Goal: Task Accomplishment & Management: Use online tool/utility

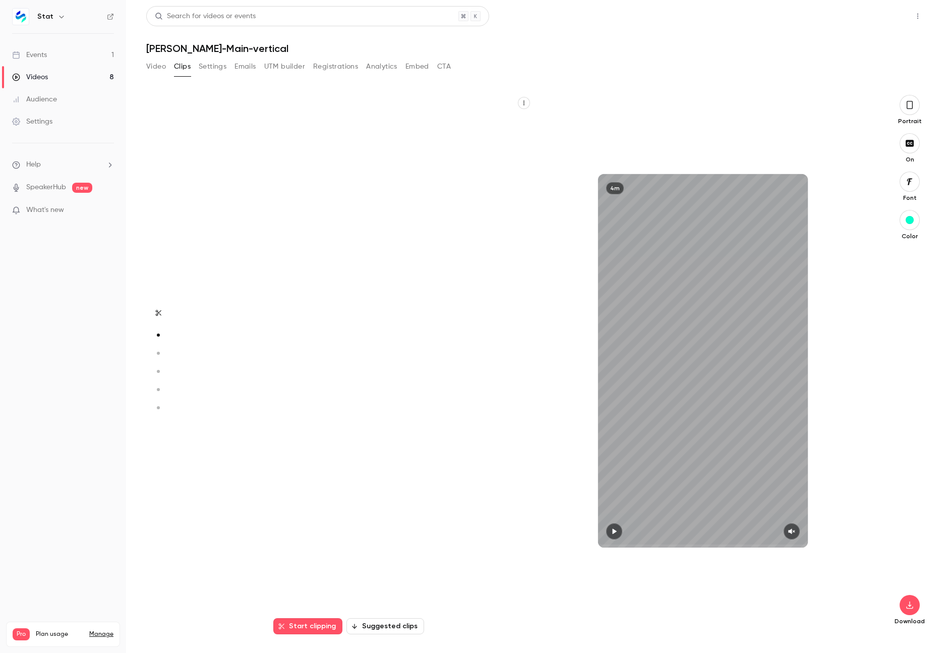
scroll to position [540, 0]
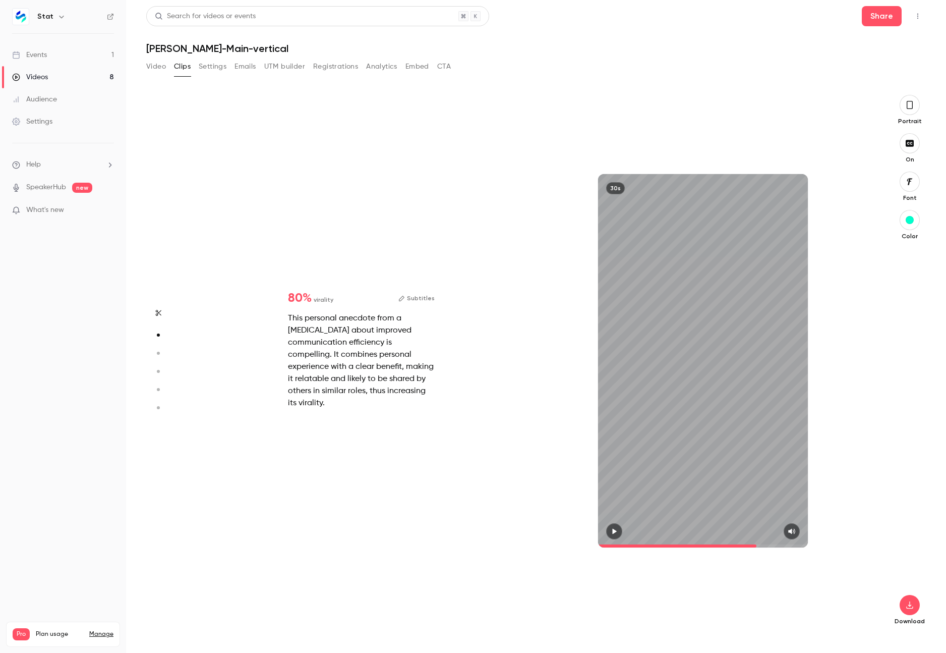
click at [52, 71] on link "Videos 8" at bounding box center [63, 77] width 126 height 22
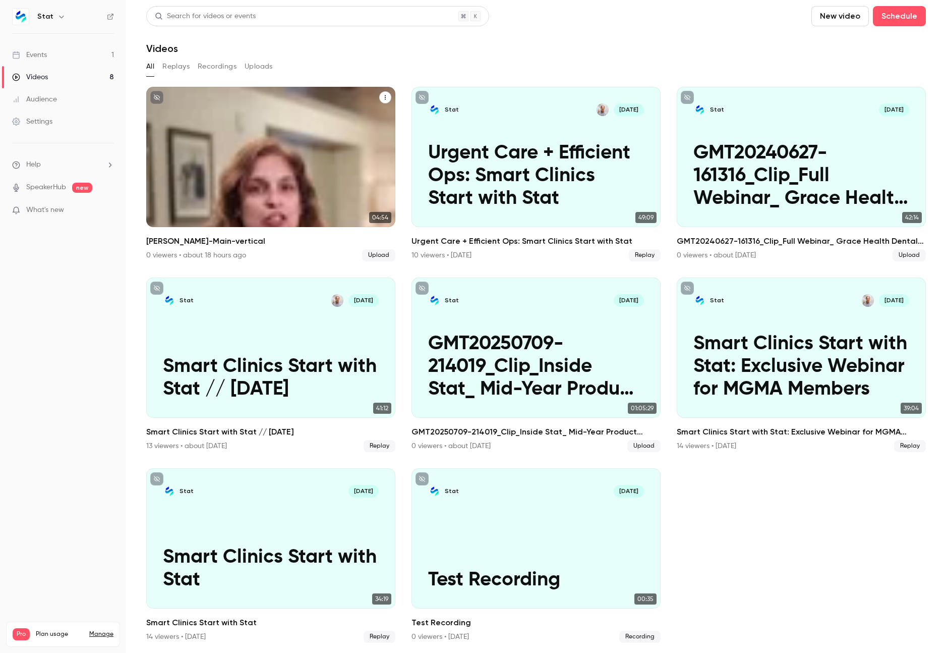
click at [383, 97] on icon "Sarmistha-Mukherjee-Main-vertical" at bounding box center [385, 97] width 6 height 6
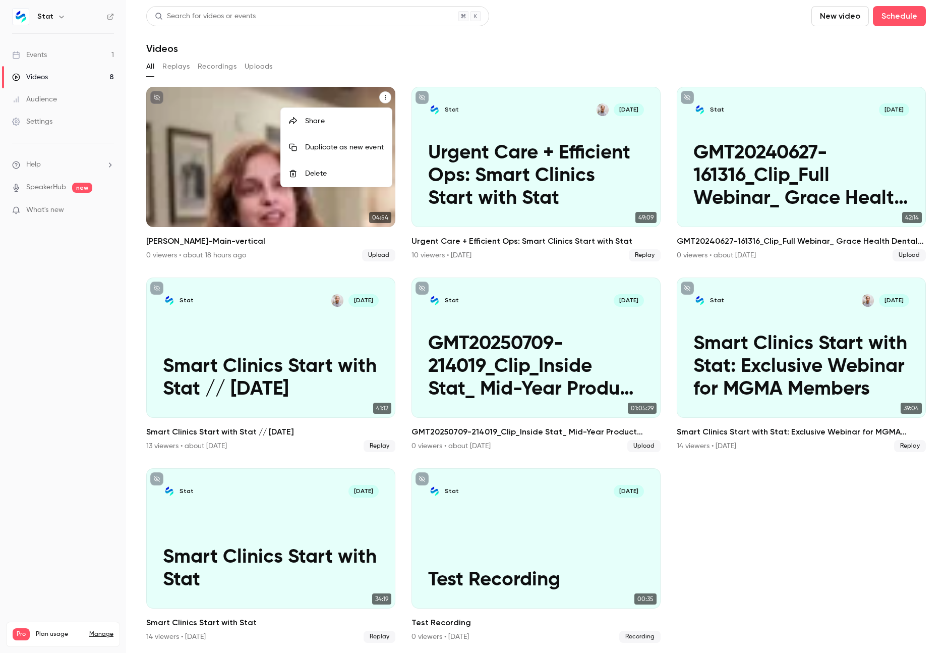
click at [337, 173] on div "Delete" at bounding box center [344, 173] width 79 height 10
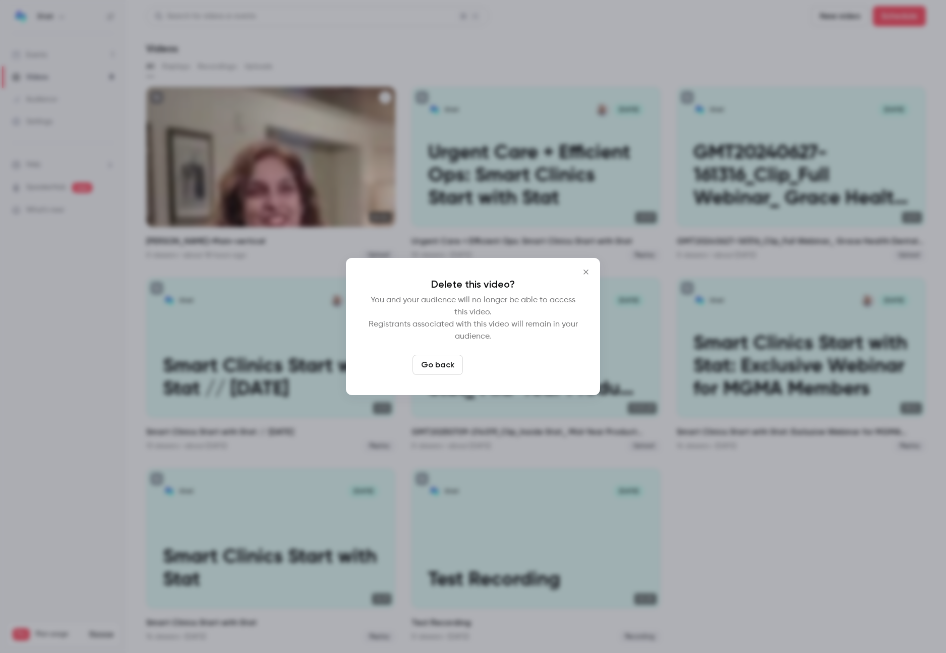
click at [507, 364] on button "Delete video" at bounding box center [500, 365] width 67 height 20
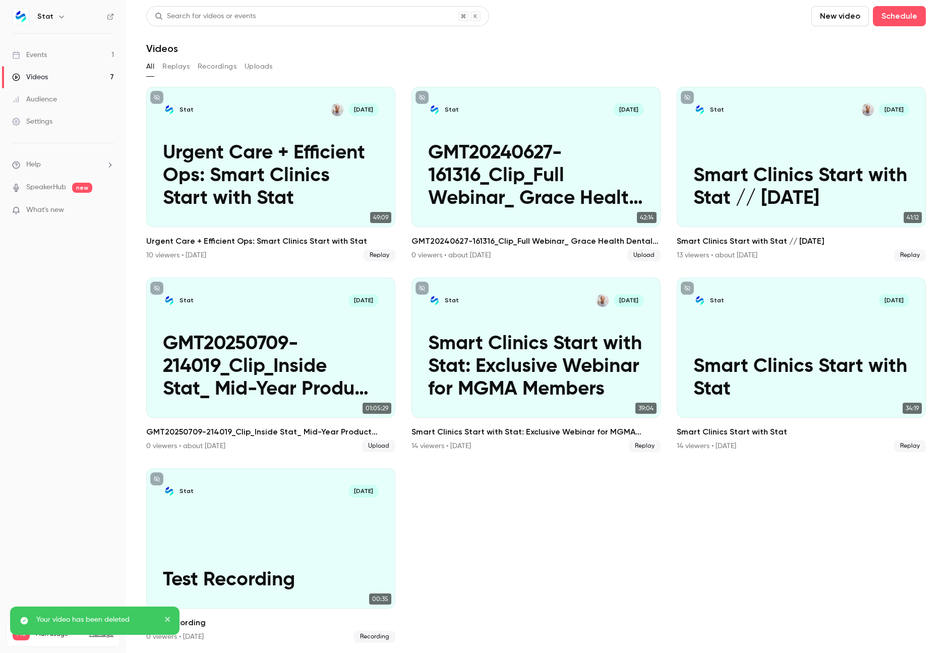
click at [849, 16] on button "New video" at bounding box center [839, 16] width 57 height 20
click at [844, 67] on div "Upload" at bounding box center [877, 70] width 77 height 10
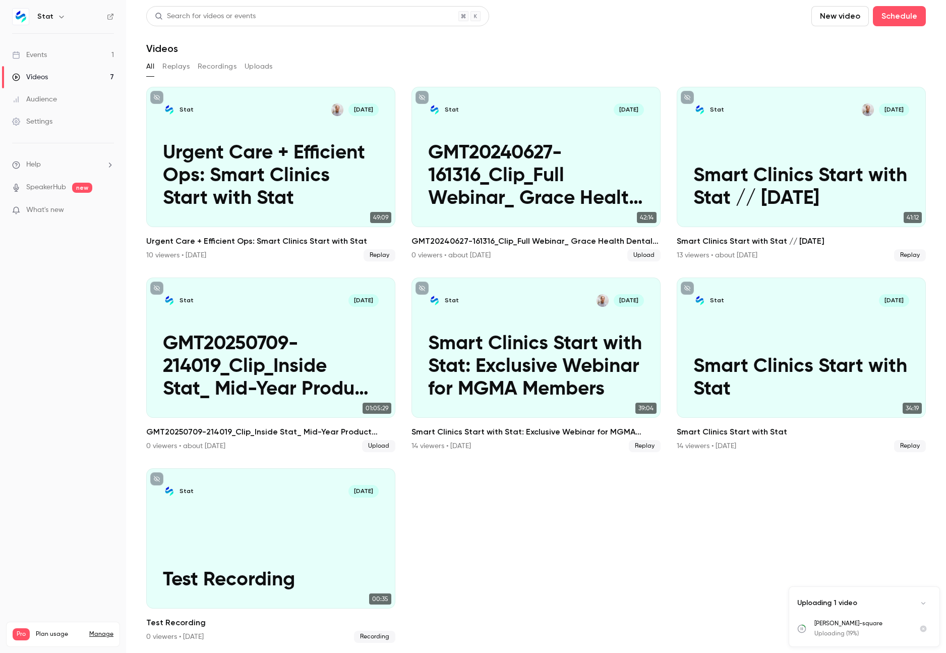
click at [461, 494] on ul "Stat [DATE] Urgent Care + Efficient Ops: Smart Clinics Start with Stat 49:09 Ur…" at bounding box center [536, 365] width 780 height 556
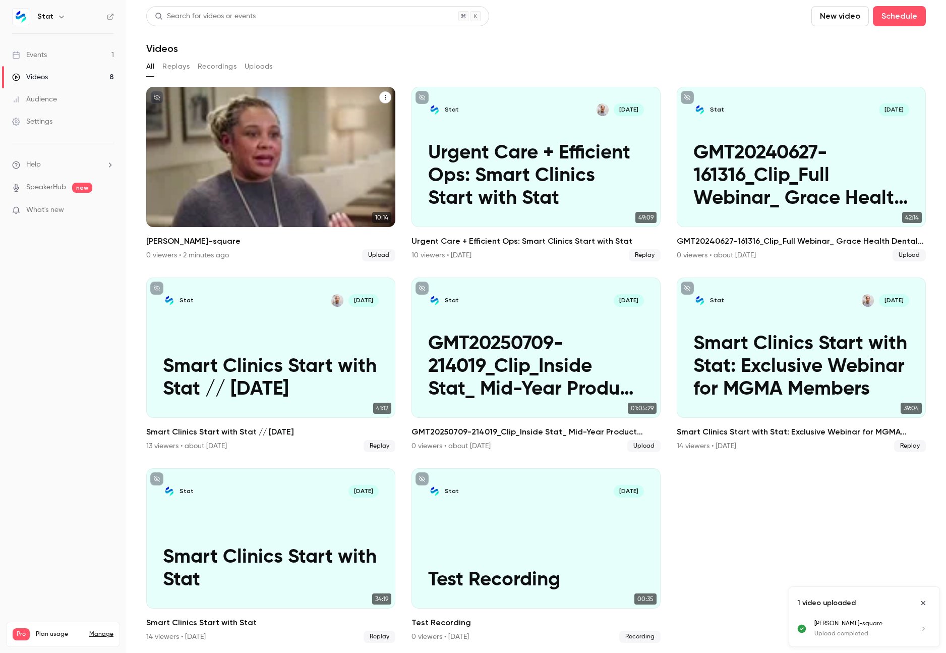
click at [312, 136] on div "Stat [DATE] [PERSON_NAME][GEOGRAPHIC_DATA]" at bounding box center [270, 157] width 249 height 140
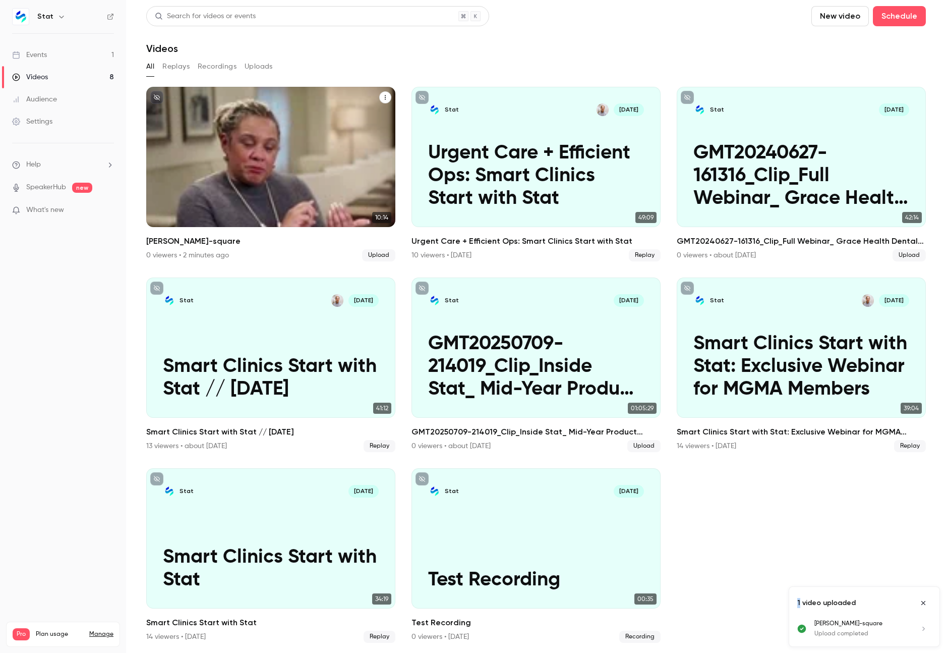
click at [312, 136] on main "Search for videos or events New video Schedule Videos All Replays Recordings Up…" at bounding box center [536, 326] width 820 height 653
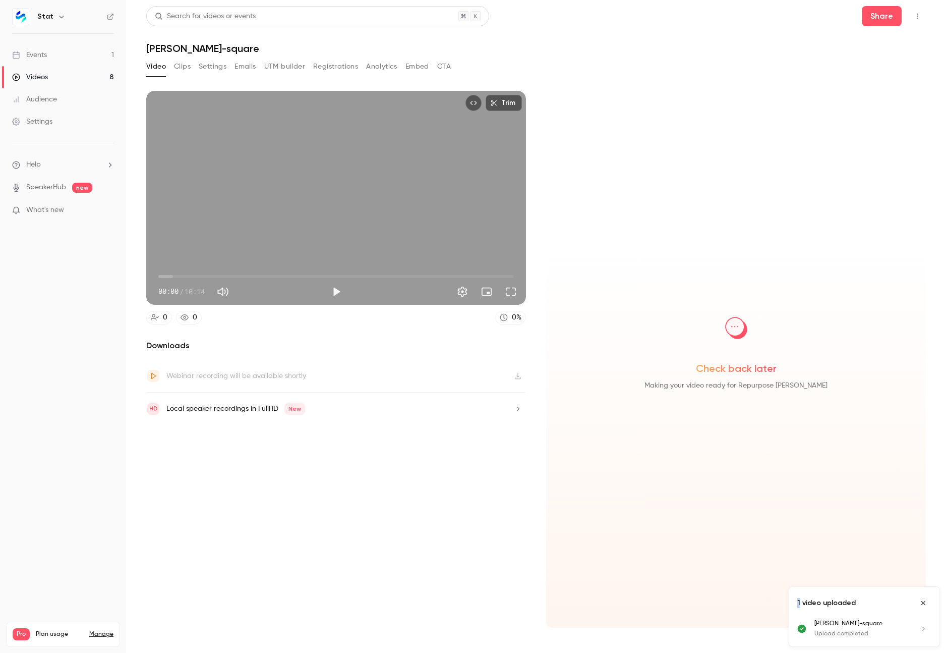
click at [180, 66] on button "Clips" at bounding box center [182, 67] width 17 height 16
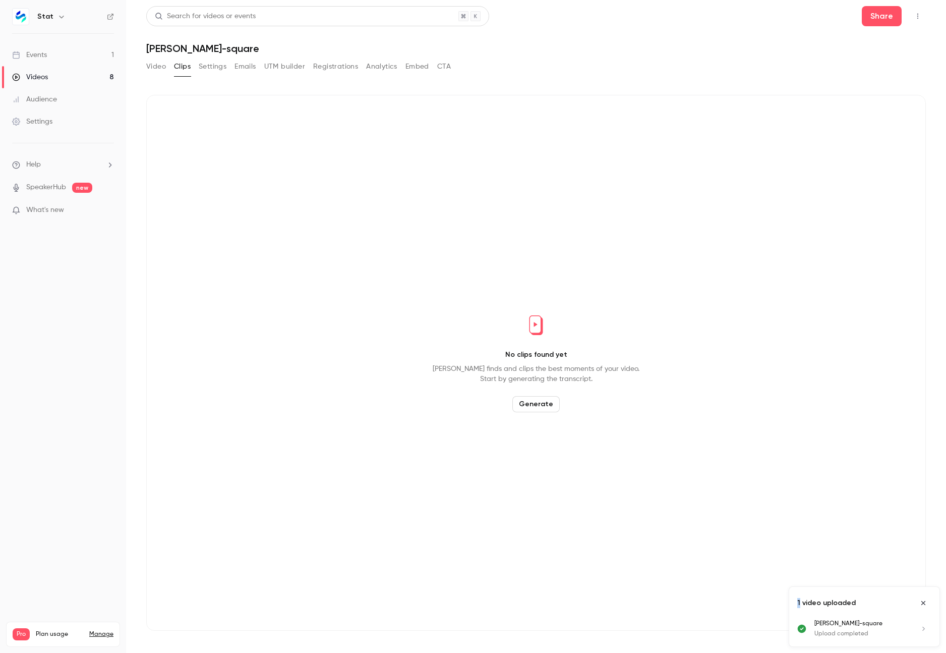
click at [535, 401] on button "Generate" at bounding box center [535, 404] width 47 height 16
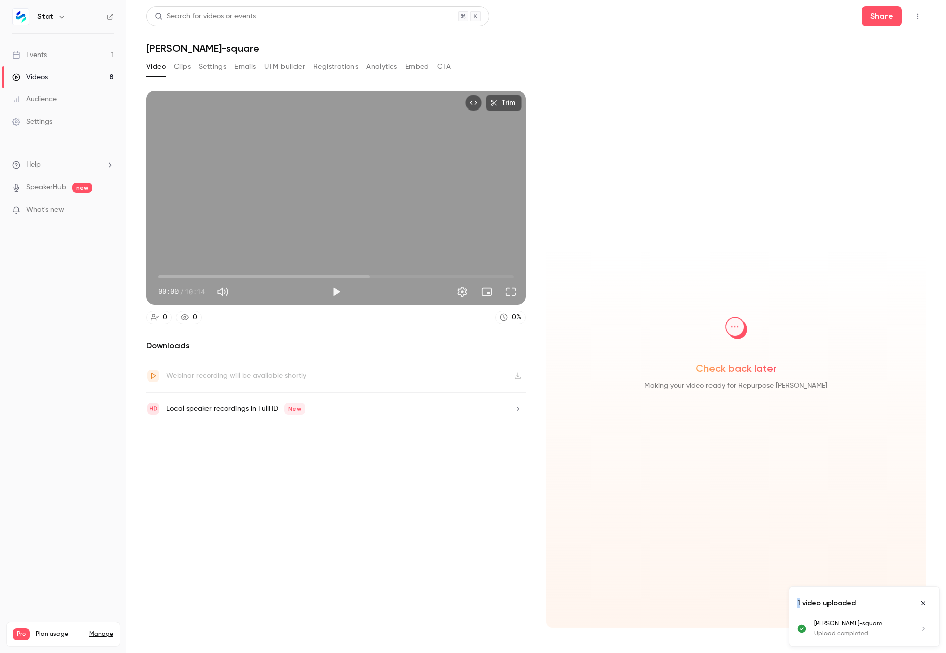
click at [921, 605] on icon "Close uploads list" at bounding box center [923, 602] width 8 height 7
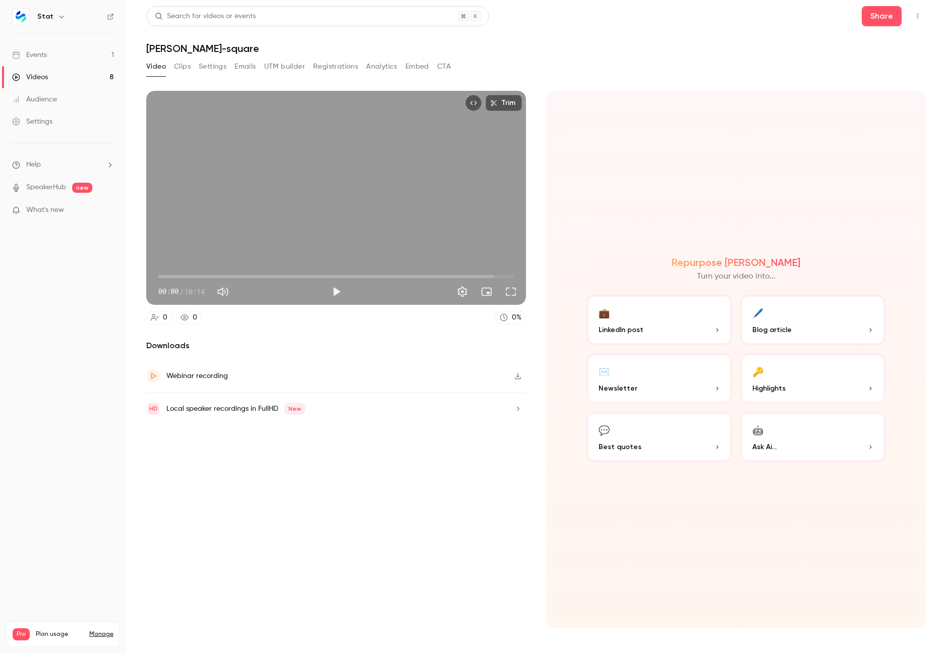
click at [181, 68] on button "Clips" at bounding box center [182, 67] width 17 height 16
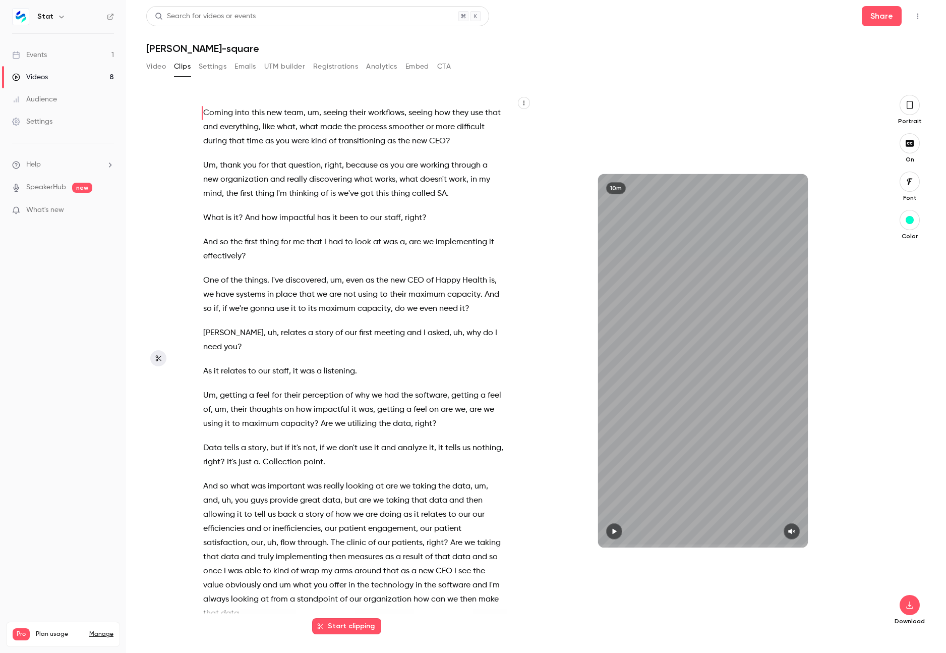
click at [907, 104] on icon "button" at bounding box center [910, 105] width 6 height 8
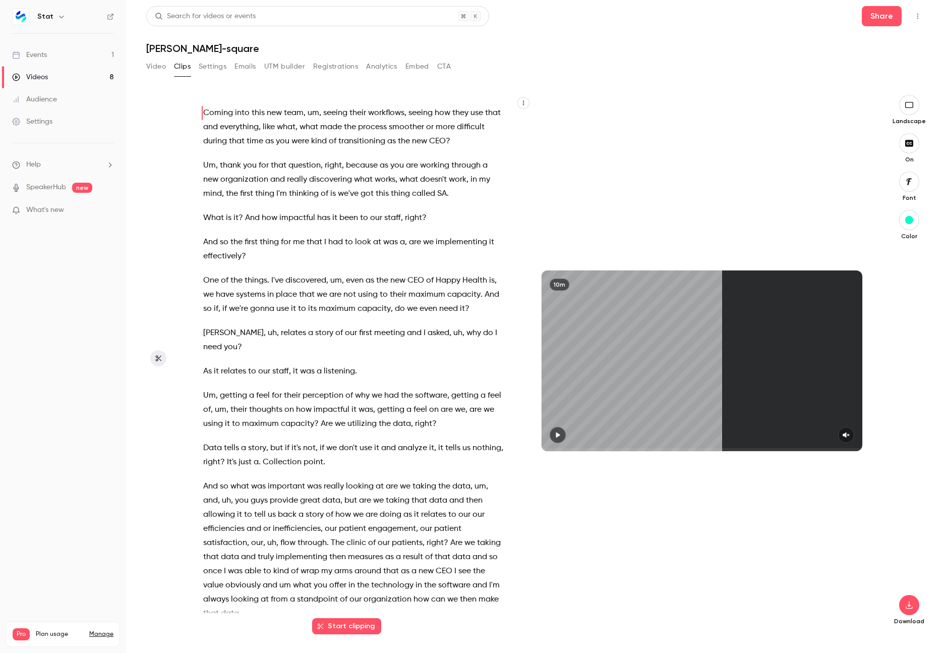
click at [907, 105] on icon "button" at bounding box center [909, 105] width 11 height 8
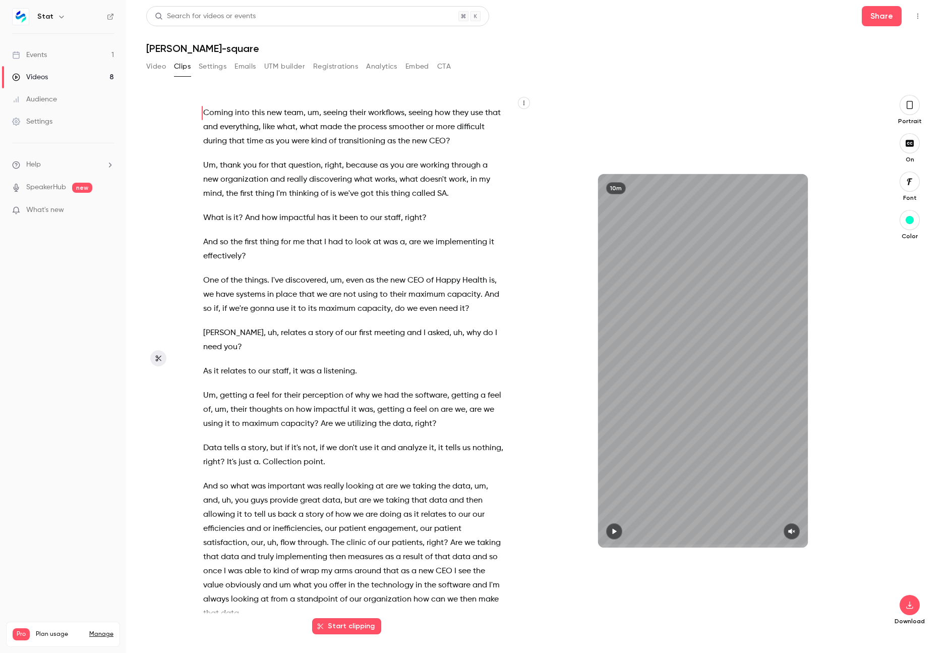
click at [158, 67] on button "Video" at bounding box center [156, 67] width 20 height 16
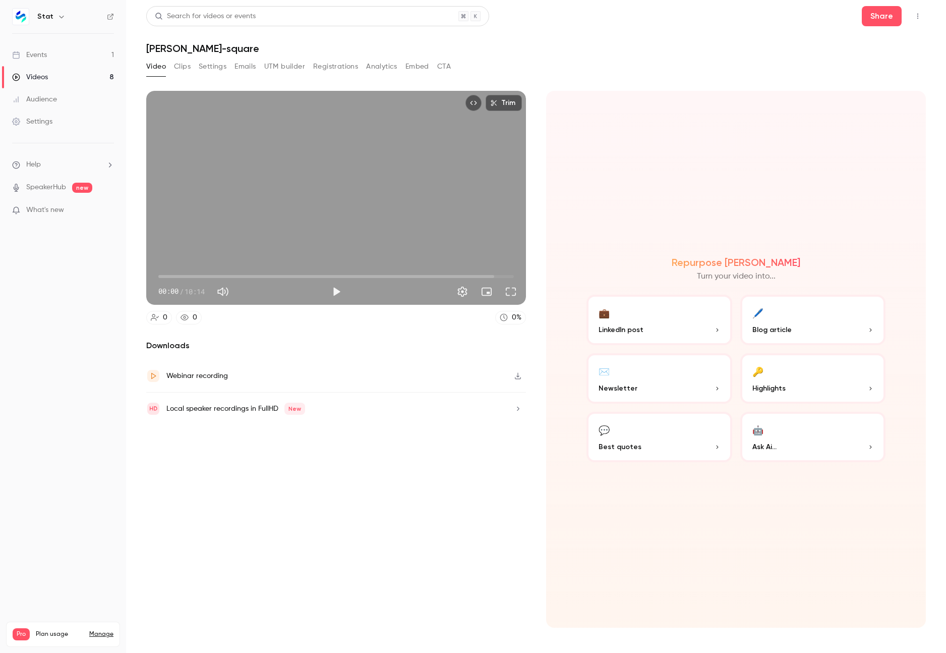
click at [669, 317] on button "💼 LinkedIn post" at bounding box center [660, 320] width 146 height 50
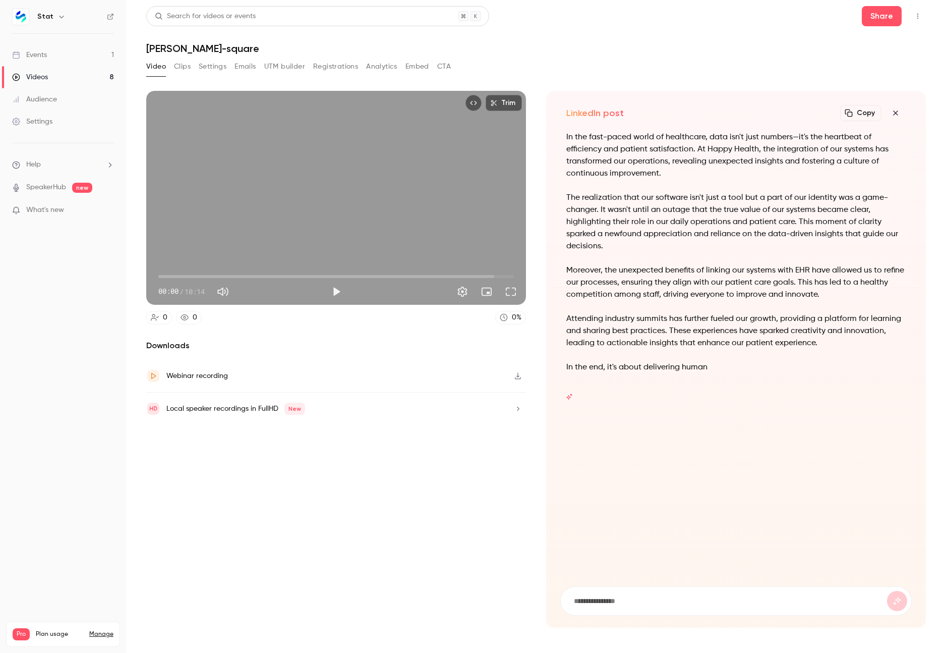
click at [895, 111] on icon "button" at bounding box center [896, 113] width 12 height 8
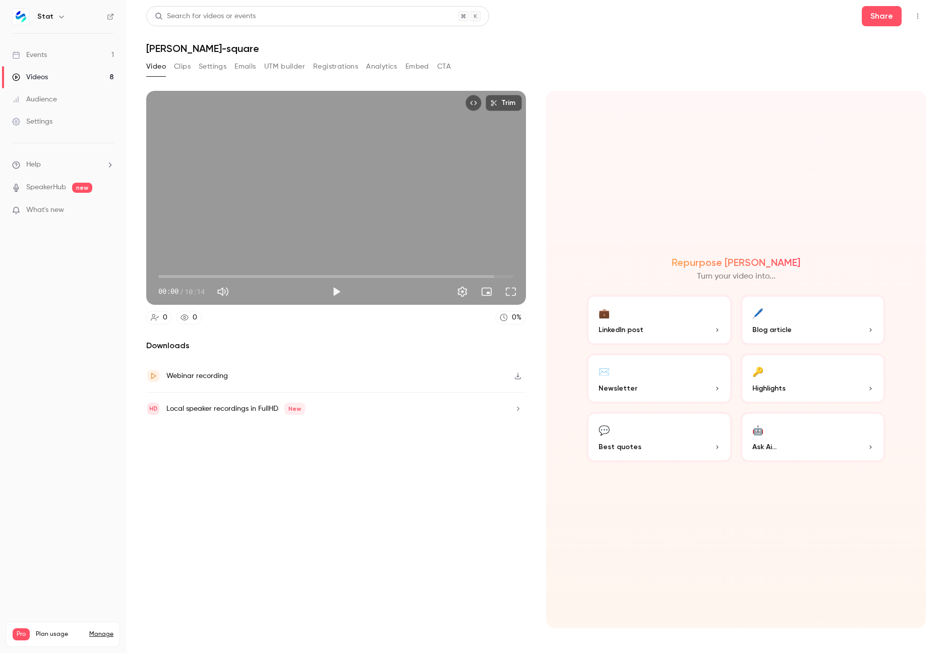
click at [180, 64] on button "Clips" at bounding box center [182, 67] width 17 height 16
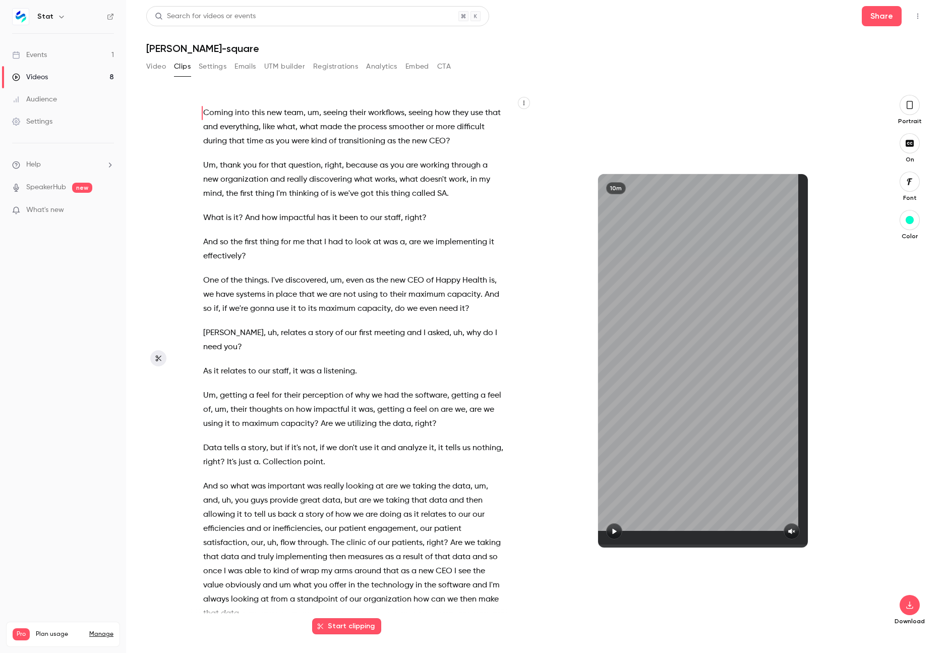
click at [158, 359] on icon "button" at bounding box center [158, 358] width 8 height 7
click at [364, 631] on button "Start clipping" at bounding box center [346, 626] width 69 height 16
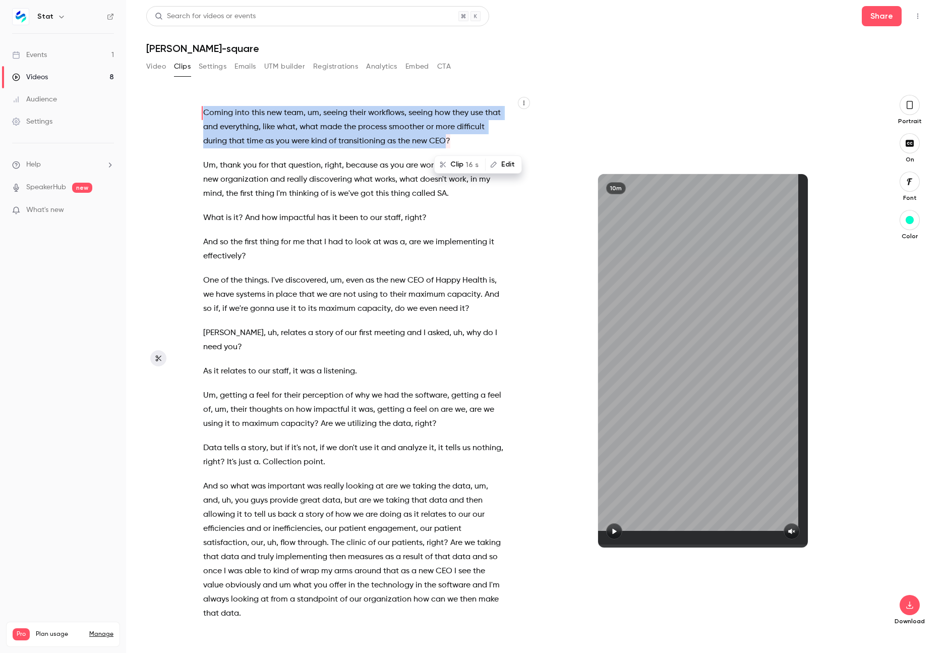
click at [210, 64] on button "Settings" at bounding box center [213, 67] width 28 height 16
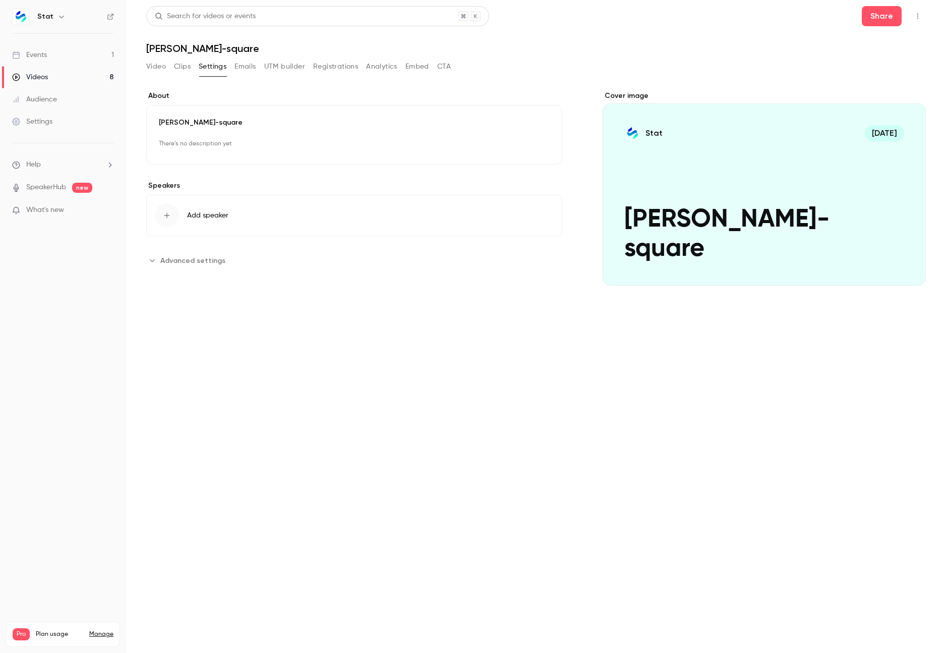
click at [179, 67] on button "Clips" at bounding box center [182, 67] width 17 height 16
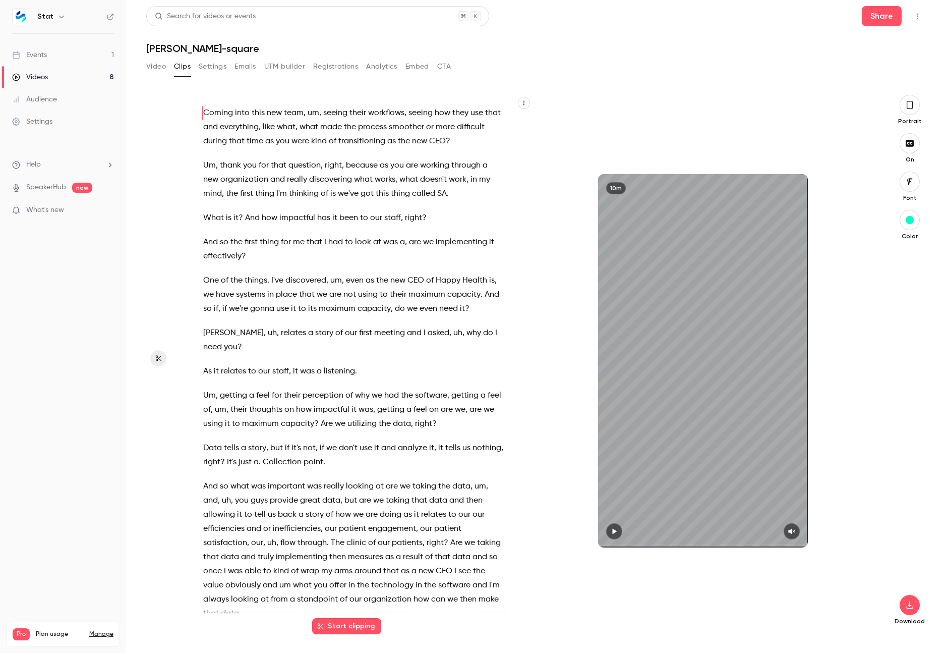
click at [160, 68] on button "Video" at bounding box center [156, 67] width 20 height 16
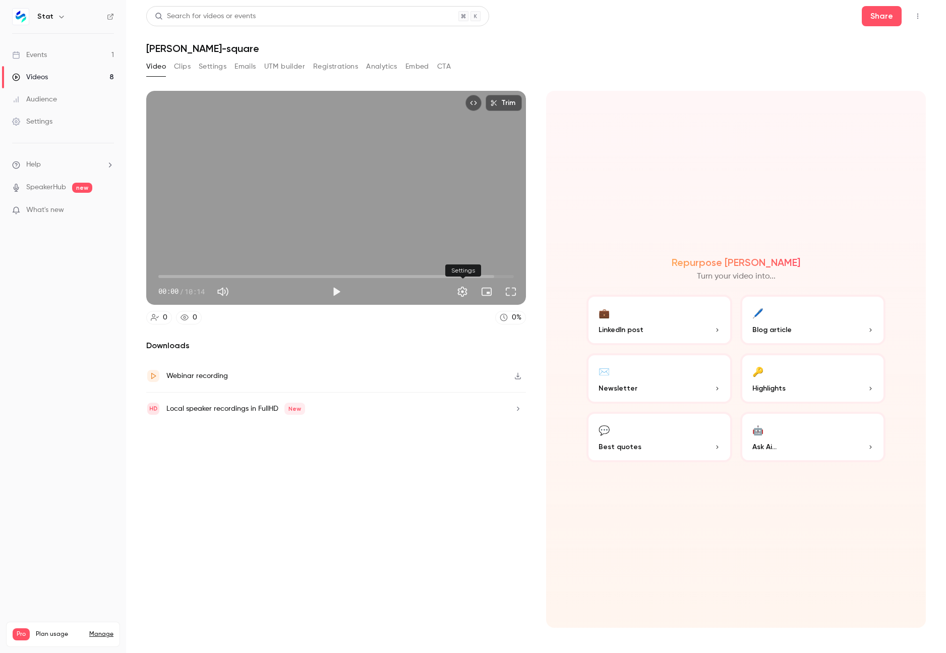
click at [459, 288] on button "Settings" at bounding box center [462, 291] width 20 height 20
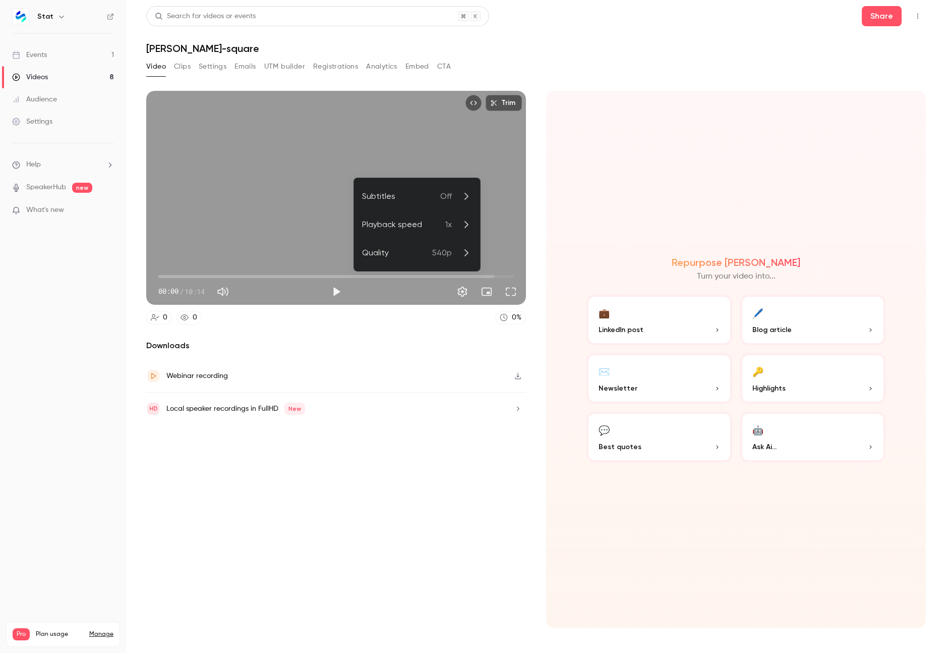
click at [446, 194] on span "Off" at bounding box center [446, 196] width 12 height 12
click at [401, 254] on div "English ([GEOGRAPHIC_DATA])" at bounding box center [425, 257] width 93 height 12
click at [305, 322] on div at bounding box center [473, 326] width 946 height 653
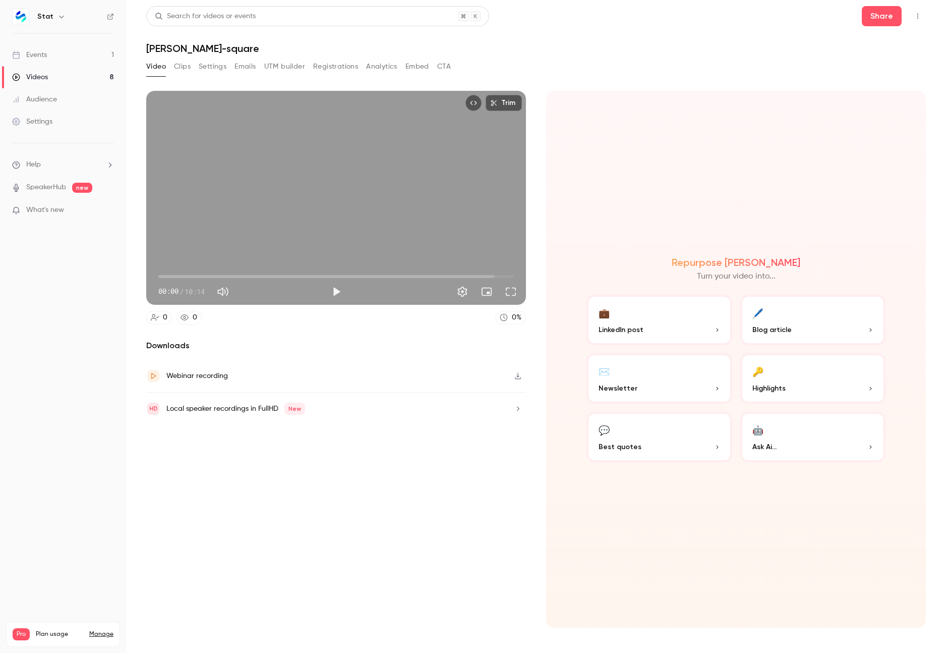
click at [208, 67] on button "Settings" at bounding box center [213, 67] width 28 height 16
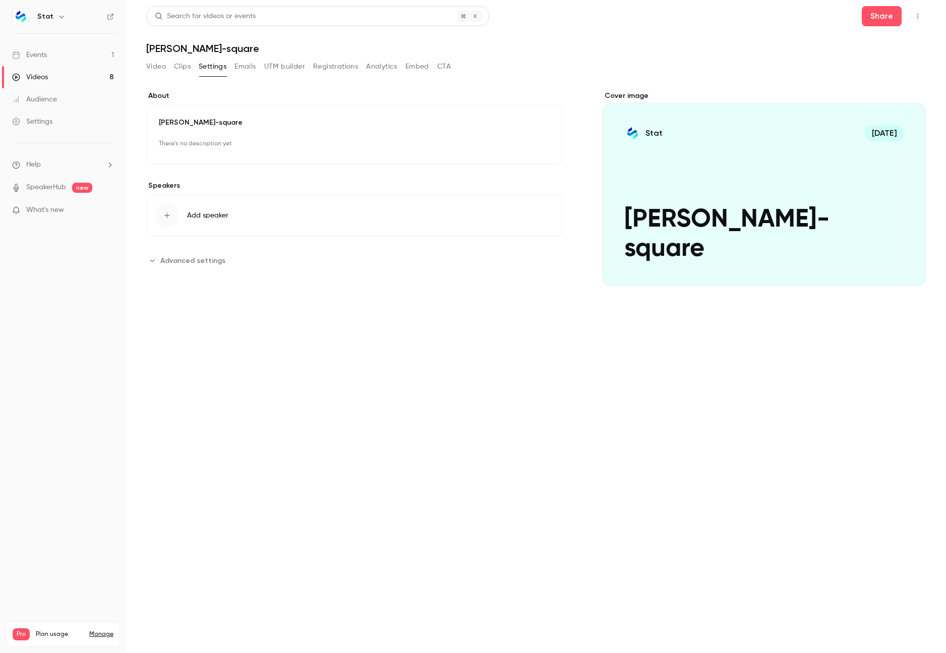
click at [197, 263] on span "Advanced settings" at bounding box center [192, 260] width 65 height 11
click at [179, 68] on button "Clips" at bounding box center [182, 67] width 17 height 16
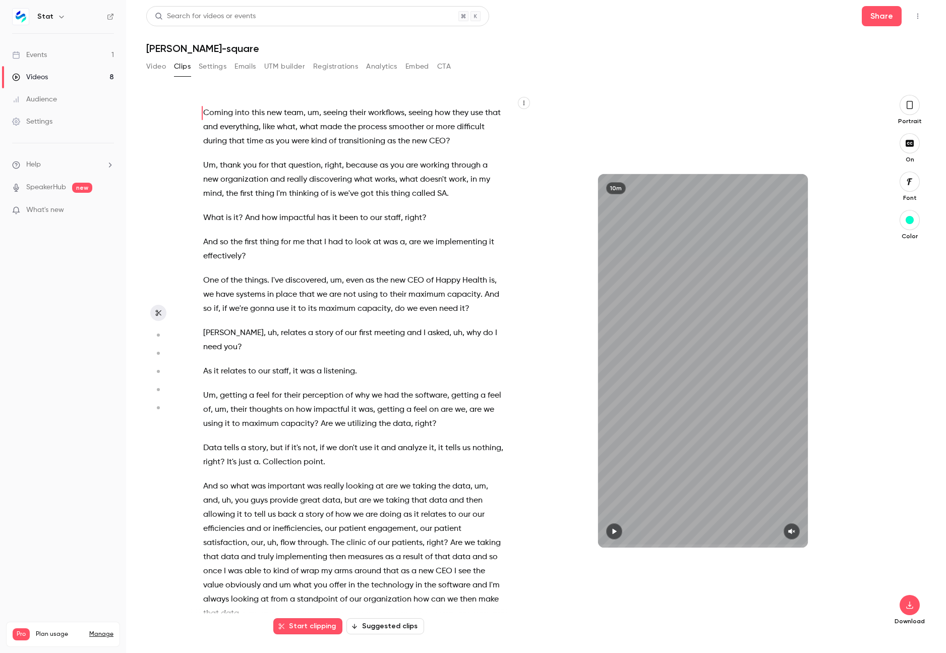
click at [159, 335] on circle "button" at bounding box center [158, 334] width 3 height 3
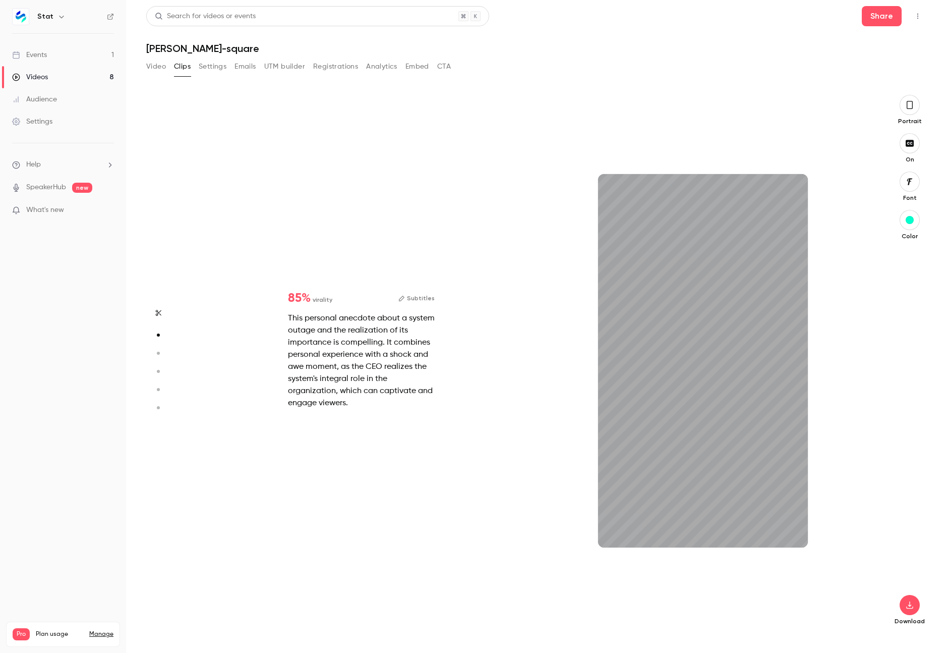
scroll to position [540, 0]
click at [790, 530] on icon "button" at bounding box center [791, 532] width 7 height 6
click at [157, 311] on icon "button" at bounding box center [159, 313] width 6 height 6
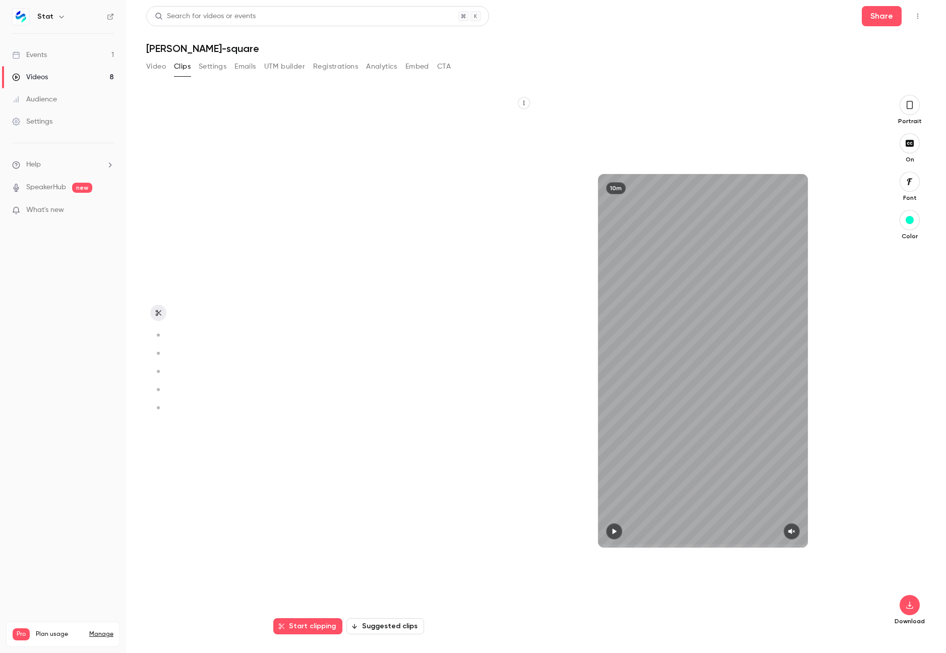
type input "*"
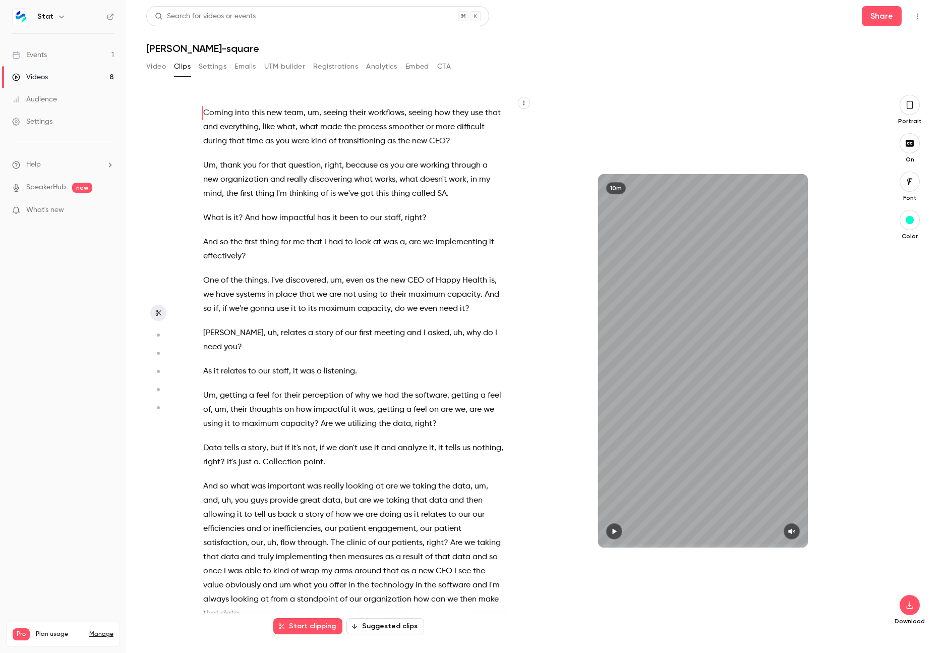
scroll to position [0, 0]
click at [346, 259] on p "And so the first thing for me that I had to look at was a , are we implementing…" at bounding box center [353, 249] width 301 height 28
click at [339, 288] on span "are" at bounding box center [335, 294] width 12 height 14
click at [159, 332] on icon "button" at bounding box center [157, 334] width 9 height 7
type input "****"
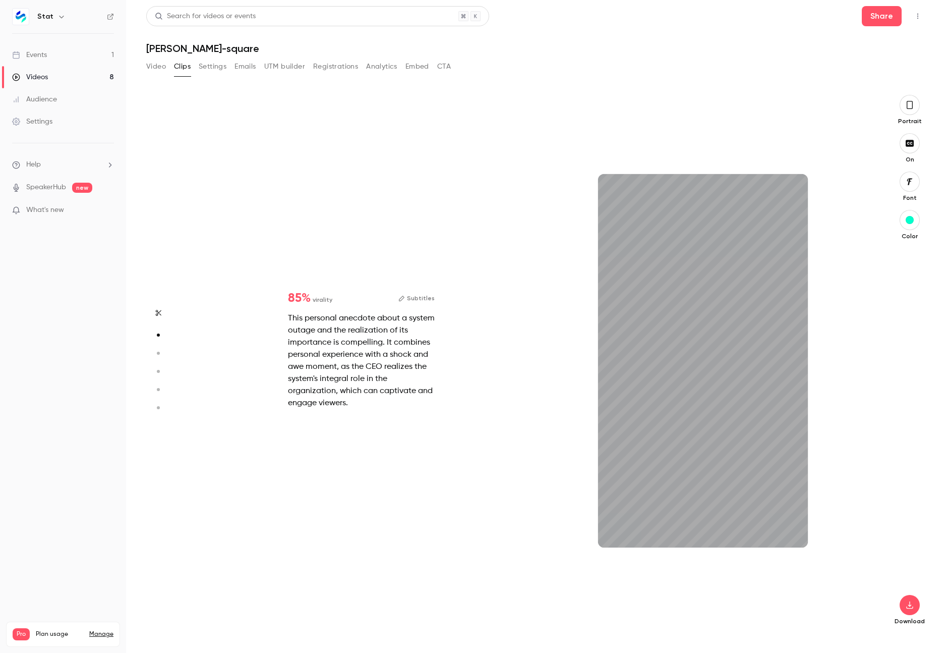
scroll to position [540, 0]
click at [360, 359] on div "This personal anecdote about a system outage and the realization of its importa…" at bounding box center [361, 360] width 147 height 97
click at [157, 338] on icon "button" at bounding box center [157, 334] width 9 height 7
click at [375, 343] on div "This personal anecdote about a system outage and the realization of its importa…" at bounding box center [361, 360] width 147 height 97
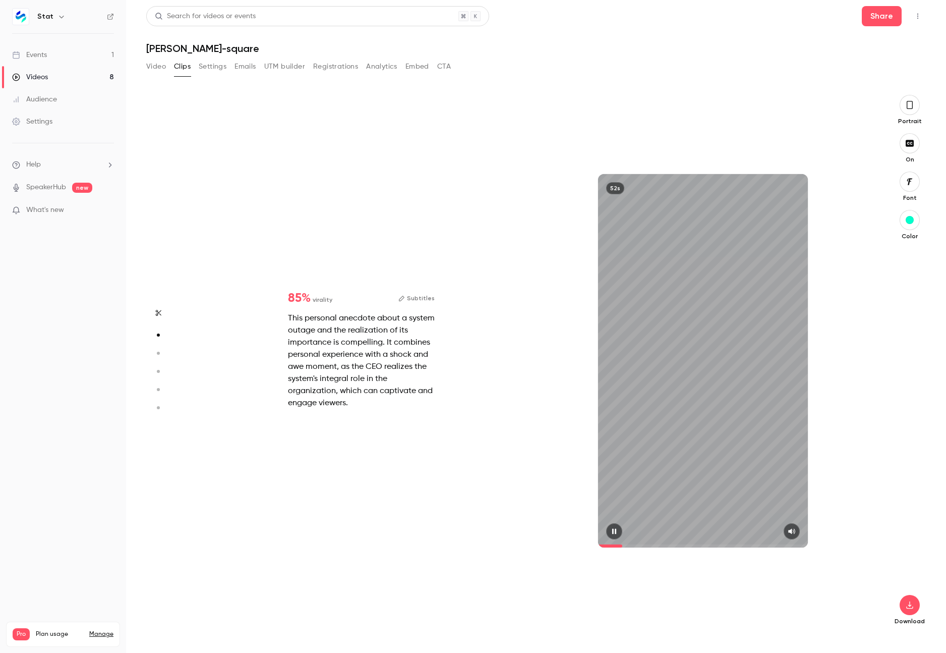
click at [704, 450] on div "52s" at bounding box center [703, 360] width 210 height 373
type input "***"
click at [383, 380] on div "This personal anecdote about a system outage and the realization of its importa…" at bounding box center [361, 360] width 147 height 97
click at [159, 312] on icon "button" at bounding box center [159, 313] width 6 height 6
type input "****"
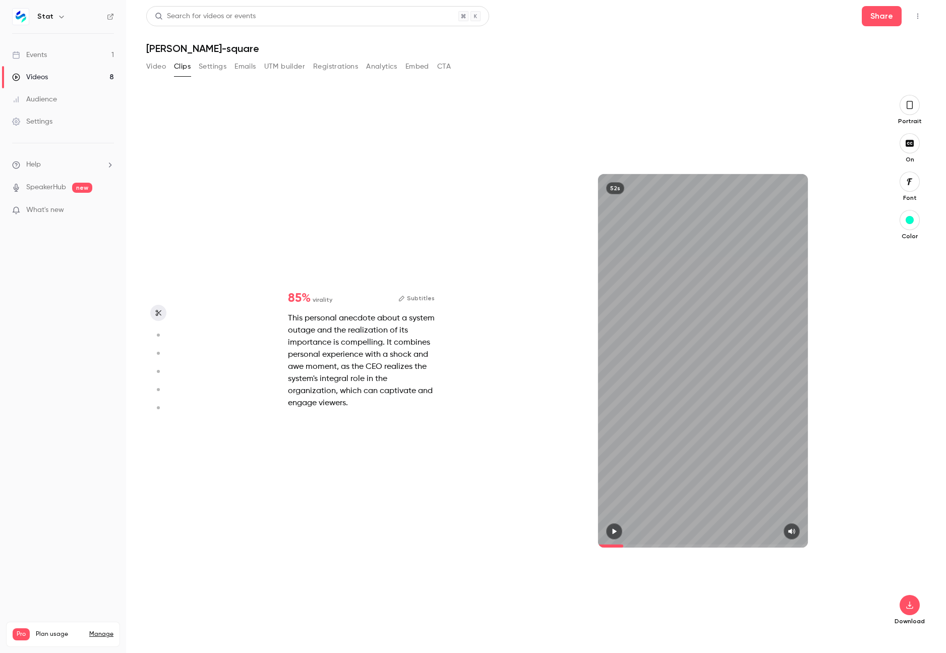
type input "***"
type input "****"
type input "*"
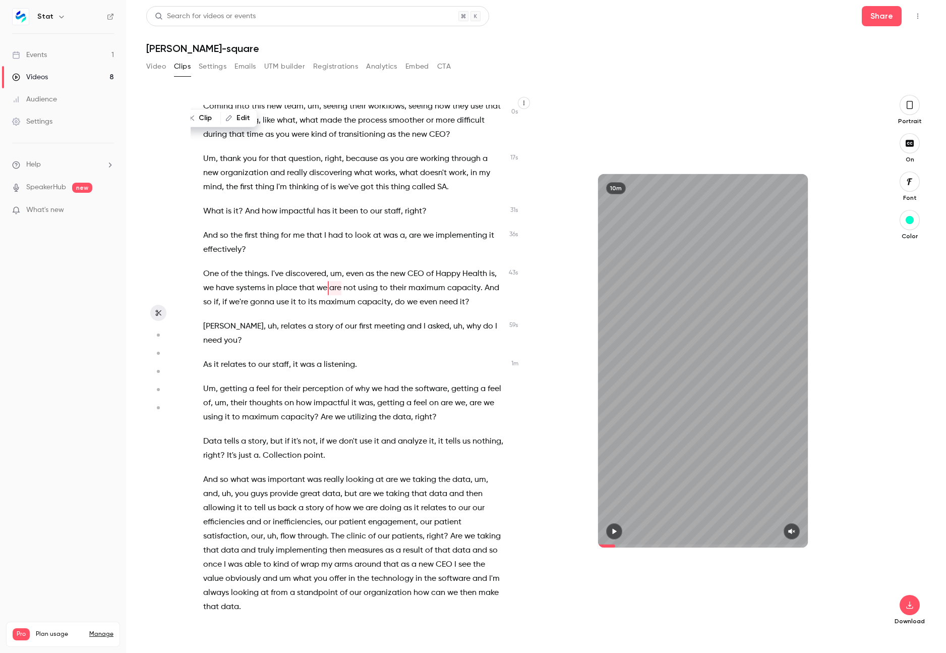
scroll to position [0, 0]
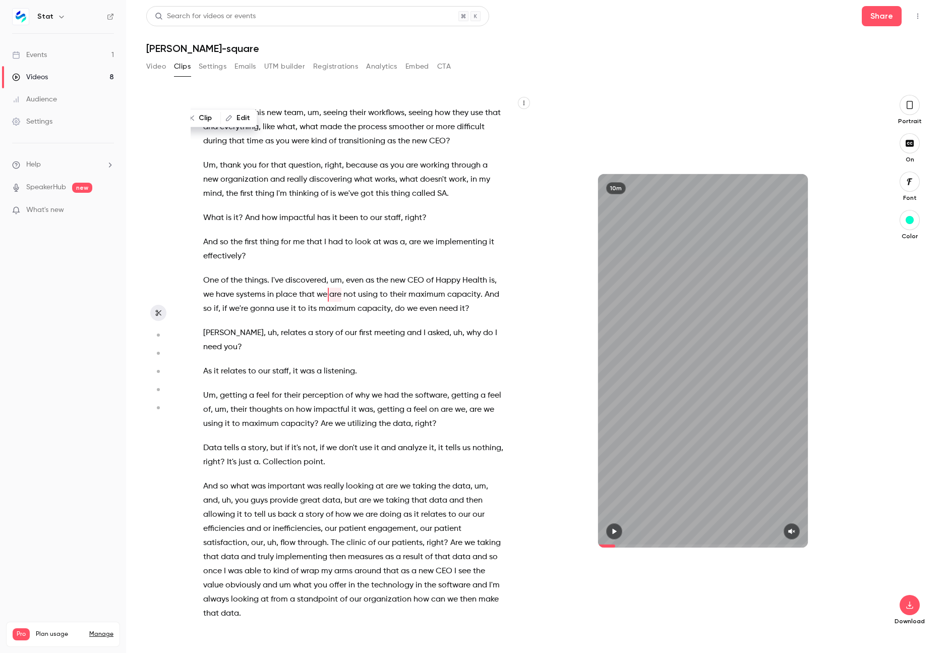
click at [281, 304] on span "use" at bounding box center [282, 309] width 13 height 14
click at [277, 281] on span "I've" at bounding box center [277, 280] width 12 height 14
click at [375, 283] on span at bounding box center [375, 280] width 2 height 8
click at [264, 309] on span "gonna" at bounding box center [262, 309] width 24 height 14
click at [379, 322] on div "Coming into this new team , um , seeing their workflows , seeing how they use t…" at bounding box center [359, 365] width 336 height 521
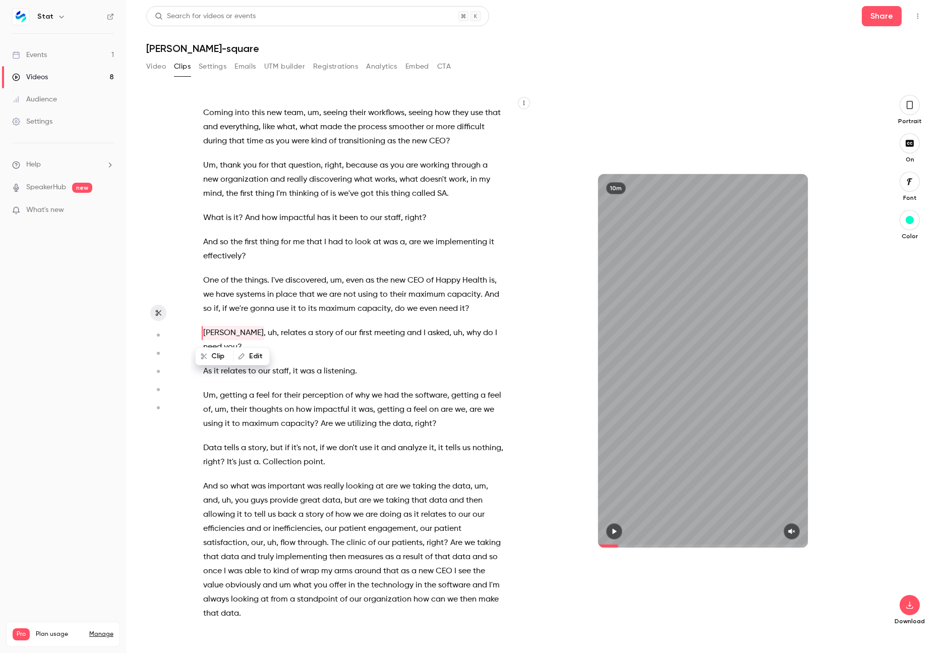
click at [311, 345] on div "Coming into this new team , um , seeing their workflows , seeing how they use t…" at bounding box center [359, 365] width 336 height 521
click at [335, 338] on span "of" at bounding box center [339, 333] width 8 height 14
click at [210, 329] on span "[PERSON_NAME]" at bounding box center [233, 333] width 61 height 14
click at [616, 530] on icon "button" at bounding box center [614, 531] width 8 height 7
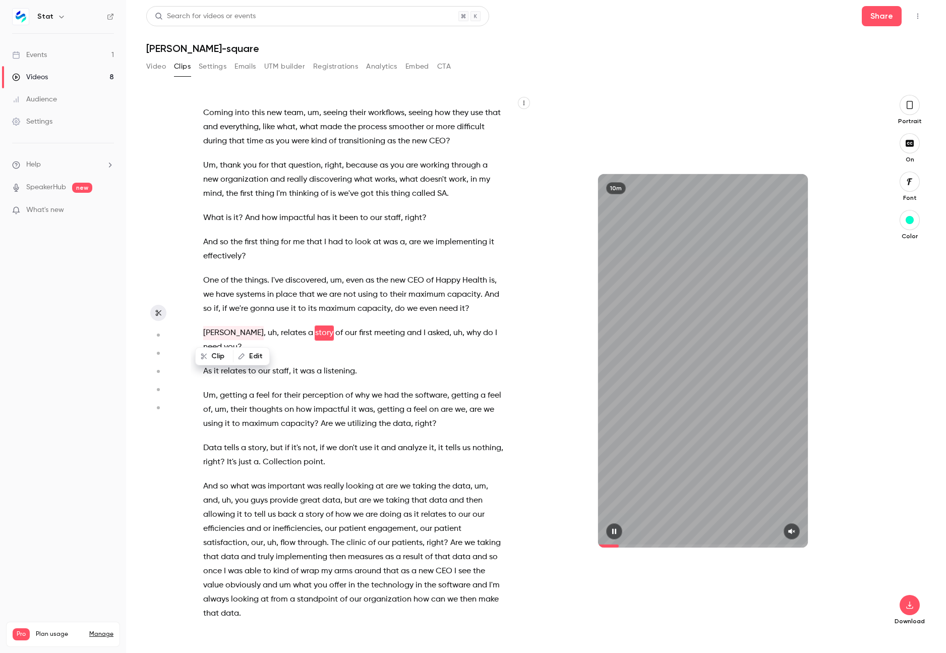
click at [795, 530] on icon "button" at bounding box center [792, 531] width 8 height 7
click at [221, 280] on span "of" at bounding box center [225, 280] width 8 height 14
click at [205, 281] on span "One" at bounding box center [211, 280] width 16 height 14
click at [611, 530] on icon "button" at bounding box center [614, 531] width 8 height 7
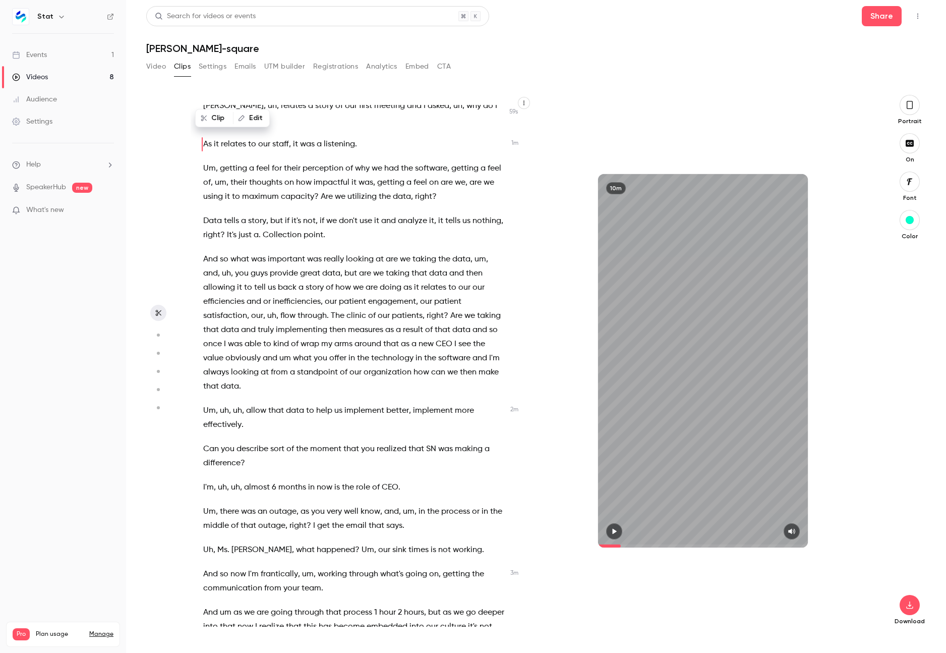
scroll to position [230, 0]
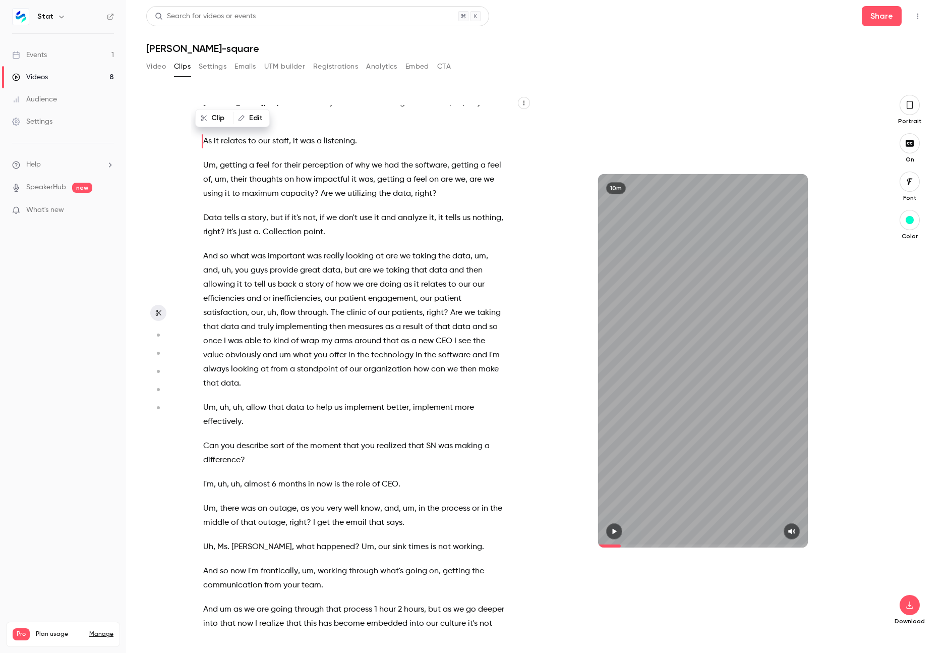
click at [216, 249] on span "And" at bounding box center [210, 256] width 15 height 14
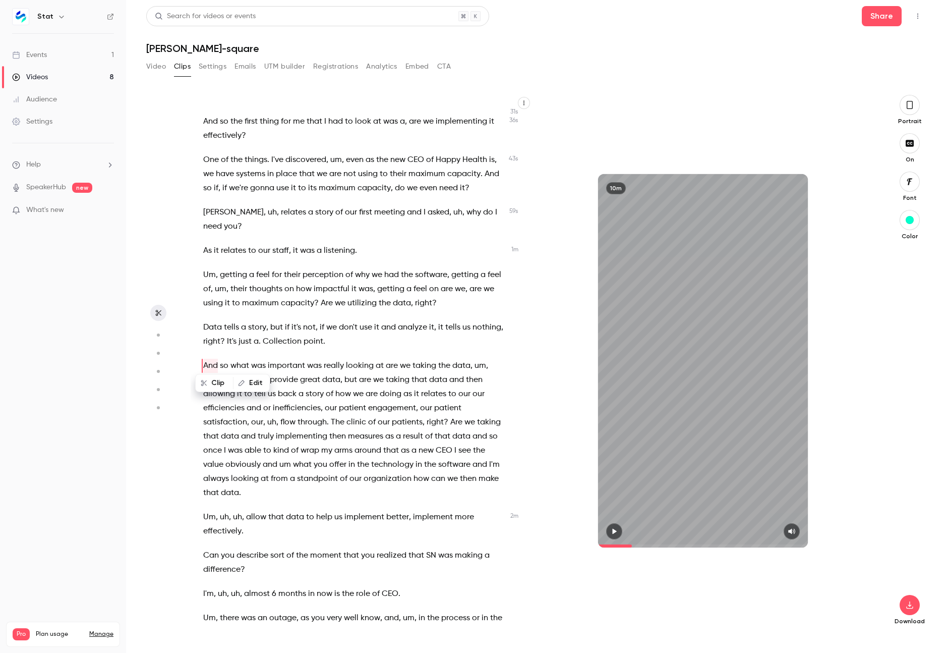
scroll to position [106, 0]
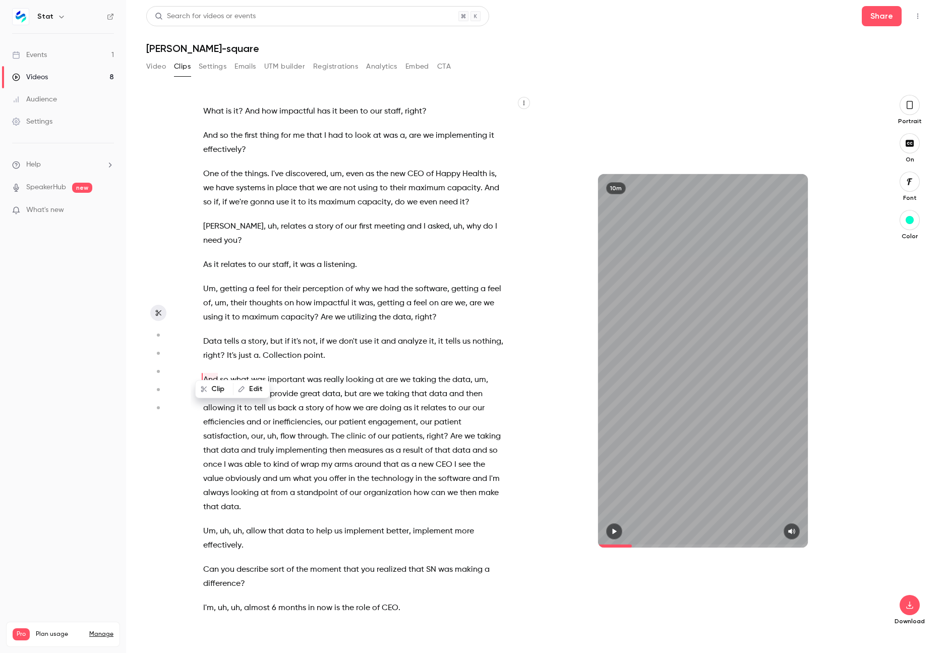
click at [619, 527] on button "button" at bounding box center [614, 531] width 16 height 16
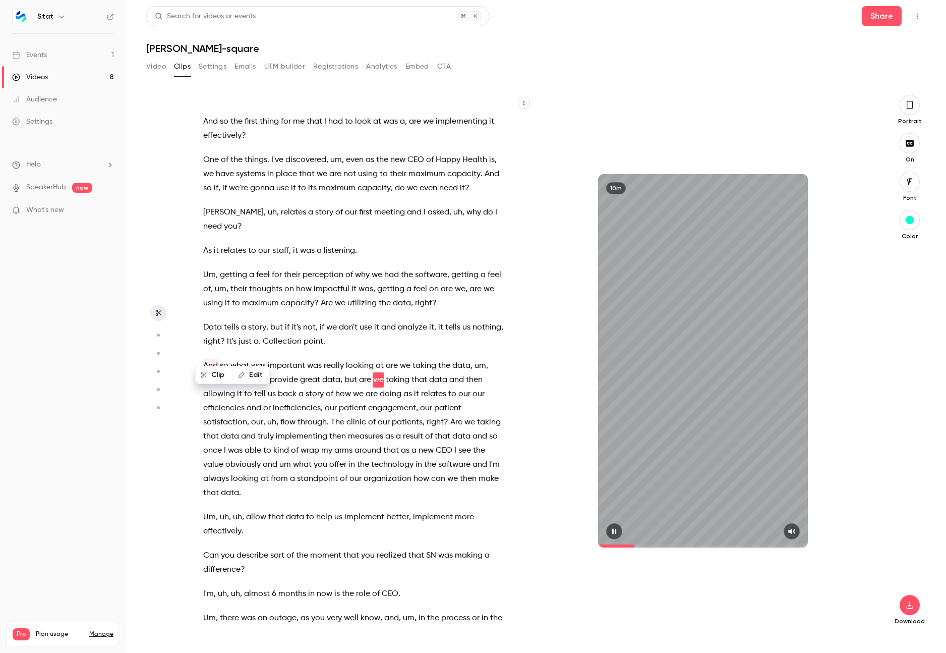
click at [614, 532] on icon "button" at bounding box center [614, 531] width 8 height 7
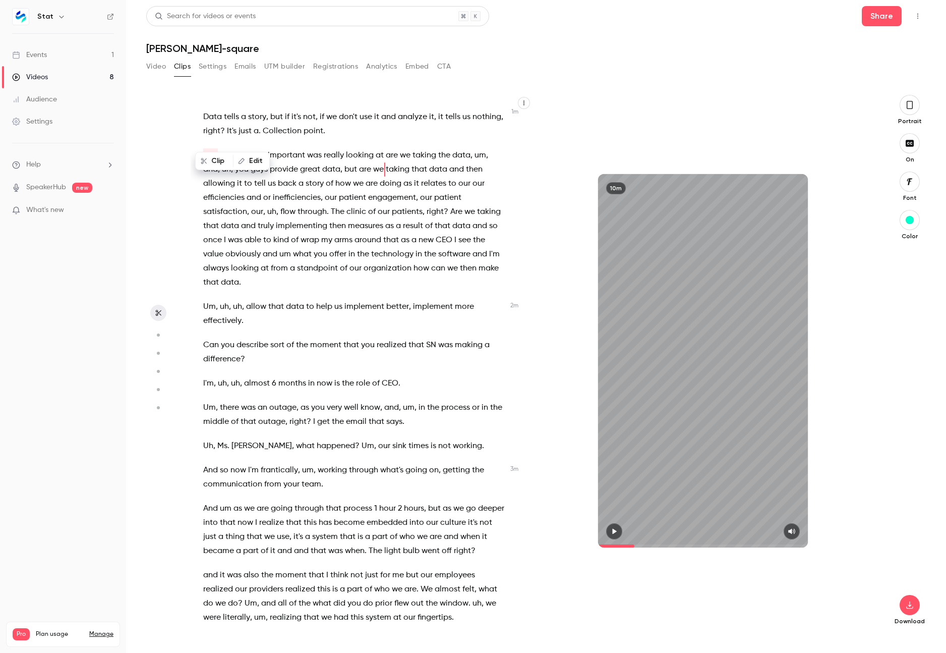
scroll to position [334, 0]
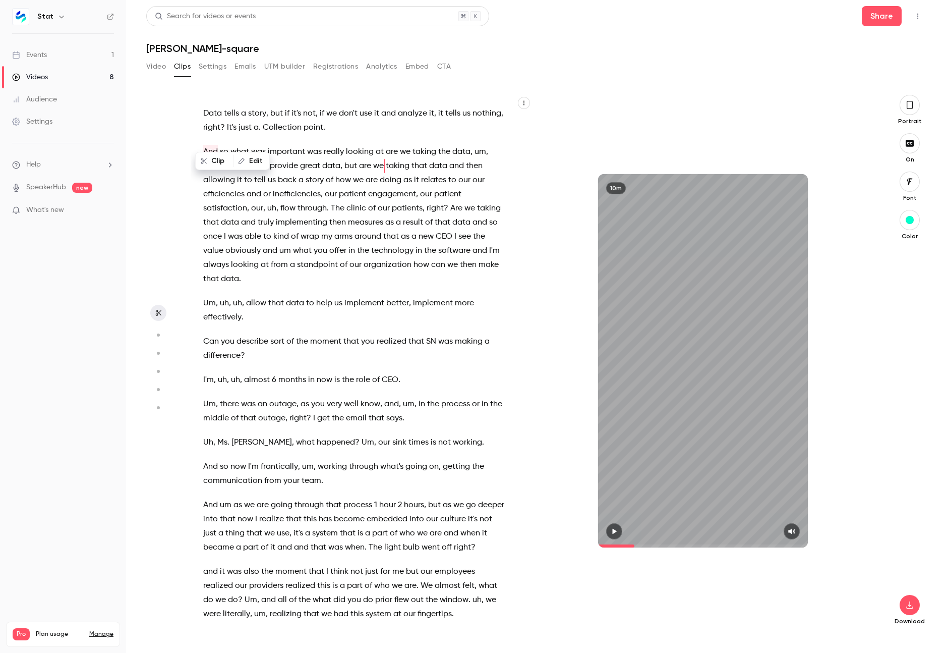
click at [282, 505] on p "And um as we are going through that process 1 hour 2 hours , but as we go deepe…" at bounding box center [353, 526] width 301 height 56
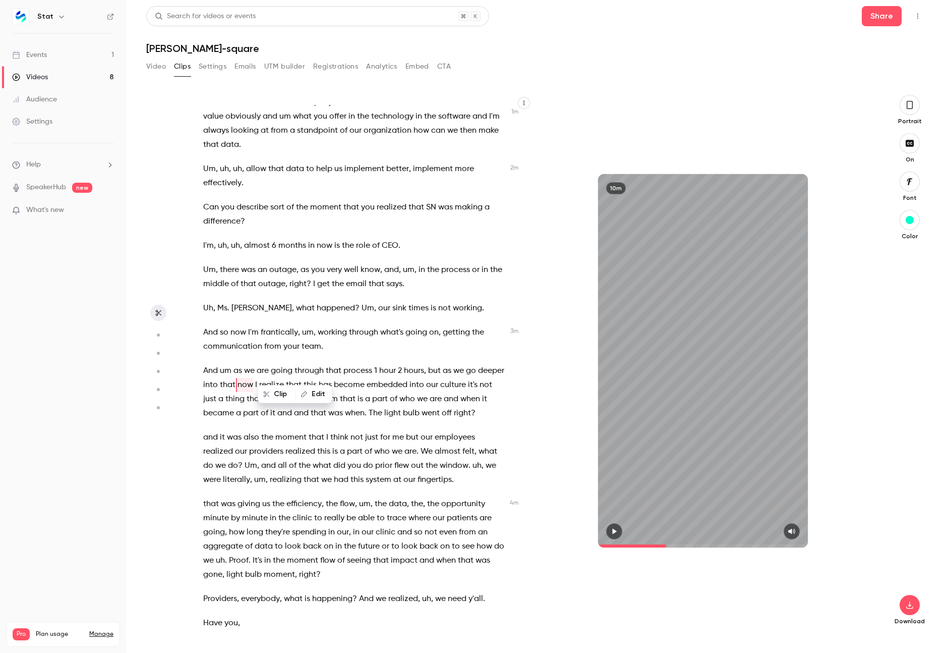
scroll to position [474, 0]
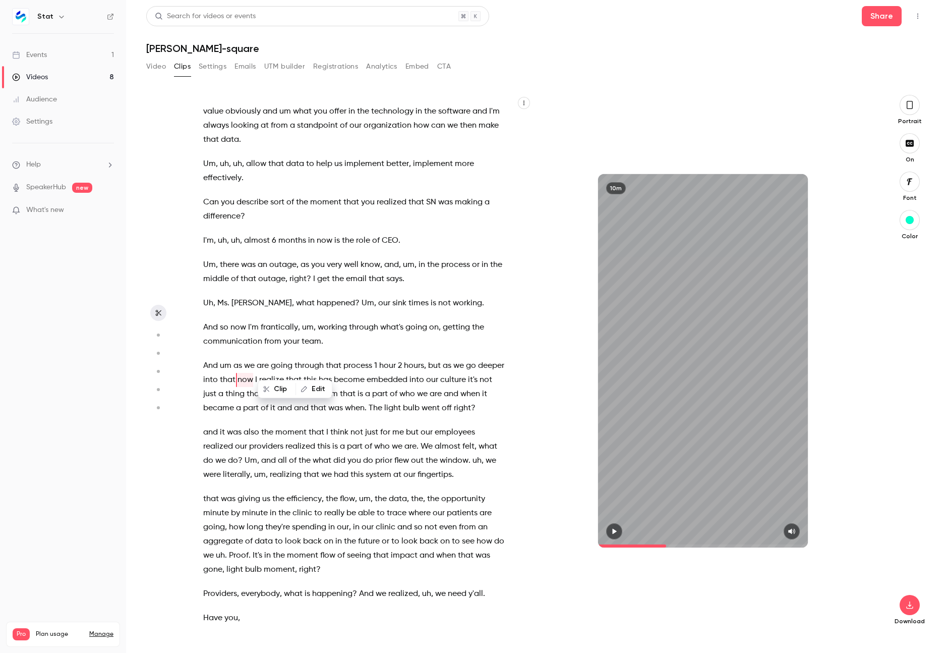
click at [253, 373] on span "now" at bounding box center [246, 380] width 16 height 14
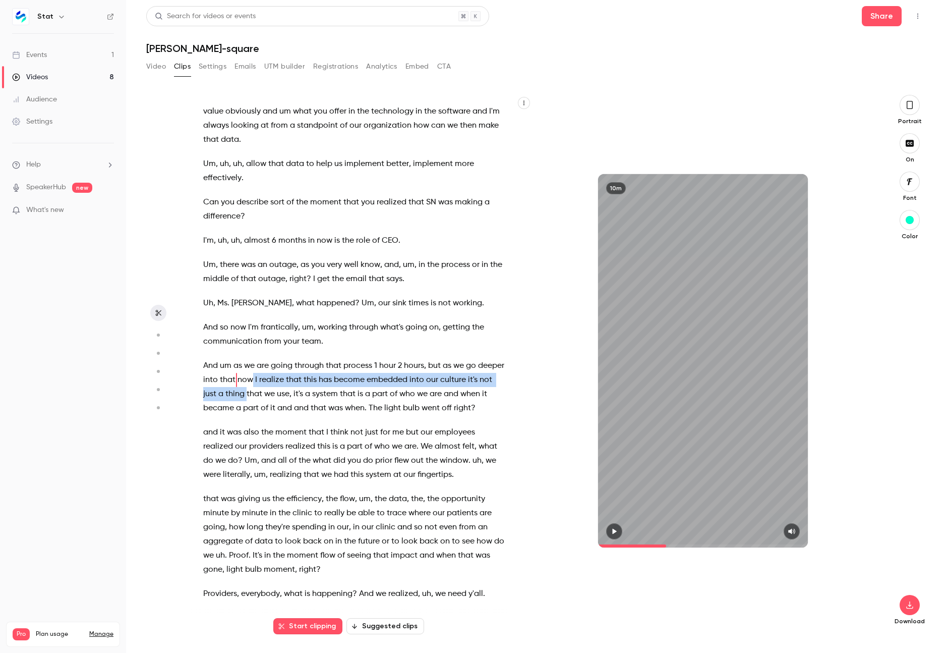
drag, startPoint x: 265, startPoint y: 366, endPoint x: 273, endPoint y: 381, distance: 17.4
click at [273, 381] on p "And um as we are going through that process 1 hour 2 hours , but as we go deepe…" at bounding box center [353, 387] width 301 height 56
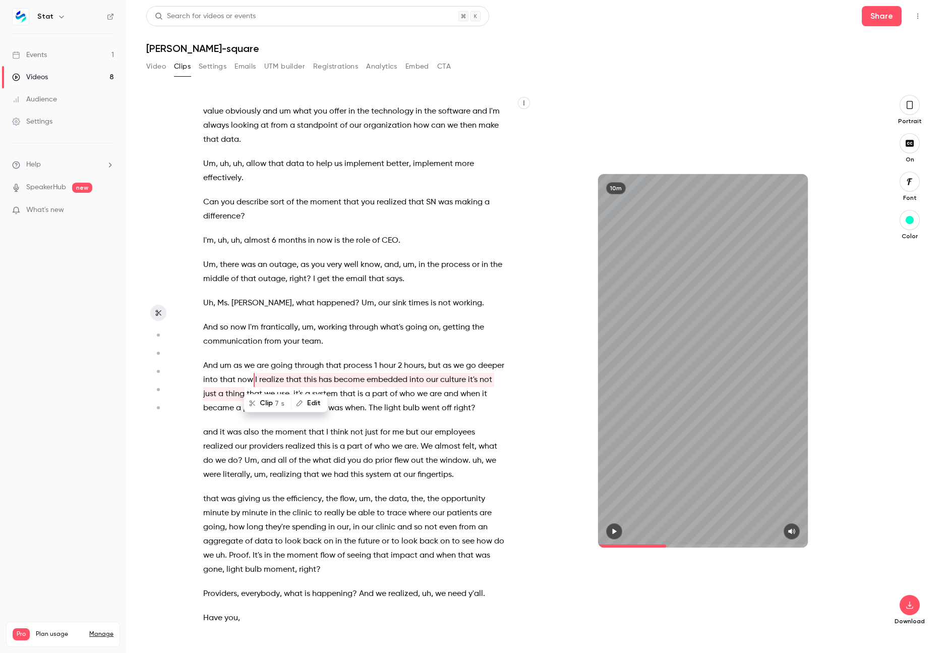
drag, startPoint x: 262, startPoint y: 363, endPoint x: 282, endPoint y: 379, distance: 25.4
click at [282, 379] on p "And um as we are going through that process 1 hour 2 hours , but as we go deepe…" at bounding box center [353, 387] width 301 height 56
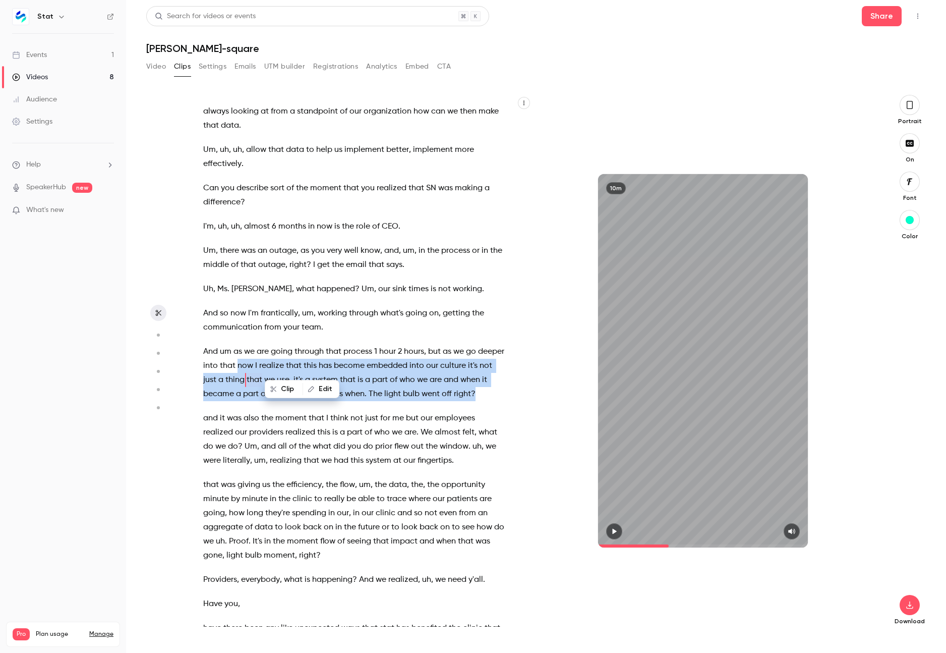
drag, startPoint x: 266, startPoint y: 349, endPoint x: 358, endPoint y: 393, distance: 101.7
click at [358, 393] on p "And um as we are going through that process 1 hour 2 hours , but as we go deepe…" at bounding box center [353, 372] width 301 height 56
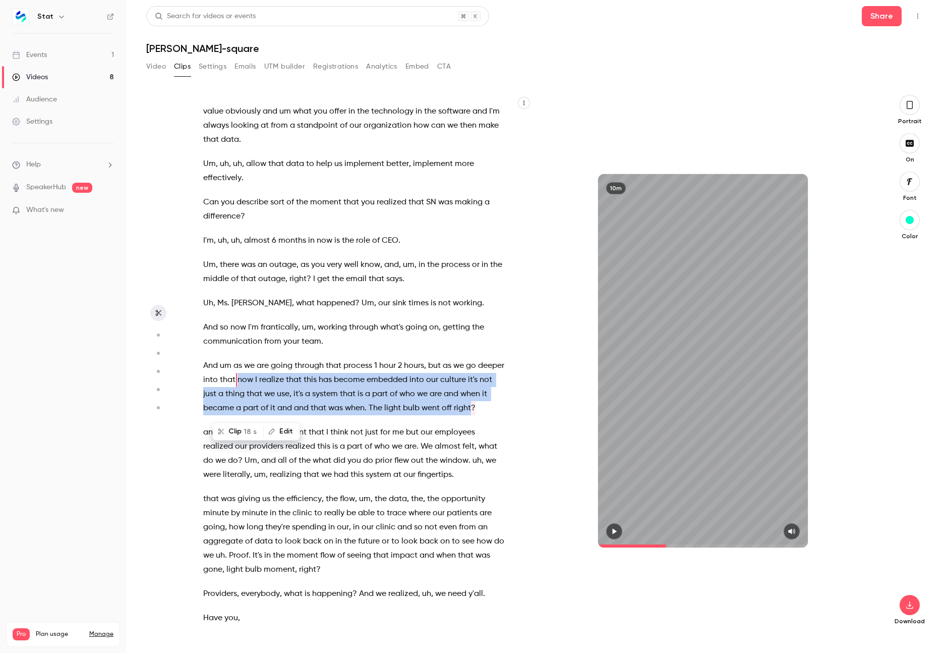
click at [238, 430] on button "Clip 18 s" at bounding box center [237, 431] width 49 height 16
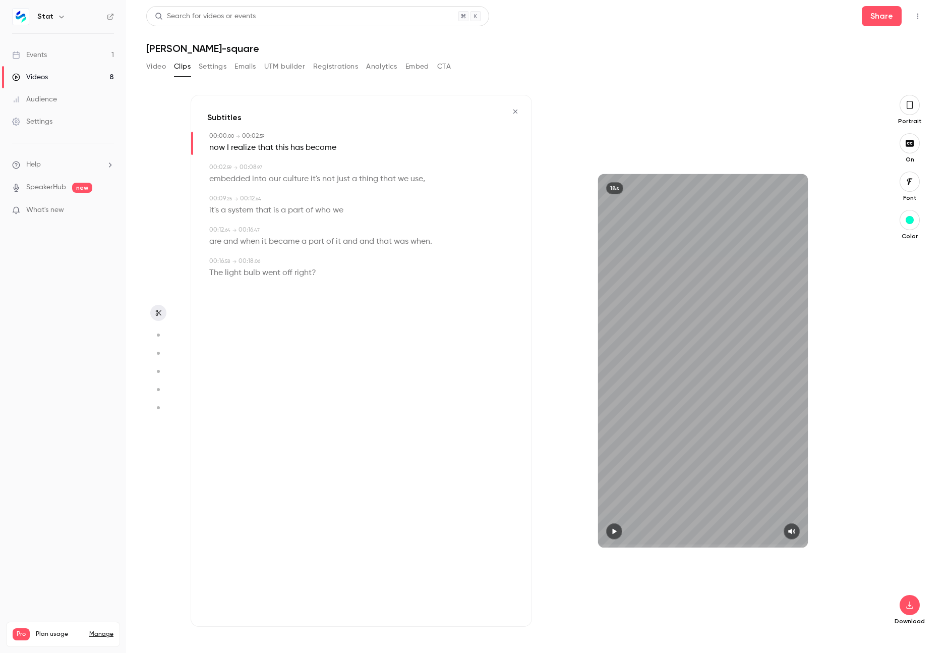
click at [612, 532] on icon "button" at bounding box center [614, 532] width 4 height 6
click at [158, 310] on icon "button" at bounding box center [158, 312] width 8 height 7
click at [157, 327] on button "button" at bounding box center [158, 335] width 16 height 16
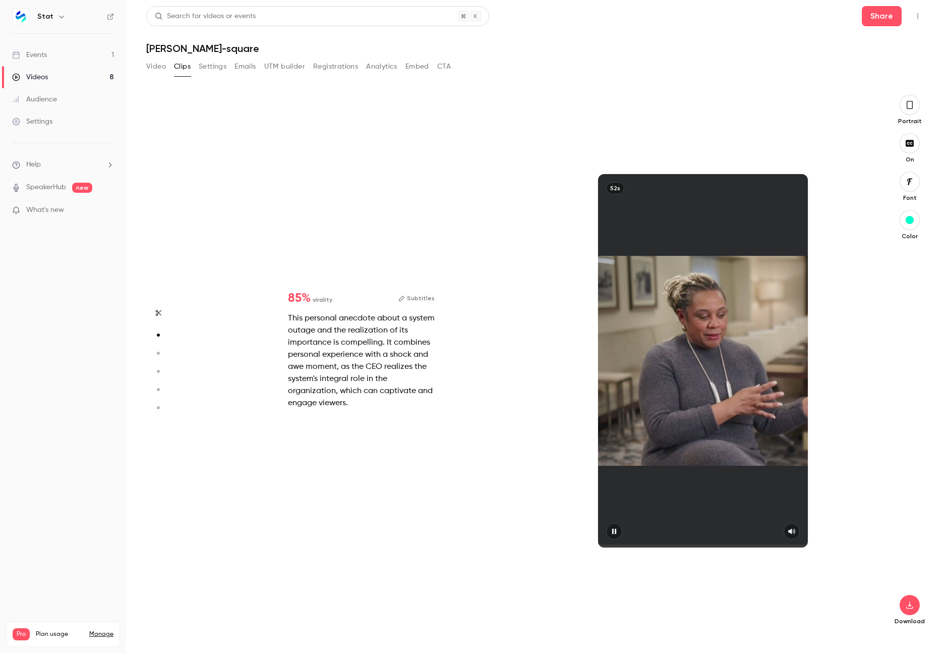
click at [157, 311] on icon "button" at bounding box center [159, 313] width 6 height 6
type input "**"
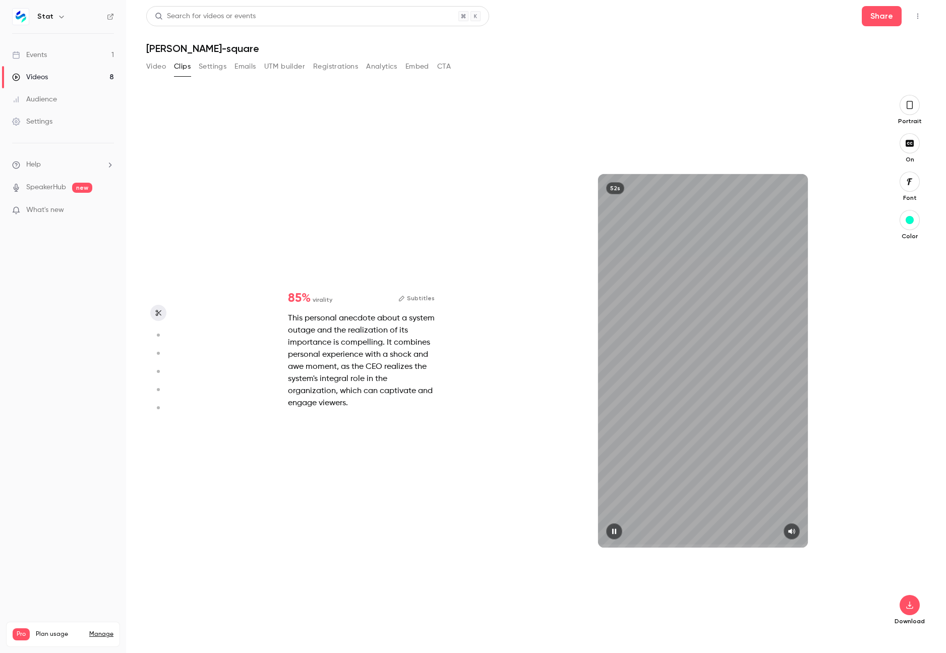
type input "*"
type input "**"
type input "*"
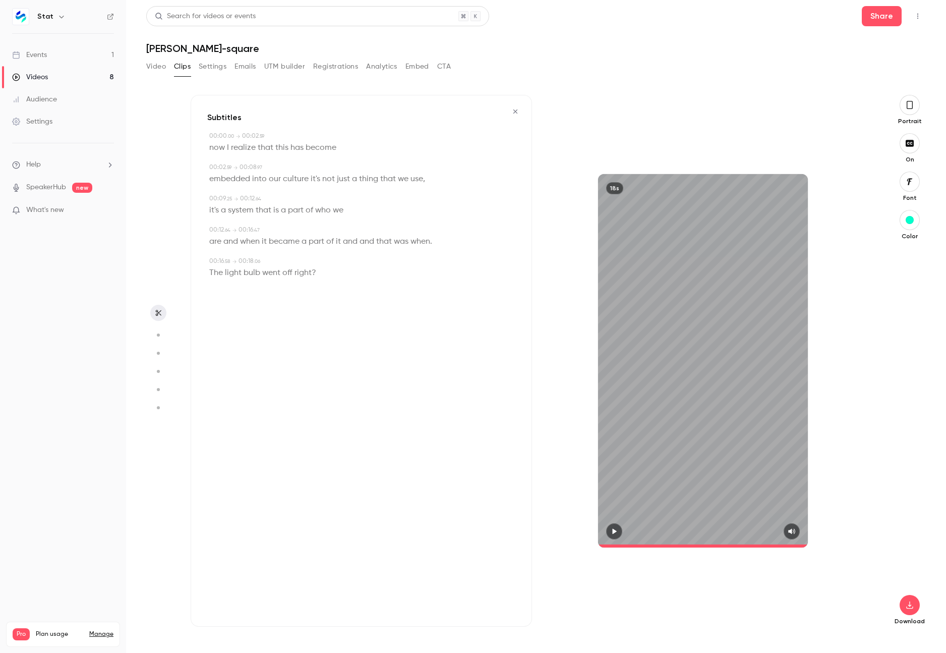
scroll to position [0, 0]
click at [519, 111] on icon "button" at bounding box center [515, 111] width 8 height 7
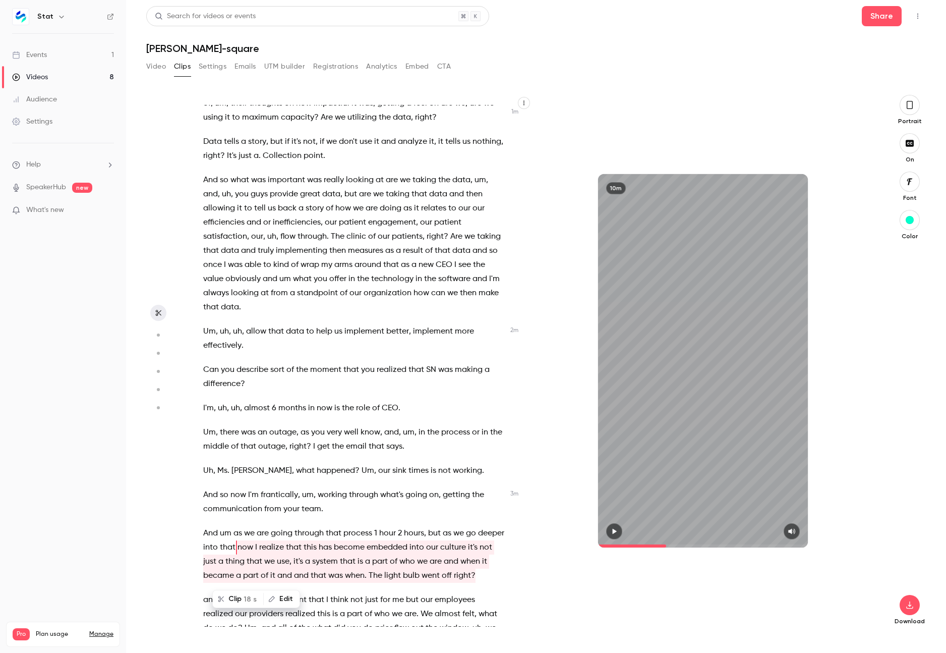
scroll to position [474, 0]
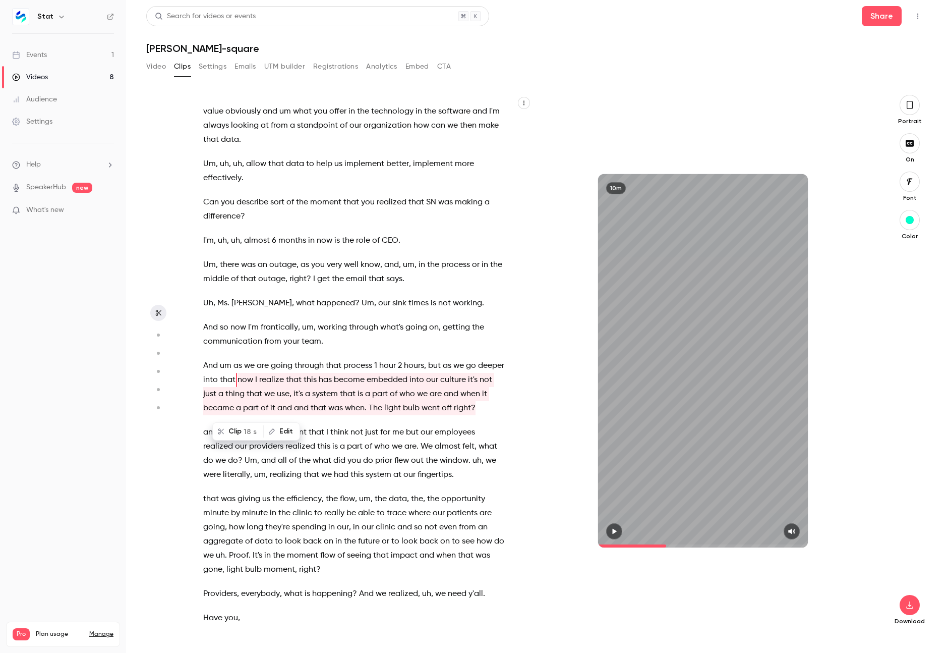
click at [259, 401] on span "part" at bounding box center [251, 408] width 16 height 14
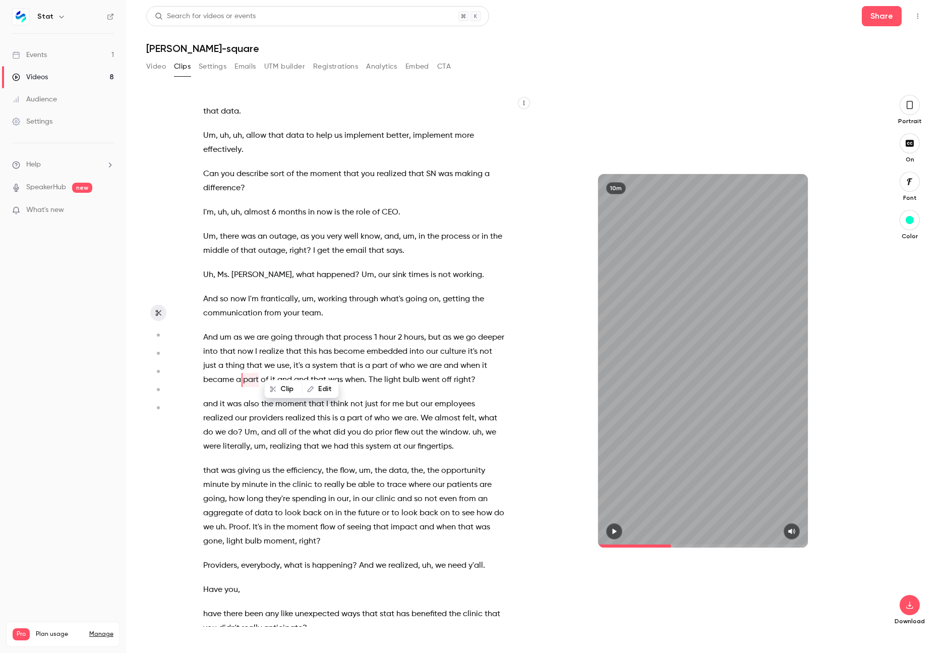
click at [251, 381] on p "And um as we are going through that process 1 hour 2 hours , but as we go deepe…" at bounding box center [353, 358] width 301 height 56
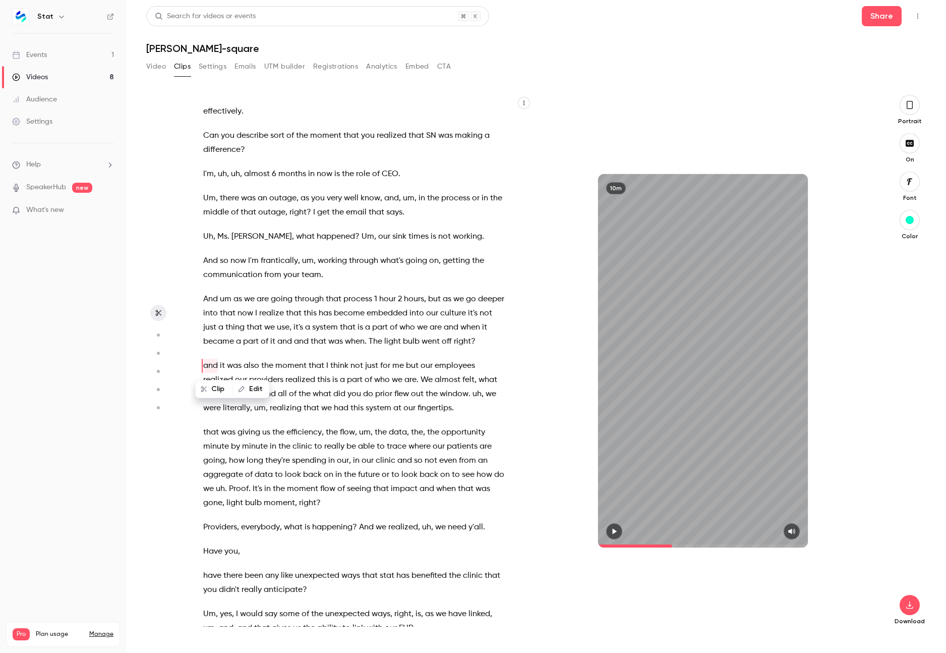
click at [609, 527] on button "button" at bounding box center [614, 531] width 16 height 16
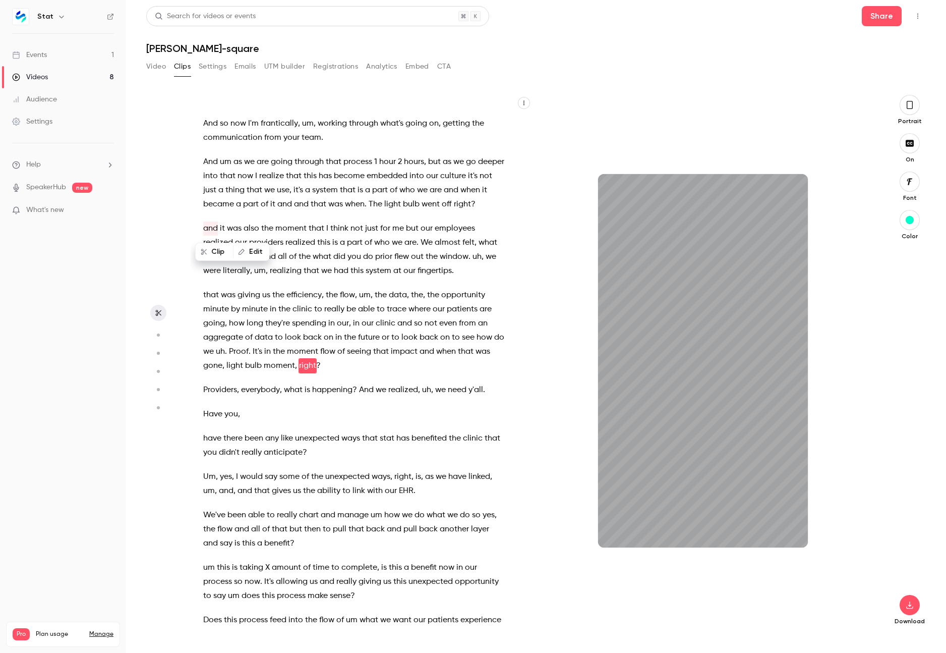
scroll to position [702, 0]
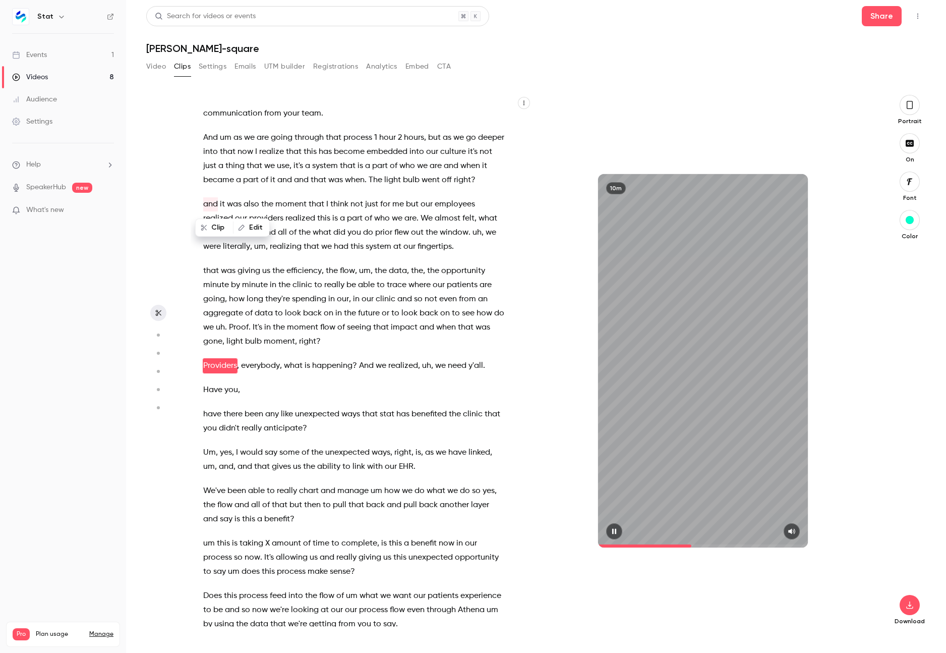
click at [614, 527] on button "button" at bounding box center [614, 531] width 16 height 16
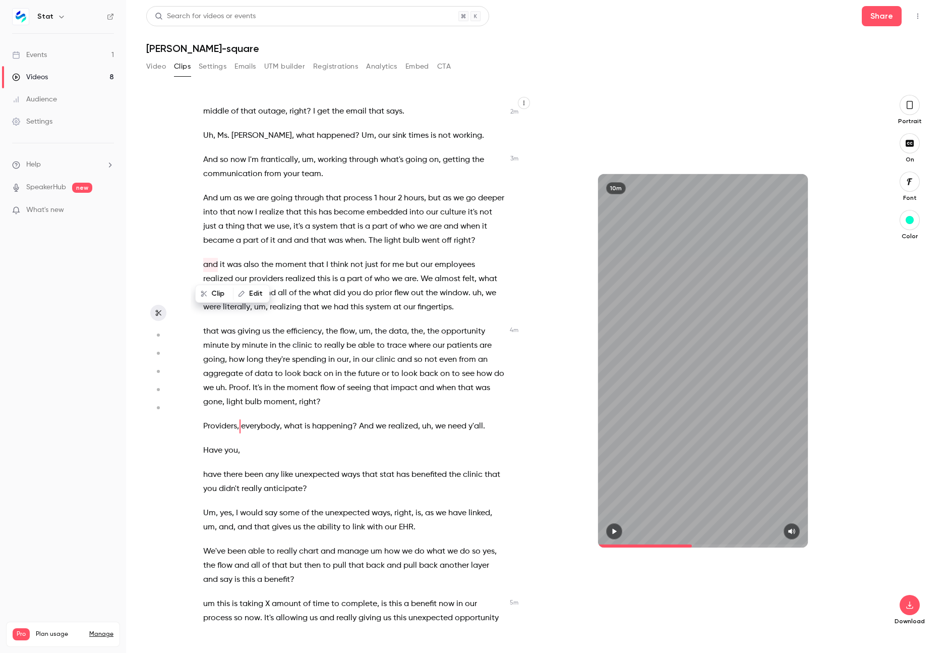
scroll to position [633, 0]
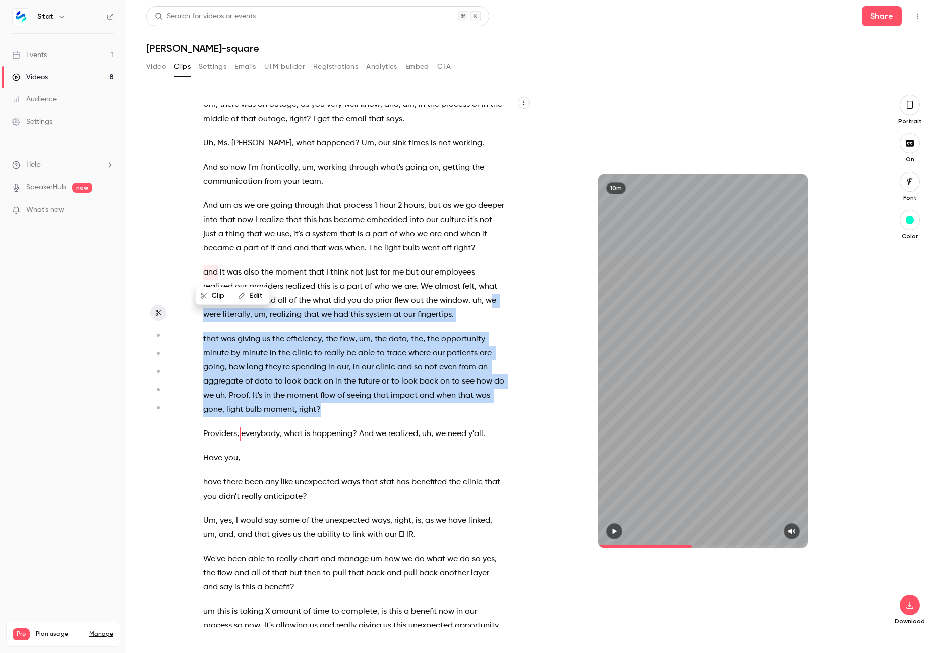
drag, startPoint x: 329, startPoint y: 409, endPoint x: 488, endPoint y: 299, distance: 193.6
click at [488, 299] on div "Coming into this new team , um , seeing their workflows , seeing how they use t…" at bounding box center [359, 365] width 336 height 521
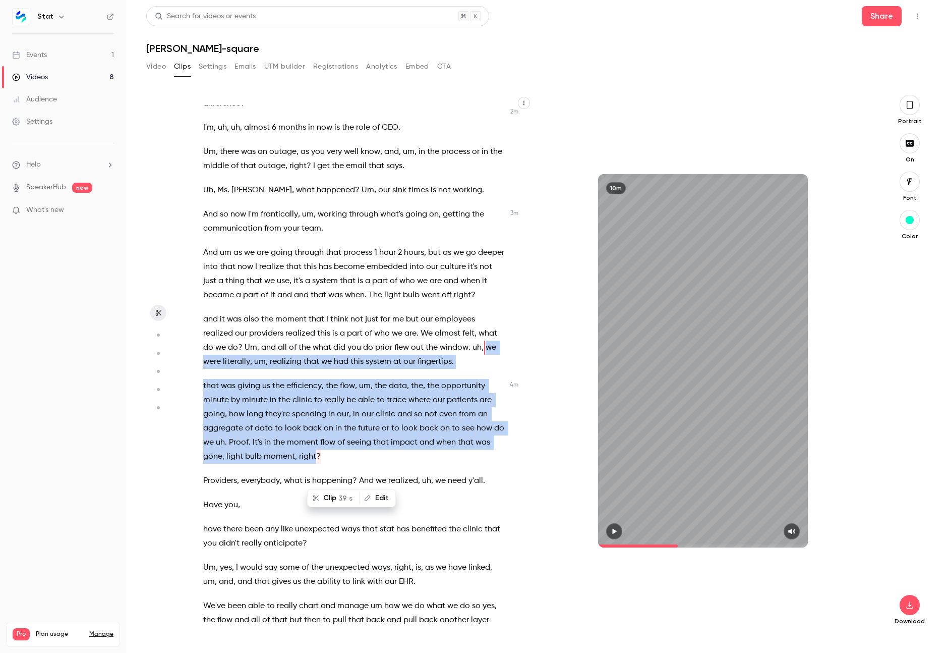
scroll to position [568, 0]
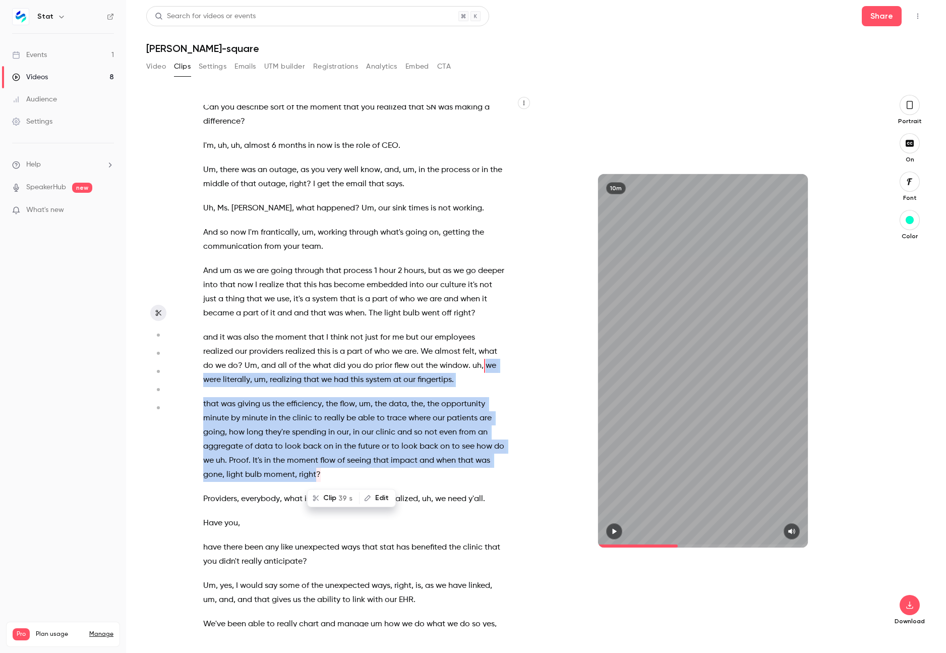
click at [335, 496] on button "Clip 39 s" at bounding box center [333, 498] width 50 height 16
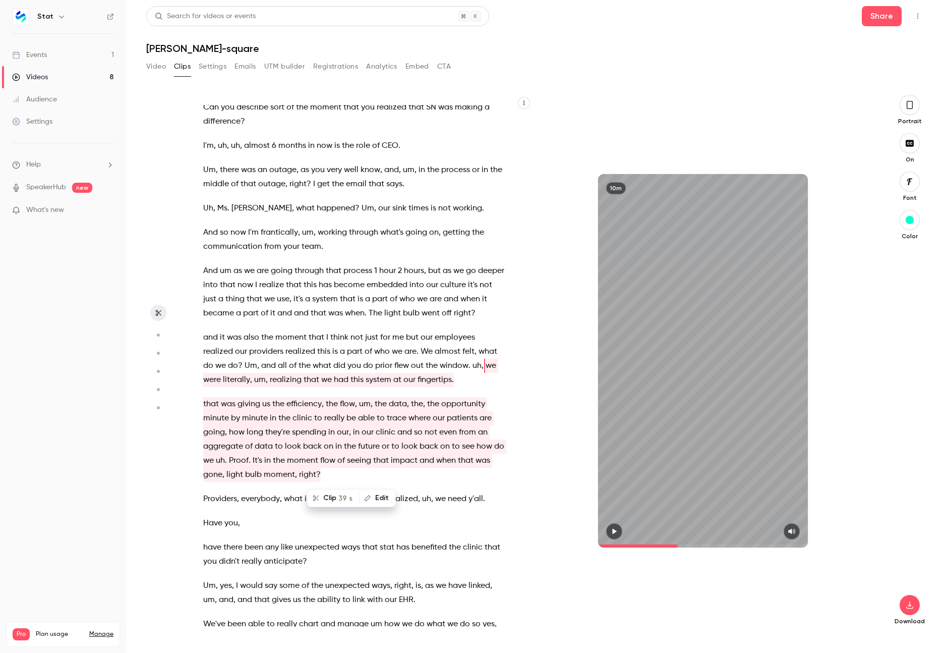
type input "*"
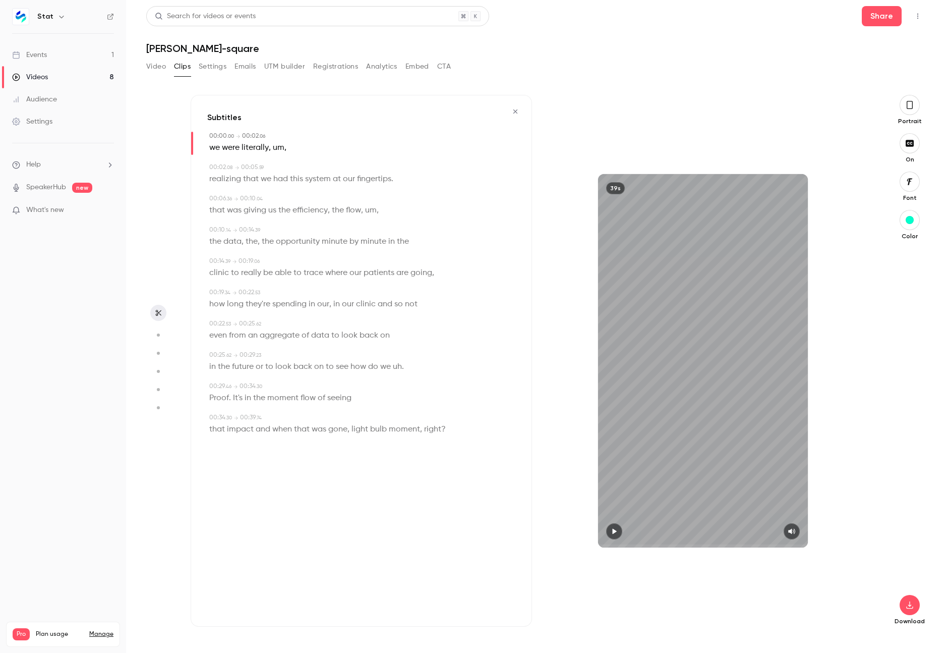
click at [215, 146] on span "we" at bounding box center [214, 148] width 11 height 14
click at [213, 169] on button "Edit" at bounding box center [211, 166] width 35 height 16
click at [308, 170] on button "Replace" at bounding box center [308, 169] width 45 height 20
click at [217, 147] on span "were" at bounding box center [218, 148] width 18 height 14
type input "***"
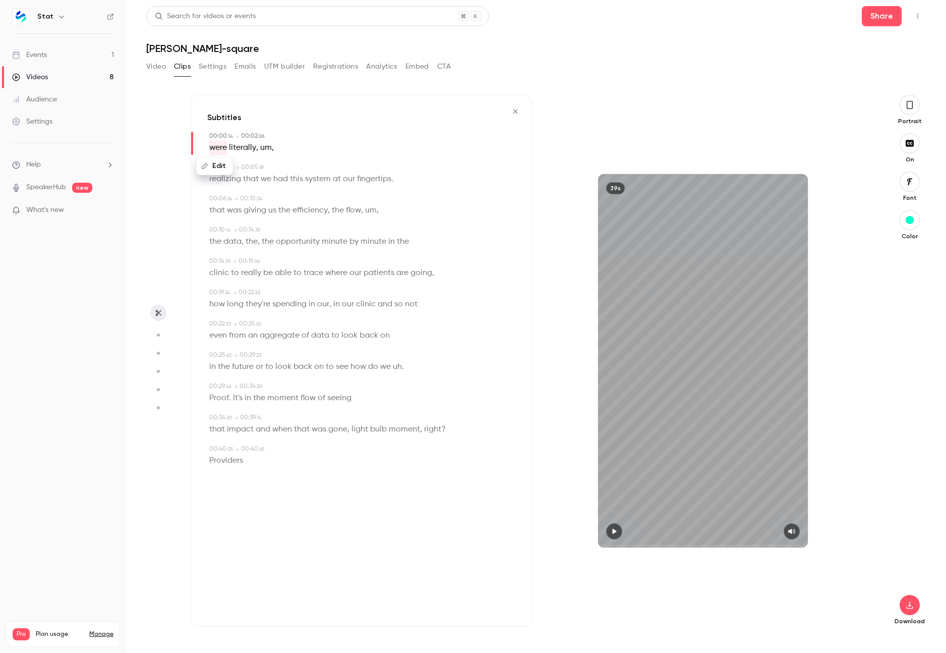
click at [205, 163] on icon "button" at bounding box center [204, 165] width 7 height 7
type input "*******"
click at [311, 169] on button "Replace" at bounding box center [308, 169] width 45 height 20
type input "***"
click at [276, 147] on span "um" at bounding box center [280, 148] width 12 height 14
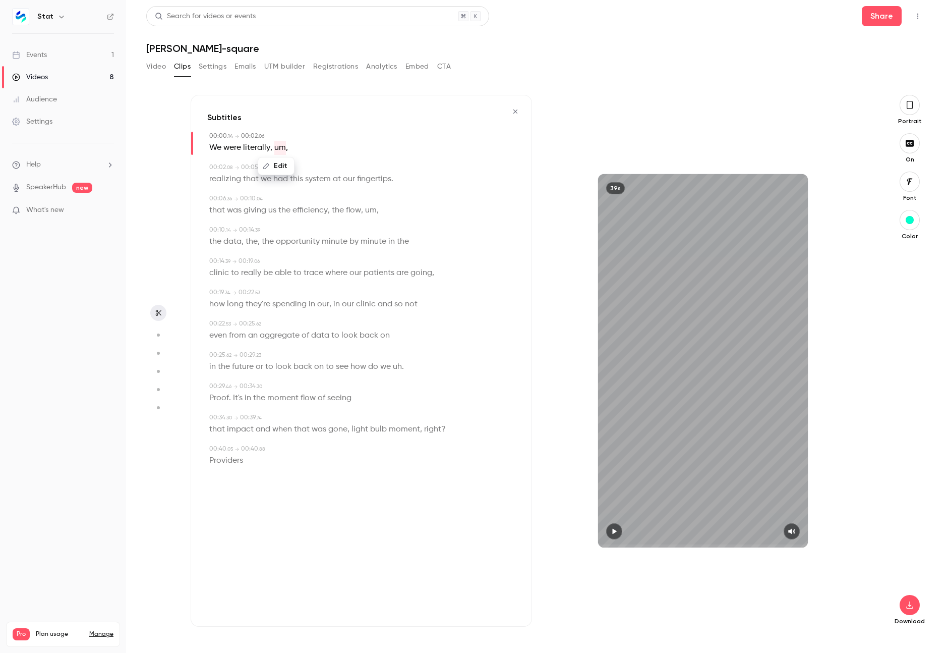
click at [280, 165] on button "Edit" at bounding box center [276, 166] width 35 height 16
click at [316, 169] on button "Replace" at bounding box center [326, 169] width 45 height 20
click at [271, 148] on span "," at bounding box center [271, 148] width 2 height 14
click at [264, 148] on span "literally" at bounding box center [256, 148] width 27 height 14
click at [257, 170] on button "Edit" at bounding box center [253, 166] width 35 height 16
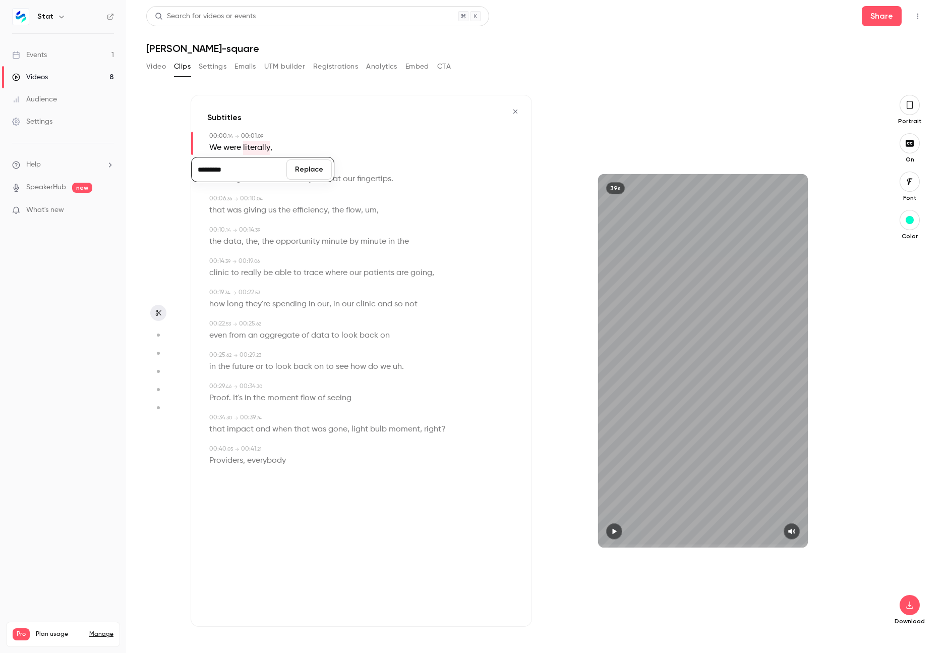
click at [261, 170] on input "*********" at bounding box center [239, 169] width 91 height 20
click at [318, 146] on div "********* Replace We were literally ," at bounding box center [362, 148] width 306 height 14
click at [211, 150] on span "We were" at bounding box center [225, 148] width 32 height 14
click at [611, 534] on icon "button" at bounding box center [614, 531] width 8 height 7
click at [376, 212] on span "um" at bounding box center [371, 210] width 12 height 14
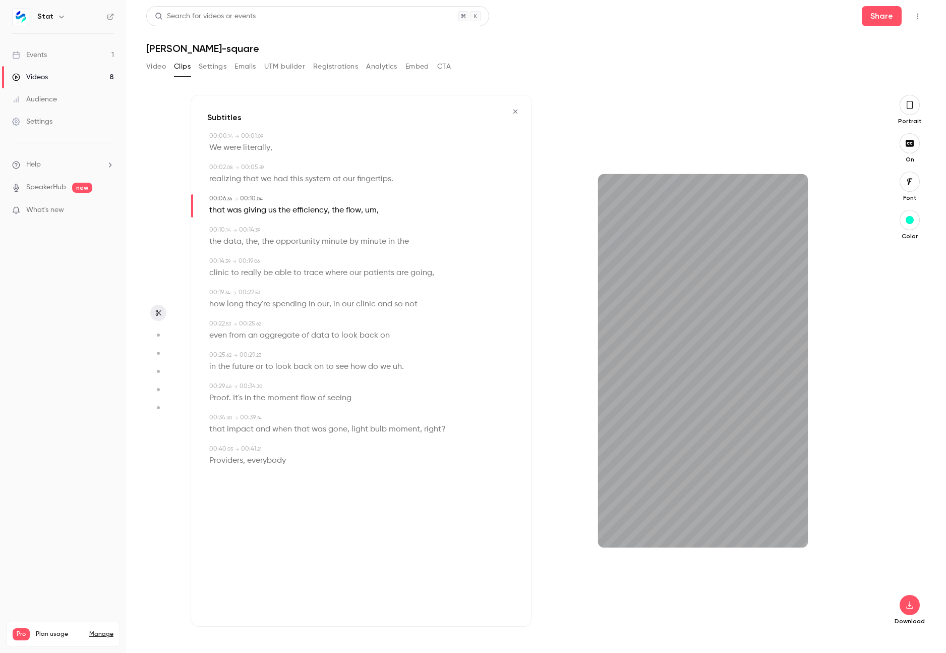
type input "***"
click at [367, 230] on button "Edit" at bounding box center [368, 228] width 35 height 16
click at [413, 233] on button "Replace" at bounding box center [418, 232] width 45 height 20
click at [222, 244] on span "," at bounding box center [222, 242] width 2 height 14
type input "****"
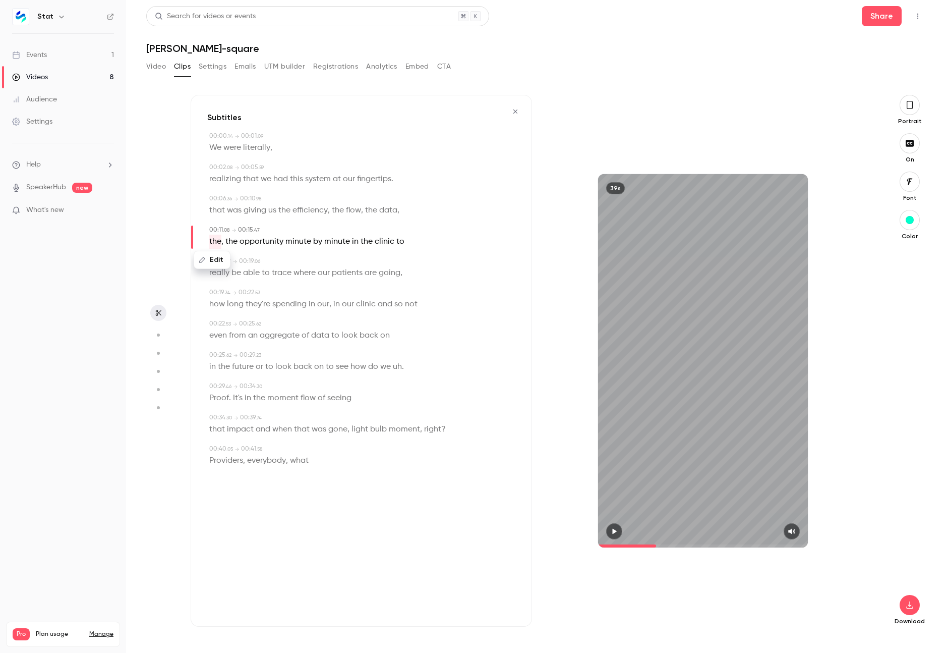
click at [221, 261] on button "Edit" at bounding box center [212, 260] width 35 height 16
click at [305, 265] on button "Replace" at bounding box center [308, 263] width 45 height 20
click at [213, 147] on span "We were" at bounding box center [225, 148] width 32 height 14
click at [616, 529] on icon "button" at bounding box center [614, 531] width 8 height 7
click at [514, 109] on icon "button" at bounding box center [515, 111] width 8 height 7
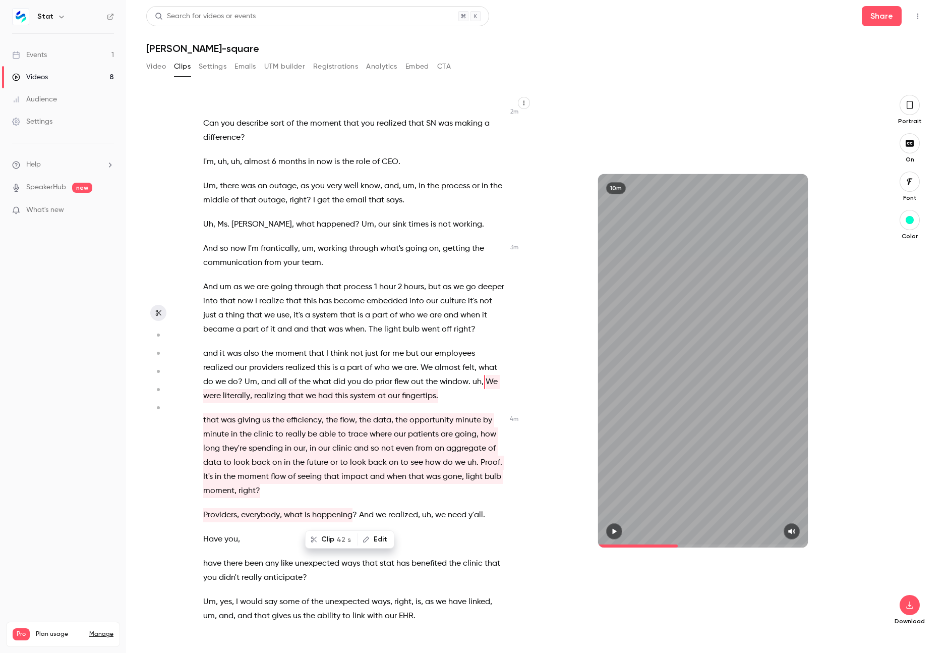
scroll to position [561, 0]
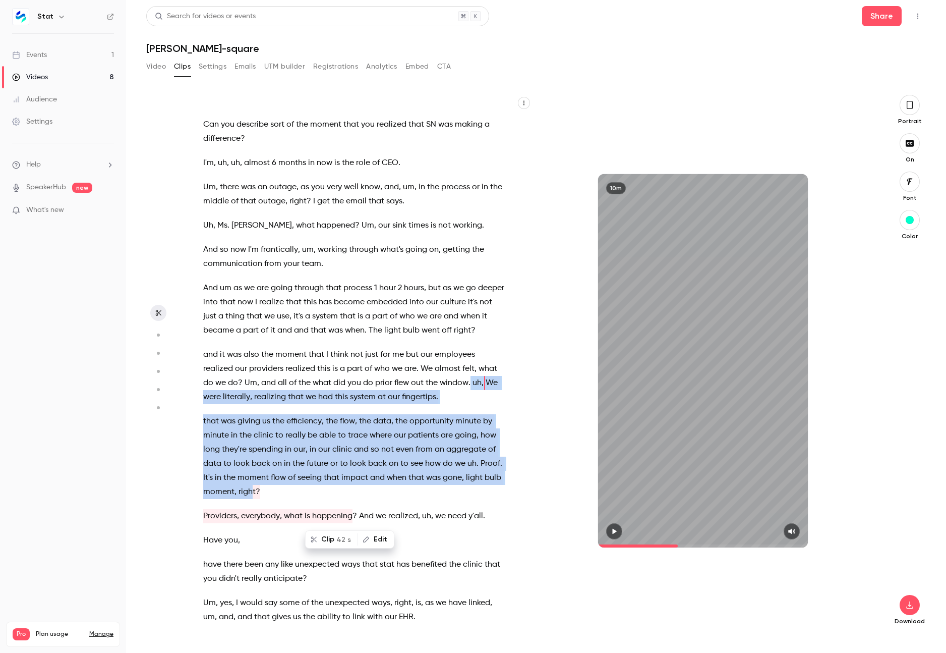
drag, startPoint x: 470, startPoint y: 383, endPoint x: 256, endPoint y: 492, distance: 239.8
click at [254, 492] on div "Coming into this new team , um , seeing their workflows , seeing how they use t…" at bounding box center [359, 365] width 336 height 521
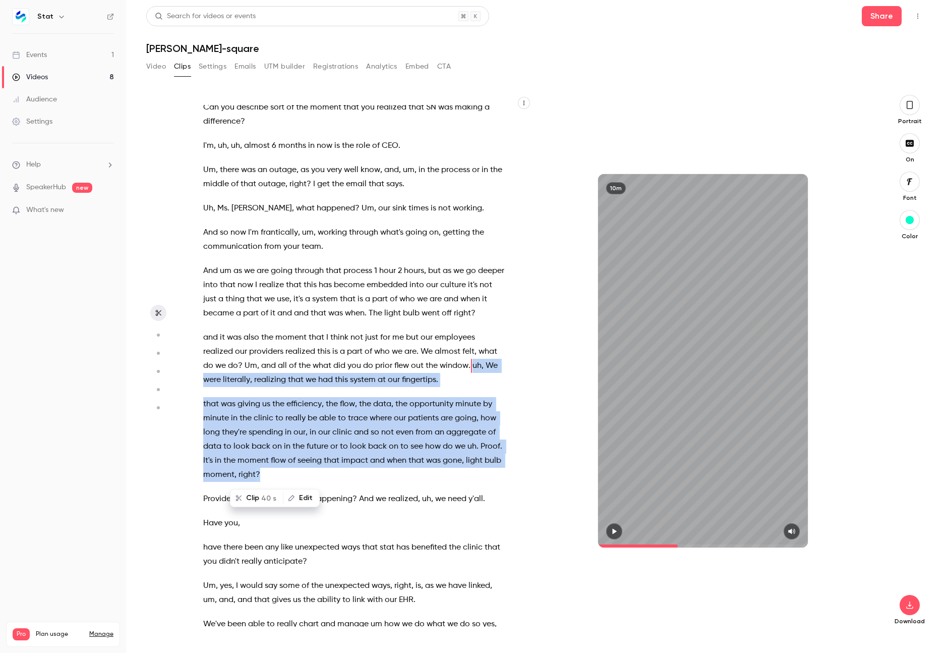
drag, startPoint x: 268, startPoint y: 476, endPoint x: 471, endPoint y: 366, distance: 230.9
click at [471, 366] on div "Coming into this new team , um , seeing their workflows , seeing how they use t…" at bounding box center [359, 365] width 336 height 521
click at [273, 497] on button "Clip 40 s" at bounding box center [273, 498] width 51 height 16
type input "*"
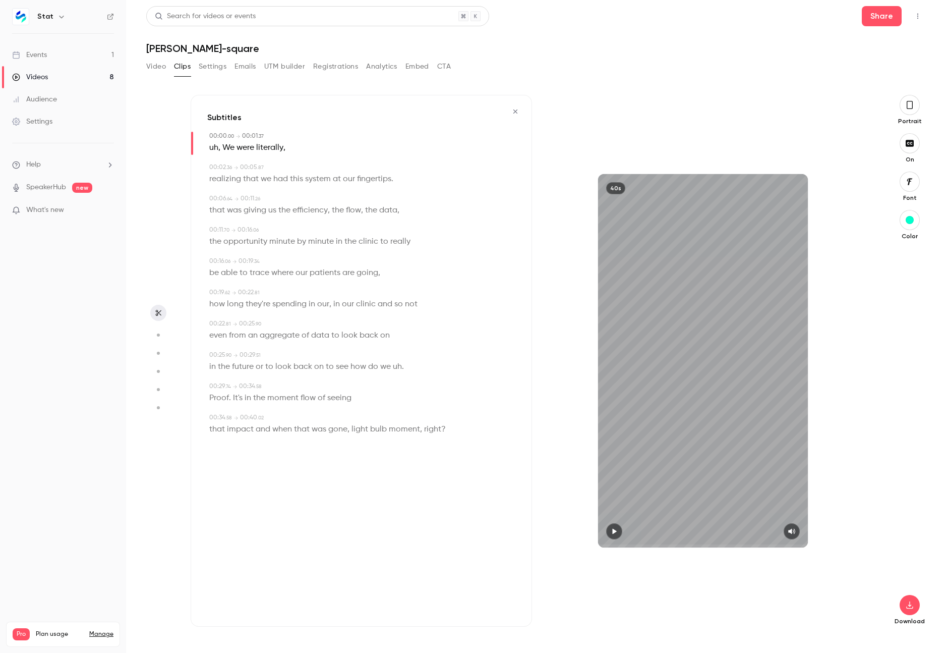
click at [243, 151] on span "We were" at bounding box center [238, 148] width 32 height 14
click at [225, 146] on span "We were" at bounding box center [238, 148] width 32 height 14
click at [217, 147] on span "uh" at bounding box center [213, 148] width 9 height 14
click at [218, 166] on button "Edit" at bounding box center [210, 166] width 35 height 16
click at [296, 170] on button "Replace" at bounding box center [308, 169] width 45 height 20
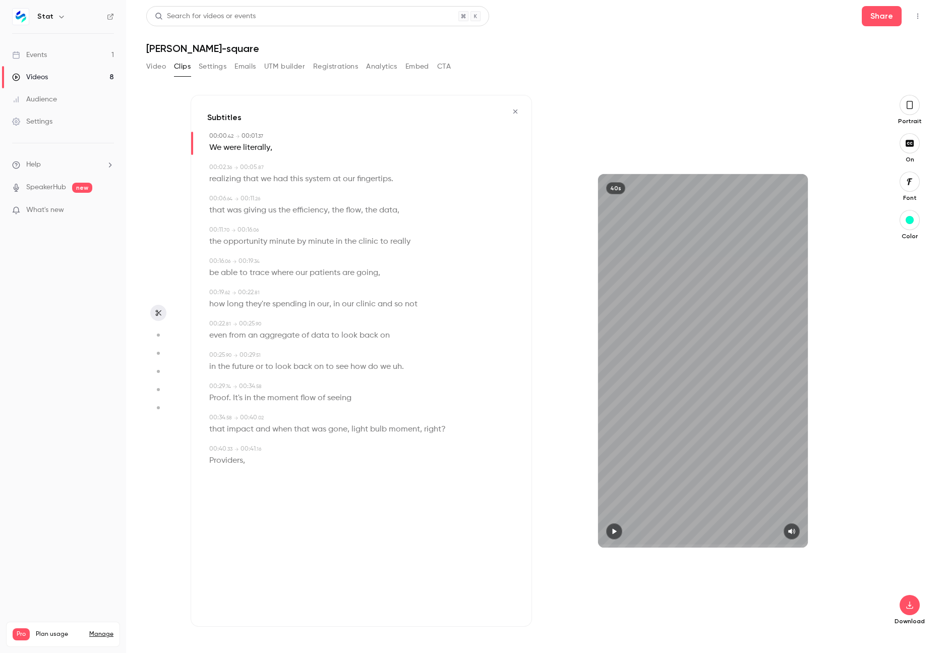
click at [218, 149] on span "We were" at bounding box center [225, 148] width 32 height 14
click at [614, 534] on icon "button" at bounding box center [614, 531] width 8 height 7
click at [236, 461] on span "Providers" at bounding box center [226, 460] width 34 height 14
type input "**"
click at [231, 474] on button "Edit" at bounding box center [222, 479] width 35 height 16
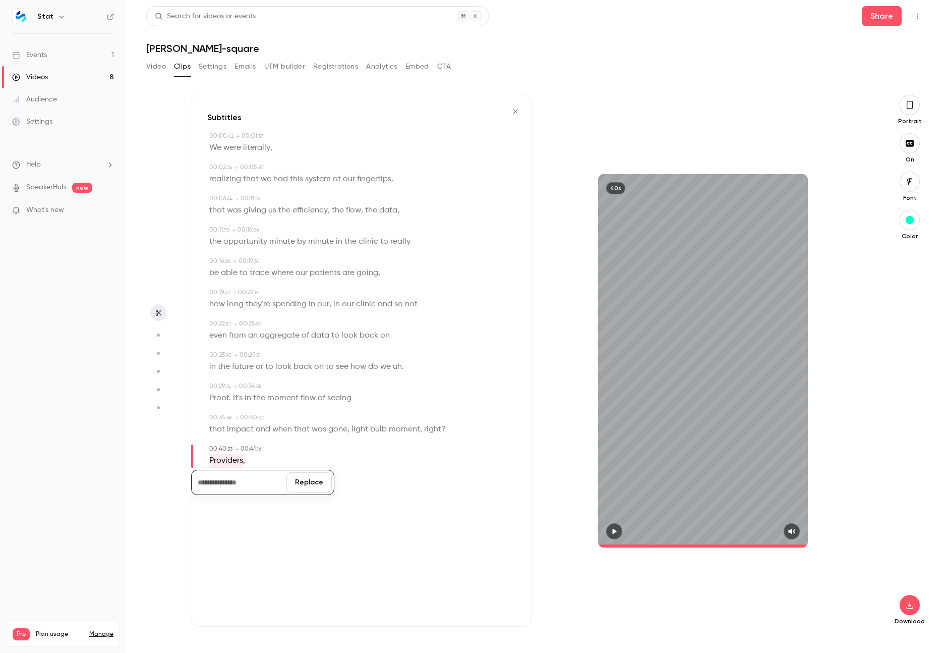
click at [298, 481] on button "Replace" at bounding box center [308, 482] width 45 height 20
click at [431, 427] on span "right" at bounding box center [432, 429] width 17 height 14
click at [615, 531] on icon "button" at bounding box center [614, 532] width 4 height 6
click at [909, 101] on icon "button" at bounding box center [910, 105] width 6 height 8
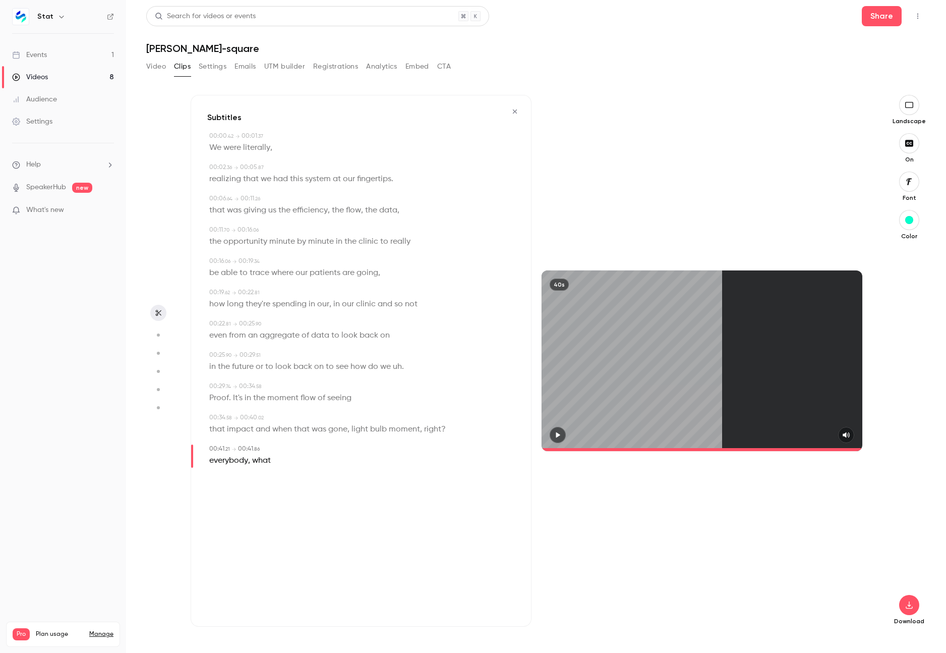
click at [909, 101] on icon "button" at bounding box center [909, 105] width 11 height 8
type input "**"
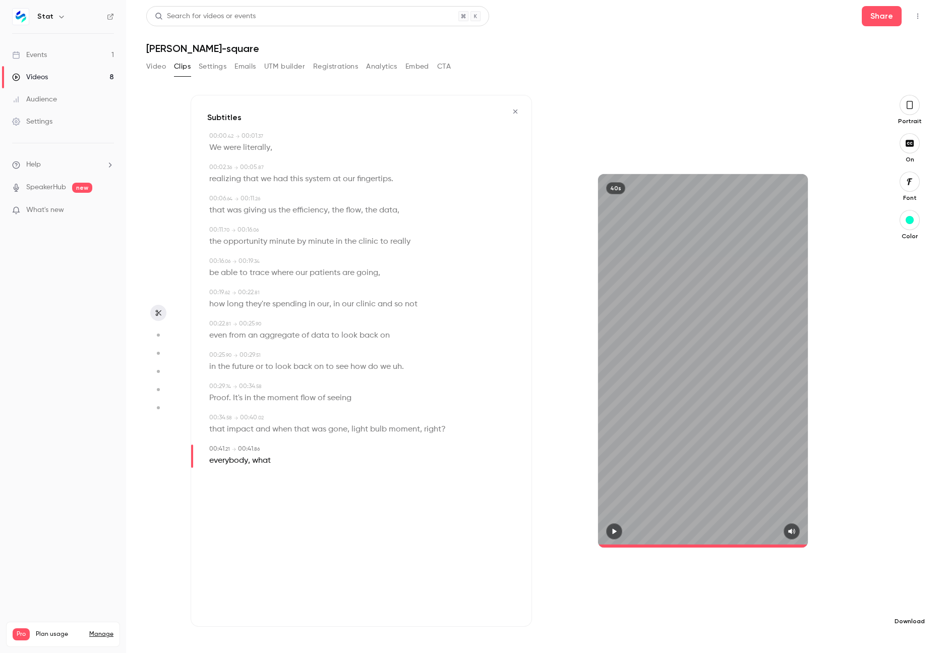
click at [913, 608] on icon "button" at bounding box center [910, 605] width 12 height 8
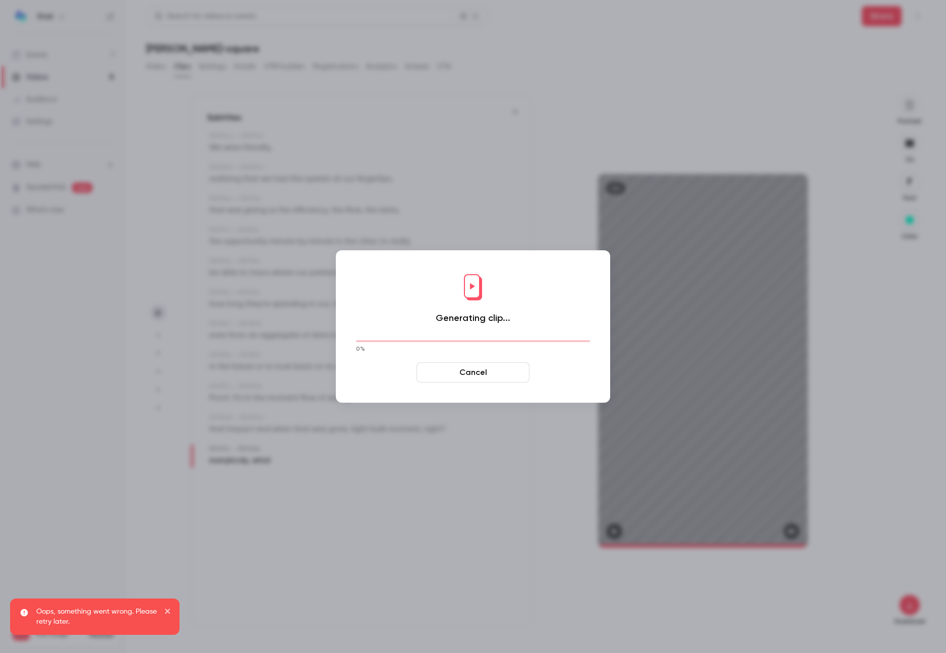
click at [167, 616] on button "close" at bounding box center [167, 612] width 7 height 12
click at [490, 374] on button "Cancel" at bounding box center [473, 372] width 113 height 20
click at [487, 371] on button "Cancel" at bounding box center [473, 372] width 113 height 20
click at [274, 114] on div at bounding box center [473, 326] width 946 height 653
click at [391, 145] on div at bounding box center [473, 326] width 946 height 653
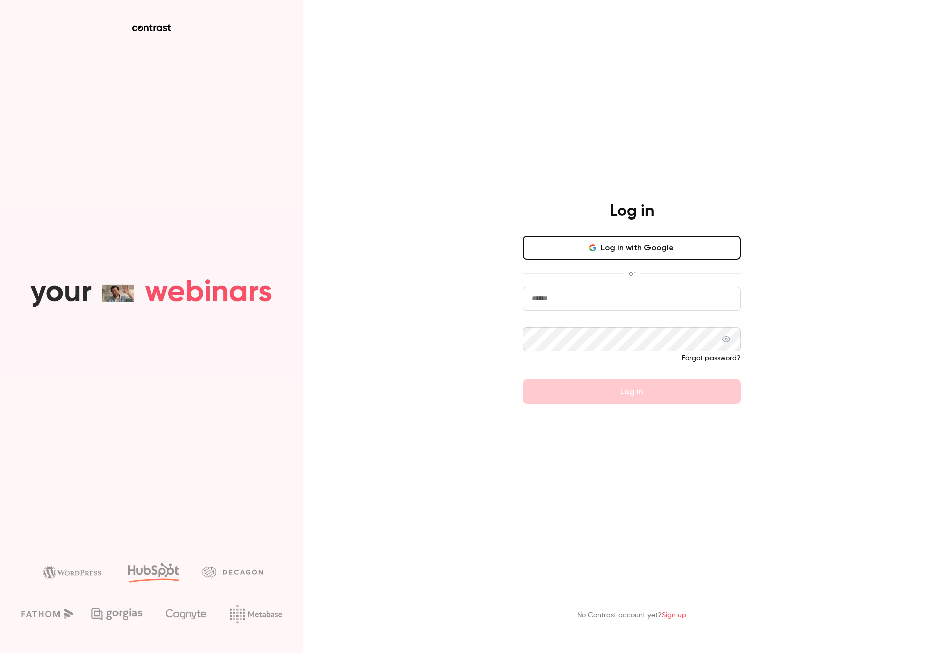
click at [642, 247] on button "Log in with Google" at bounding box center [632, 248] width 218 height 24
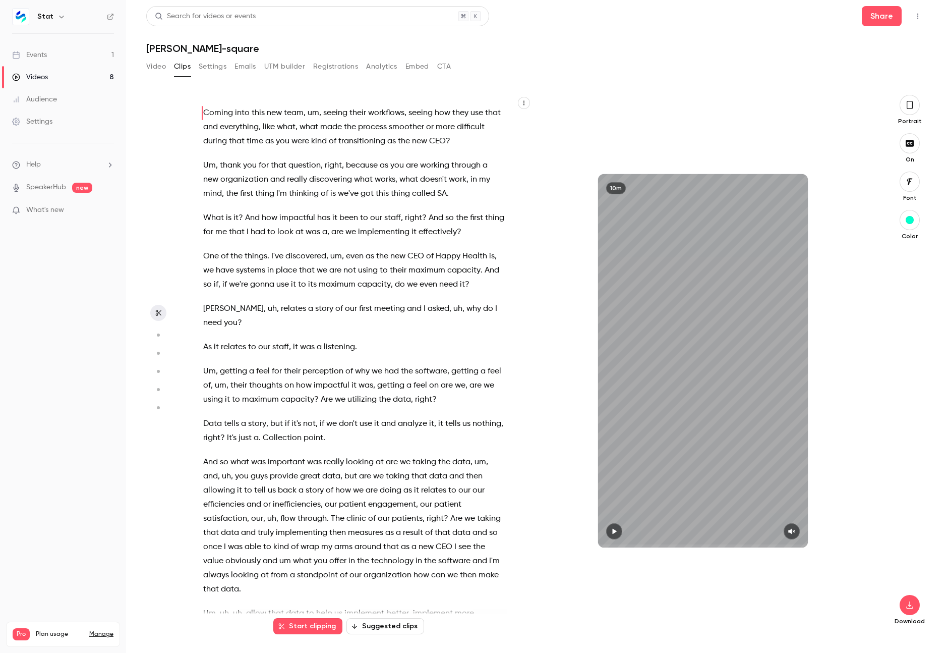
click at [156, 334] on icon "button" at bounding box center [157, 334] width 9 height 7
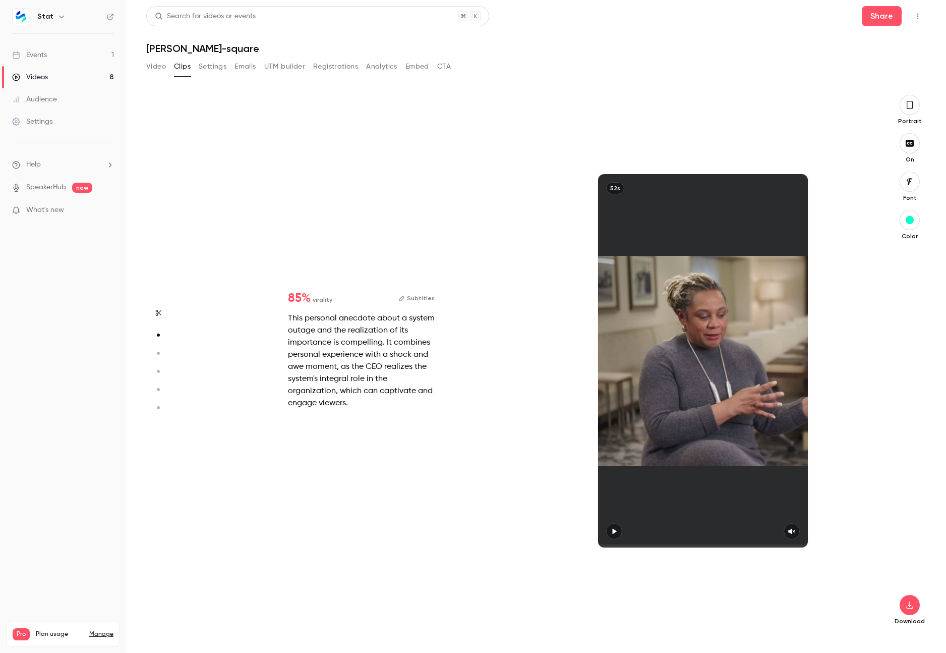
scroll to position [540, 0]
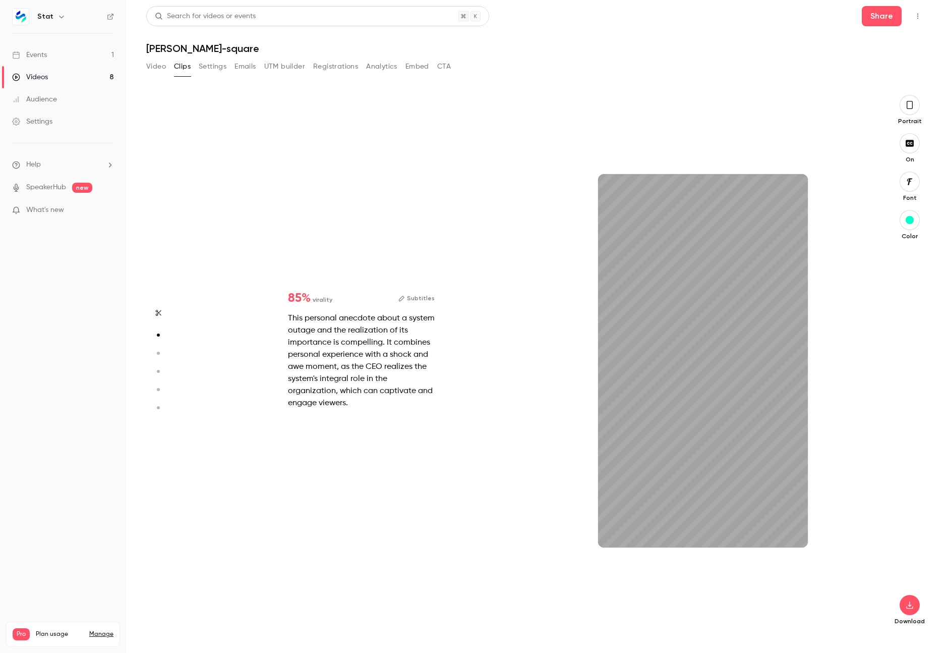
type input "***"
click at [219, 72] on button "Settings" at bounding box center [213, 67] width 28 height 16
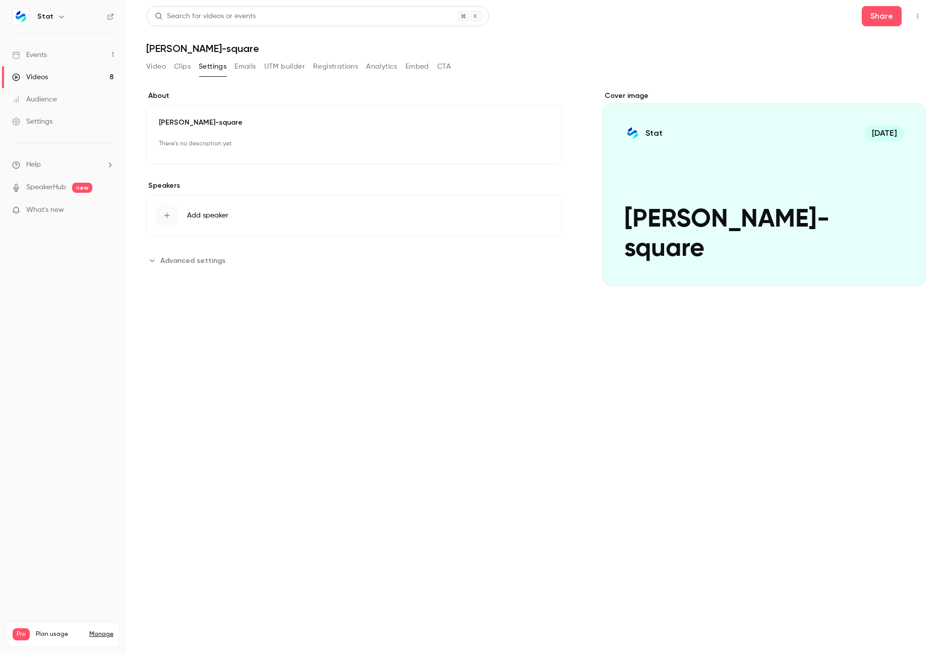
click at [254, 67] on button "Emails" at bounding box center [245, 67] width 21 height 16
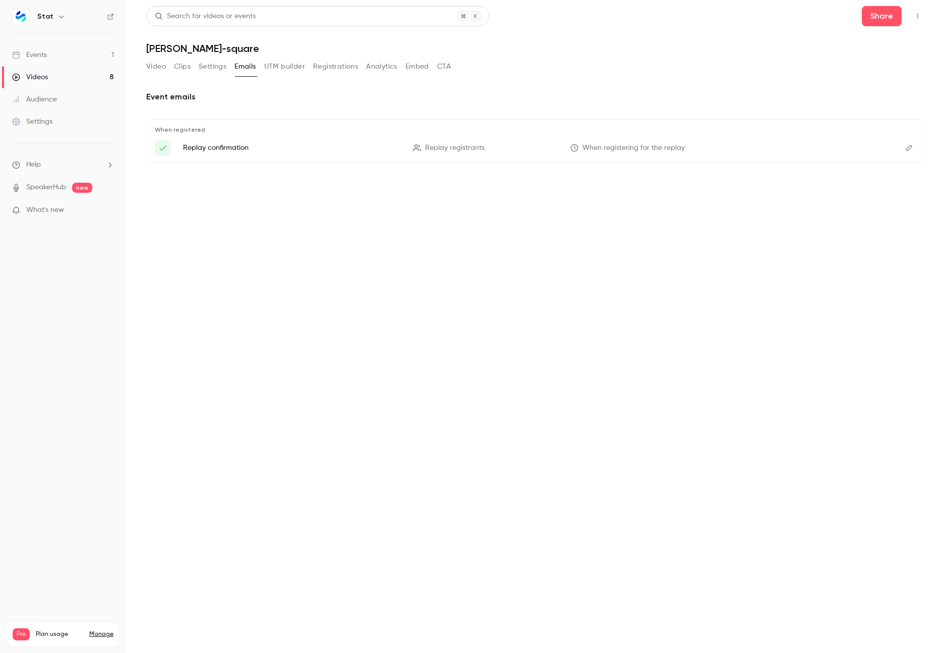
click at [445, 68] on button "CTA" at bounding box center [444, 67] width 14 height 16
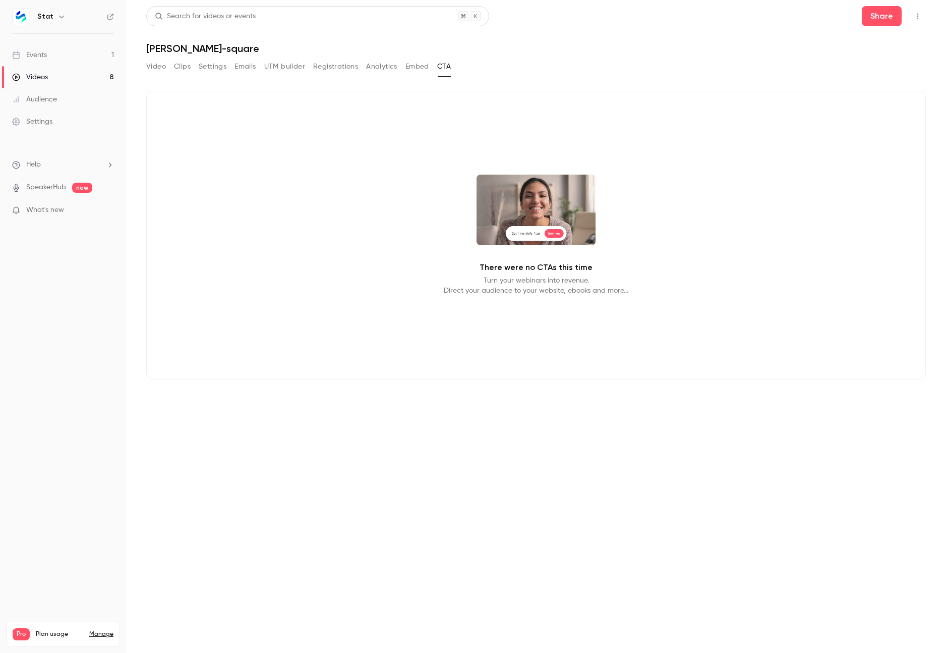
click at [181, 65] on button "Clips" at bounding box center [182, 67] width 17 height 16
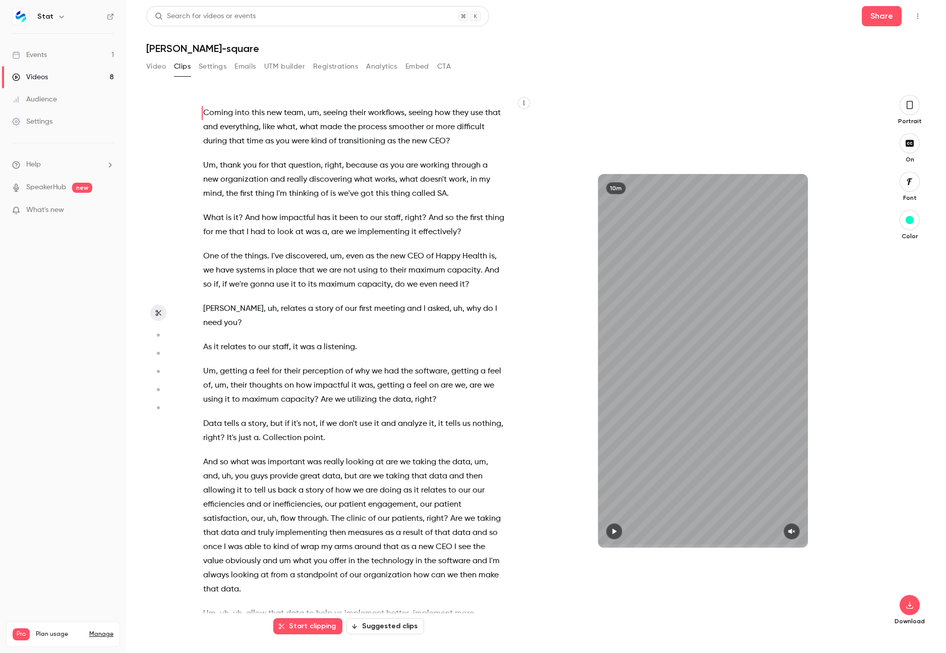
click at [159, 352] on circle "button" at bounding box center [158, 353] width 3 height 3
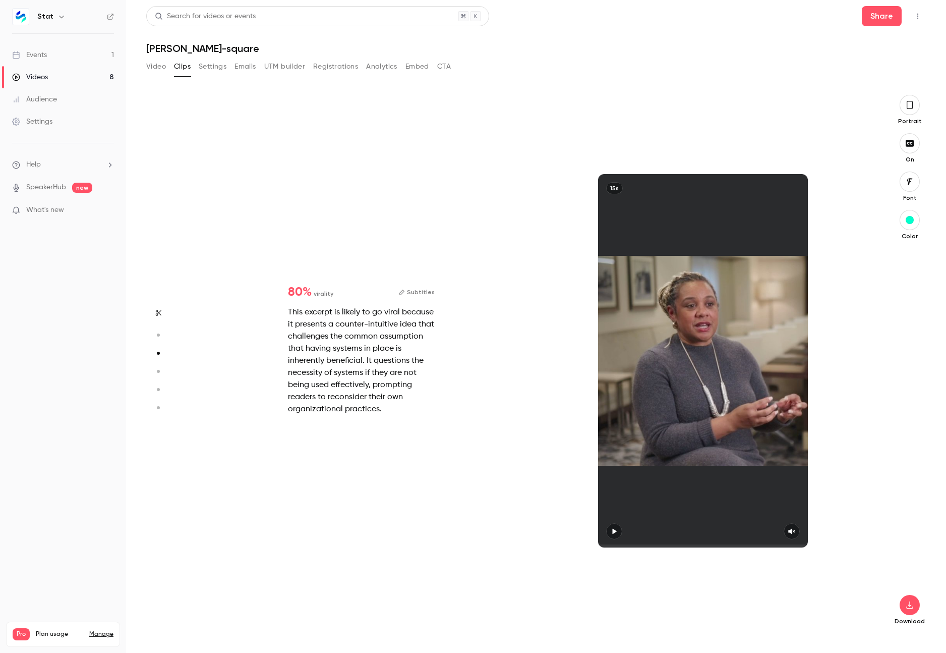
scroll to position [1079, 0]
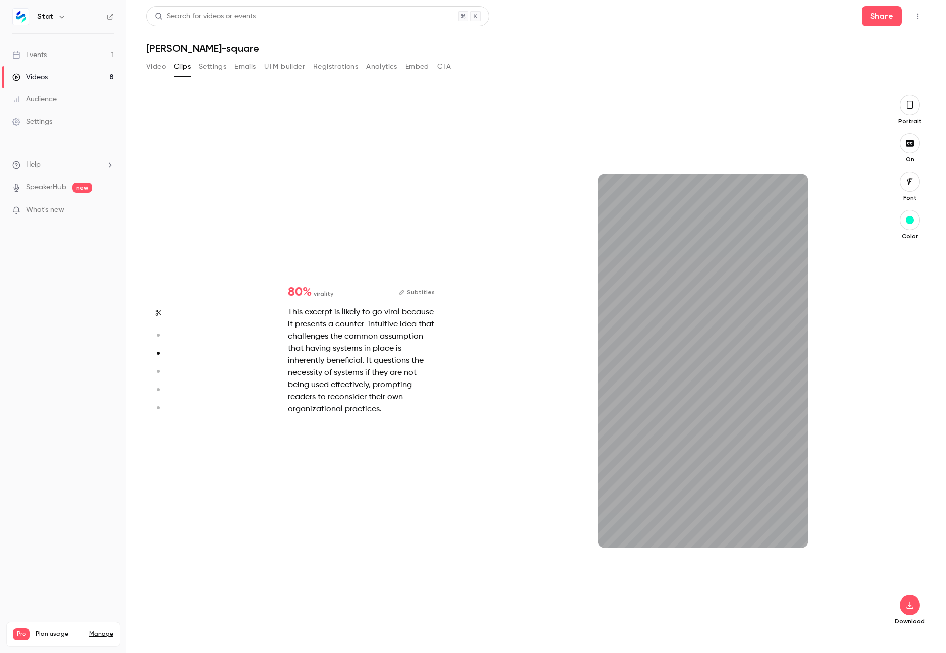
click at [158, 332] on icon "button" at bounding box center [157, 334] width 9 height 7
type input "*"
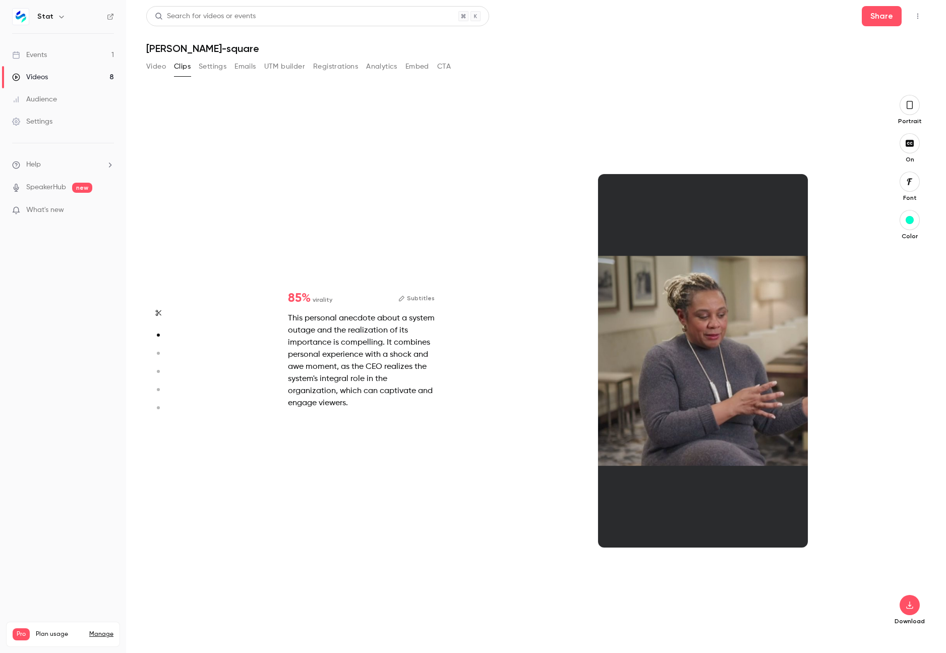
scroll to position [540, 0]
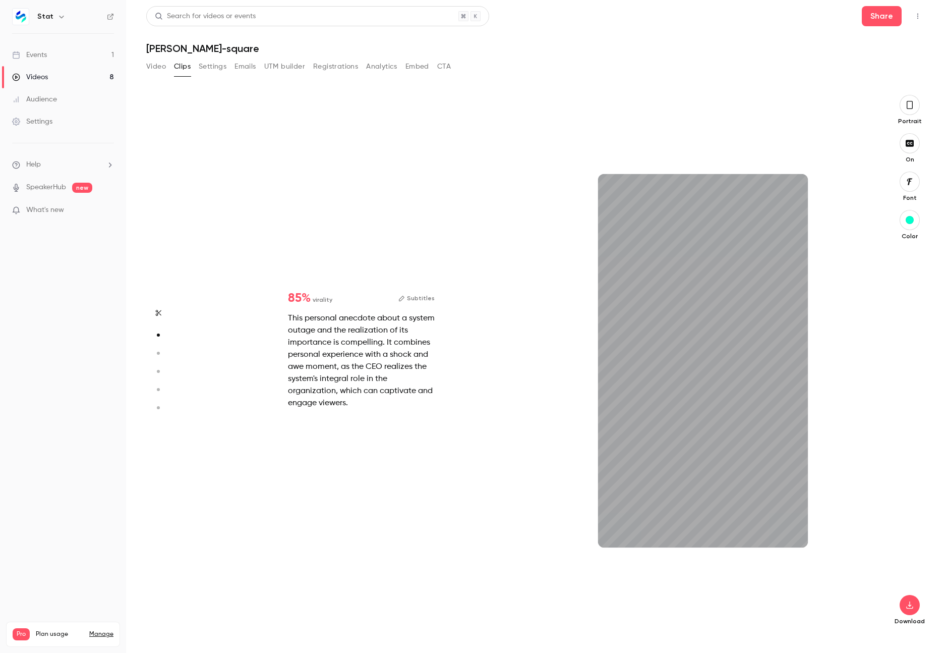
click at [160, 312] on icon "button" at bounding box center [158, 312] width 8 height 7
type input "*"
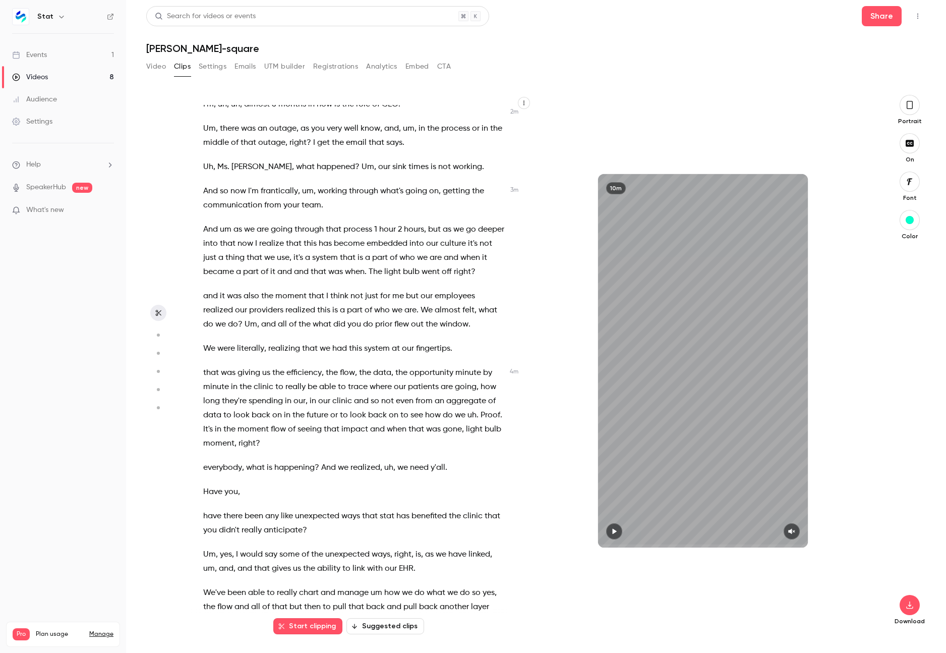
scroll to position [588, 0]
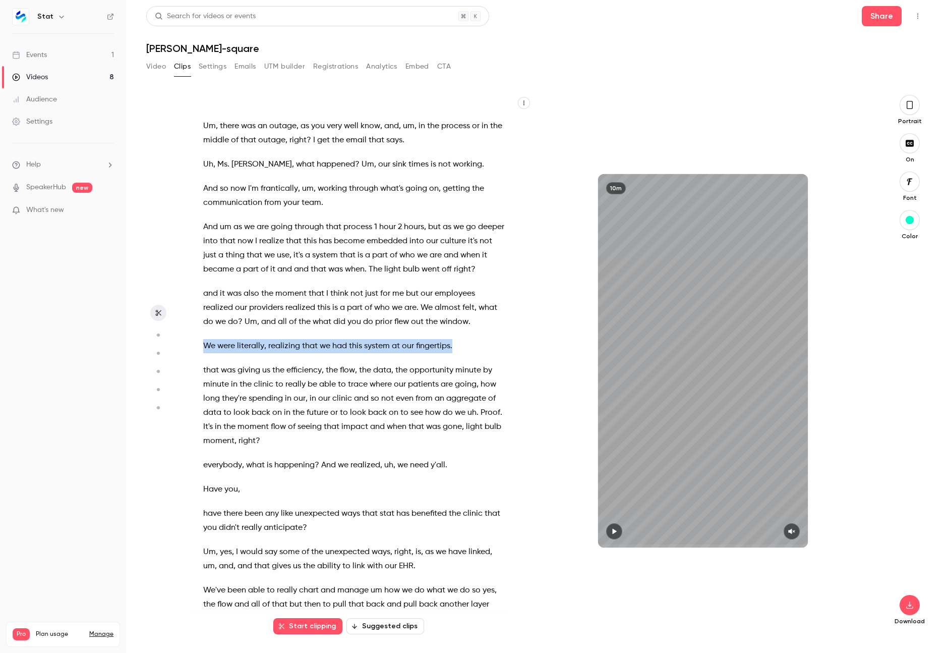
drag, startPoint x: 204, startPoint y: 344, endPoint x: 221, endPoint y: 354, distance: 19.8
click at [221, 354] on div "Coming into this new team , um , seeing their workflows , seeing how they use t…" at bounding box center [359, 365] width 336 height 521
type input "*****"
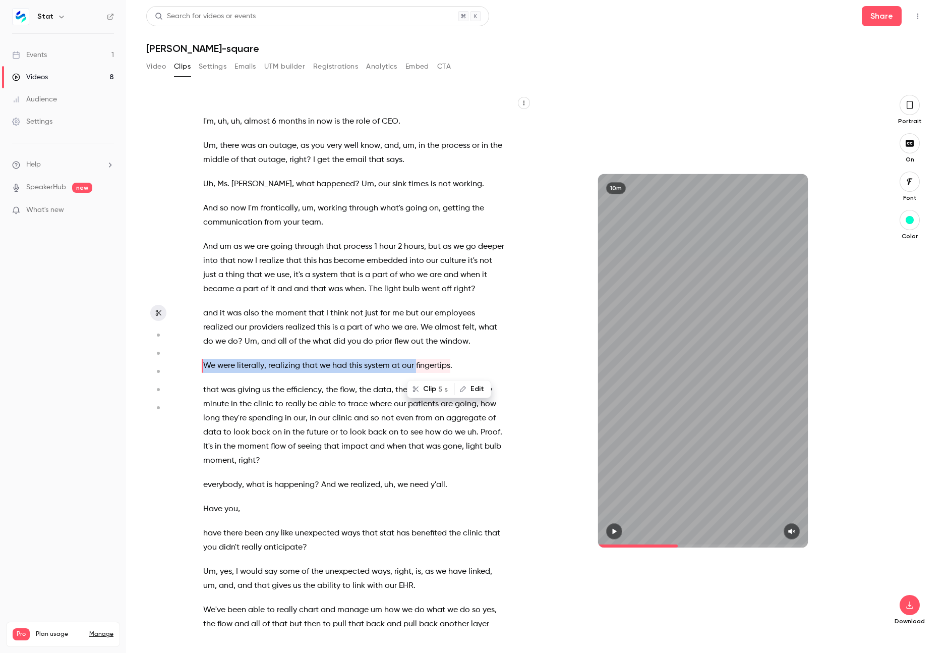
click at [478, 386] on button "Edit" at bounding box center [472, 389] width 35 height 16
click at [327, 392] on input "**********" at bounding box center [312, 392] width 91 height 20
type input "**********"
click at [390, 392] on button "Replace" at bounding box center [382, 392] width 45 height 20
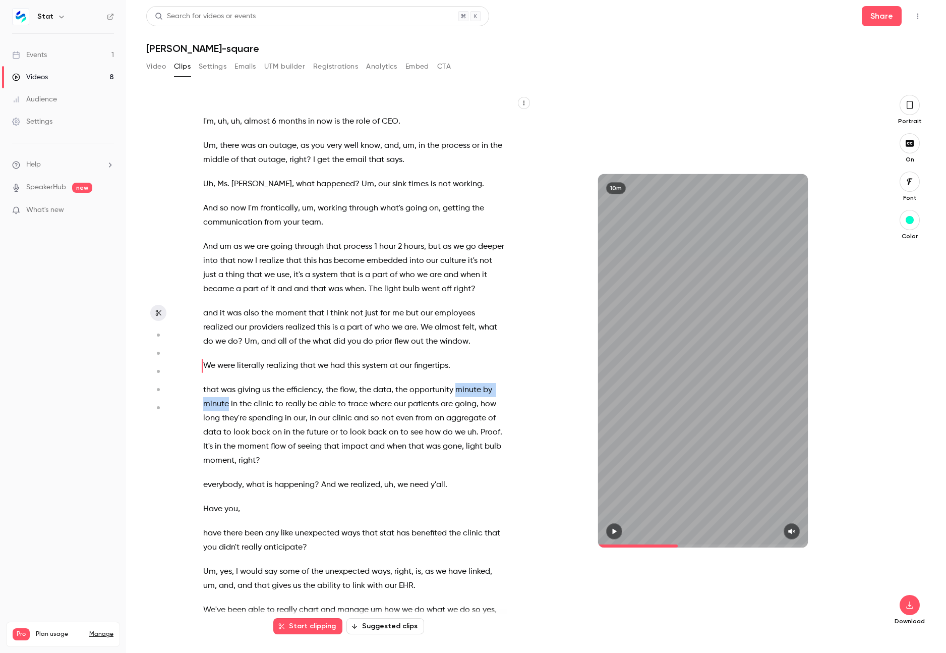
drag, startPoint x: 458, startPoint y: 390, endPoint x: 228, endPoint y: 402, distance: 230.8
click at [228, 402] on p "that was giving us the efficiency , the flow , the data , the opportunity minut…" at bounding box center [353, 425] width 301 height 85
type input "*****"
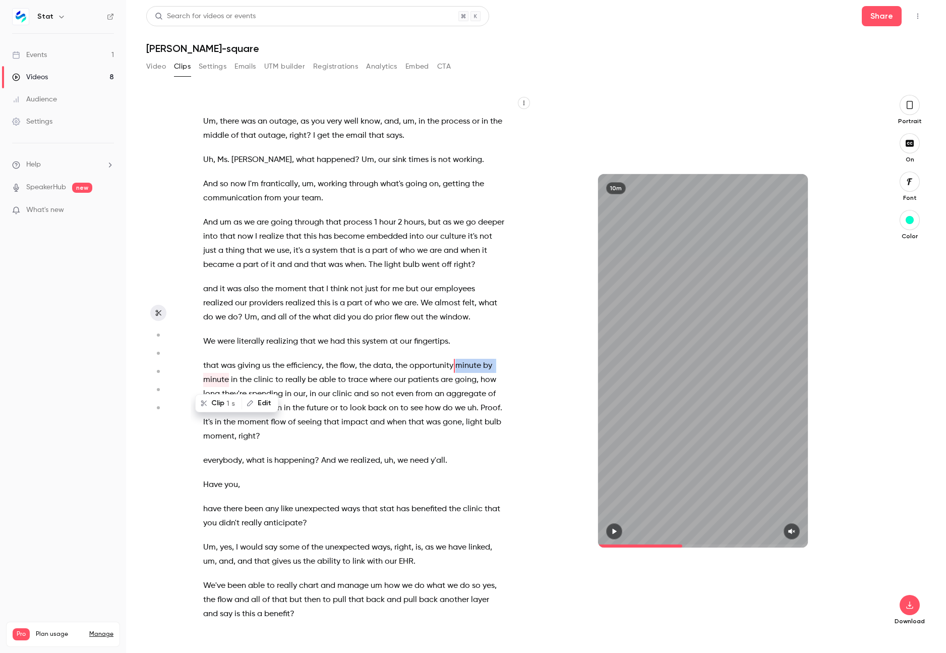
click at [257, 402] on button "Edit" at bounding box center [260, 403] width 35 height 16
type input "**********"
click at [326, 402] on button "Replace" at bounding box center [321, 406] width 45 height 20
drag, startPoint x: 285, startPoint y: 395, endPoint x: 307, endPoint y: 395, distance: 21.7
click at [307, 395] on p "that was giving us the efficiency , the flow , the data , the opportunity minut…" at bounding box center [353, 401] width 301 height 85
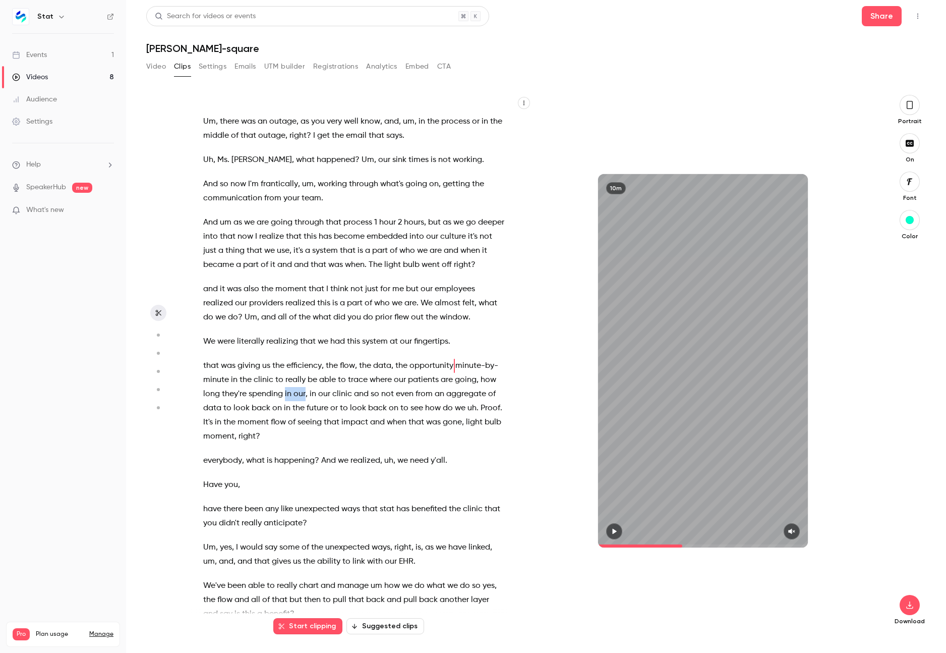
type input "*****"
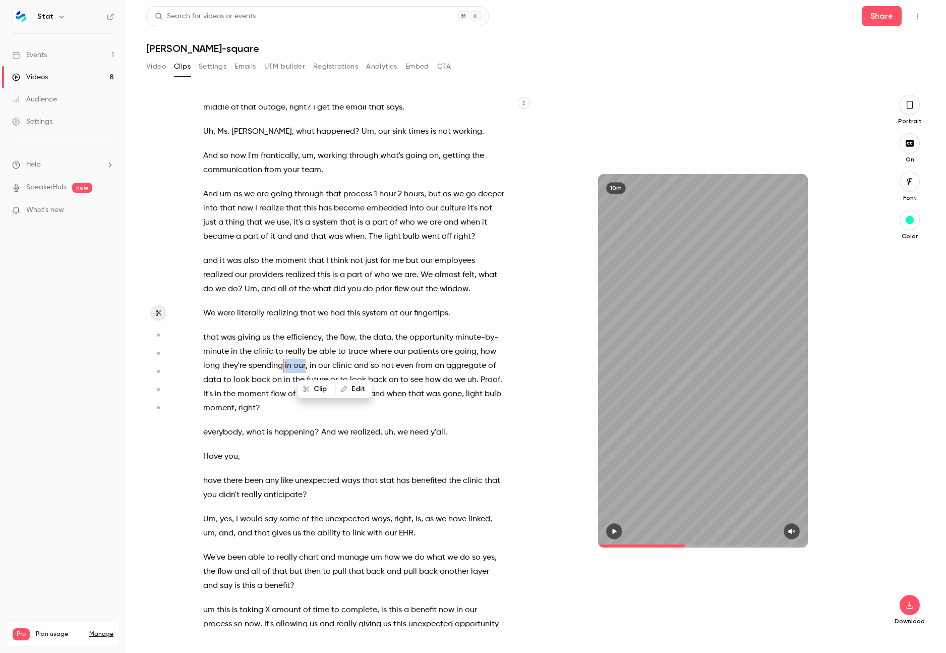
click at [356, 389] on button "Edit" at bounding box center [353, 389] width 35 height 16
click at [429, 390] on button "Replace" at bounding box center [423, 392] width 45 height 20
click at [338, 365] on span "and" at bounding box center [336, 366] width 15 height 14
click at [346, 364] on span "so" at bounding box center [350, 366] width 9 height 14
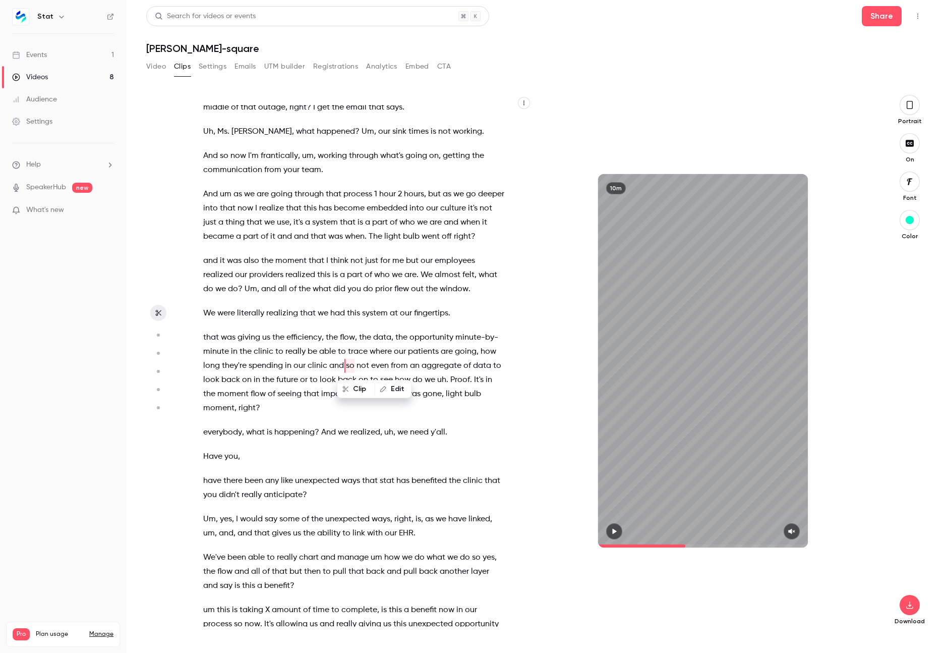
click at [332, 364] on span "and" at bounding box center [336, 366] width 15 height 14
type input "*****"
click at [375, 389] on button "Edit" at bounding box center [376, 389] width 35 height 16
type input "***"
click at [435, 395] on button "Replace" at bounding box center [446, 392] width 45 height 20
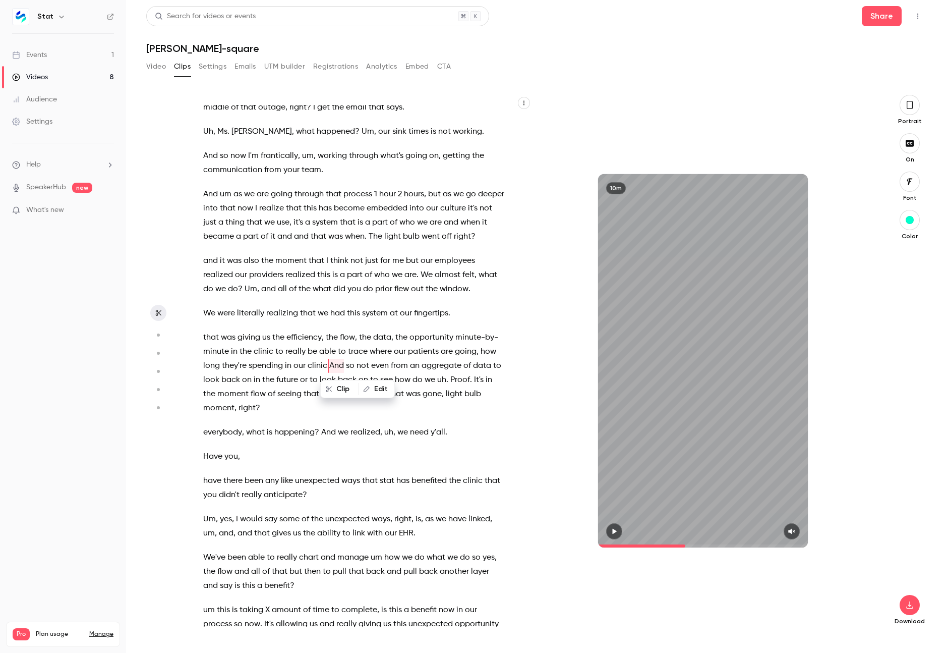
click at [319, 364] on span "clinic" at bounding box center [318, 366] width 20 height 14
click at [320, 385] on button "Clip" at bounding box center [319, 389] width 36 height 16
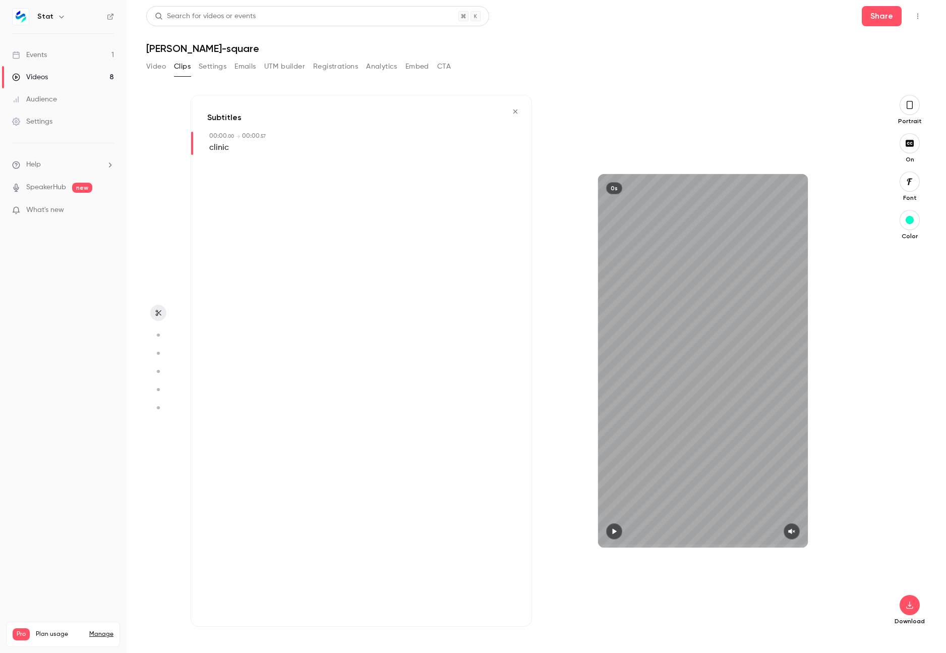
click at [515, 109] on icon "button" at bounding box center [515, 111] width 8 height 7
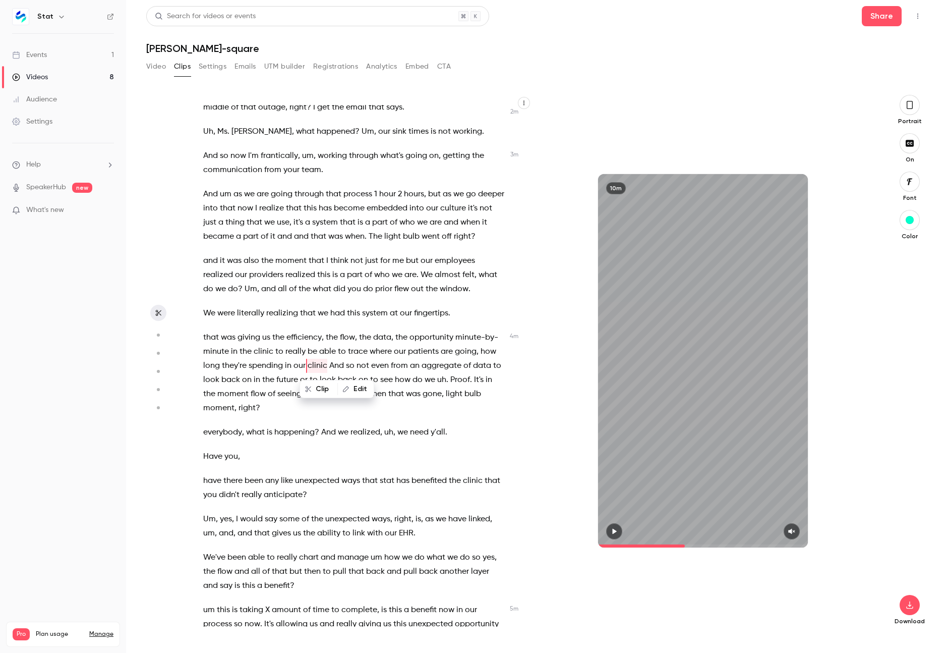
type input "*****"
click at [352, 387] on button "Edit" at bounding box center [355, 389] width 35 height 16
type input "*******"
click at [433, 395] on button "Replace" at bounding box center [425, 392] width 45 height 20
click at [435, 342] on span "opportunity" at bounding box center [432, 337] width 44 height 14
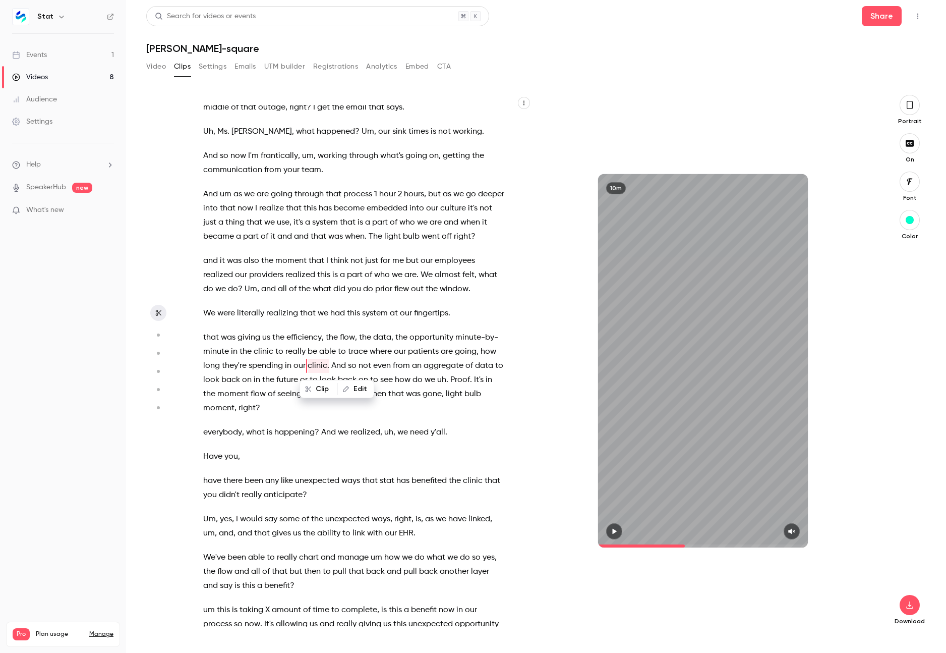
scroll to position [593, 0]
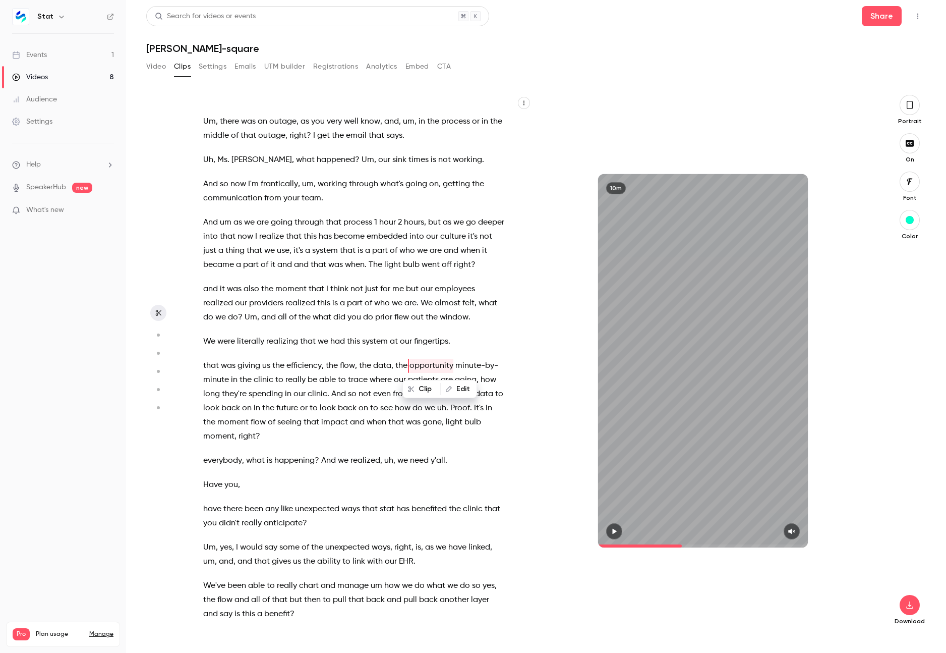
click at [440, 407] on span "uh" at bounding box center [441, 408] width 9 height 14
type input "*****"
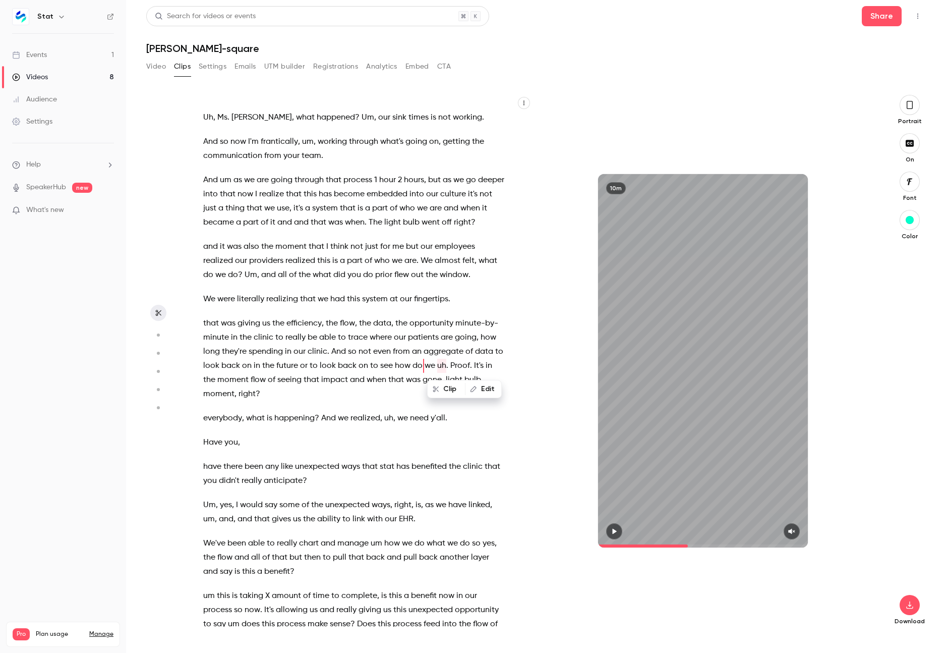
click at [483, 386] on button "Edit" at bounding box center [483, 389] width 35 height 16
click at [390, 390] on button "Replace" at bounding box center [376, 392] width 45 height 20
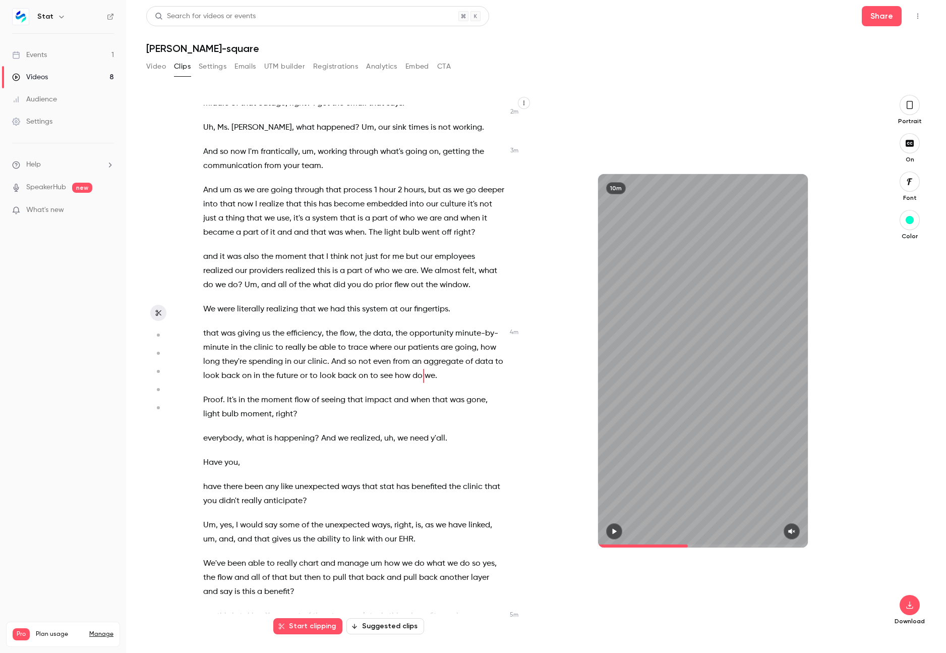
scroll to position [645, 0]
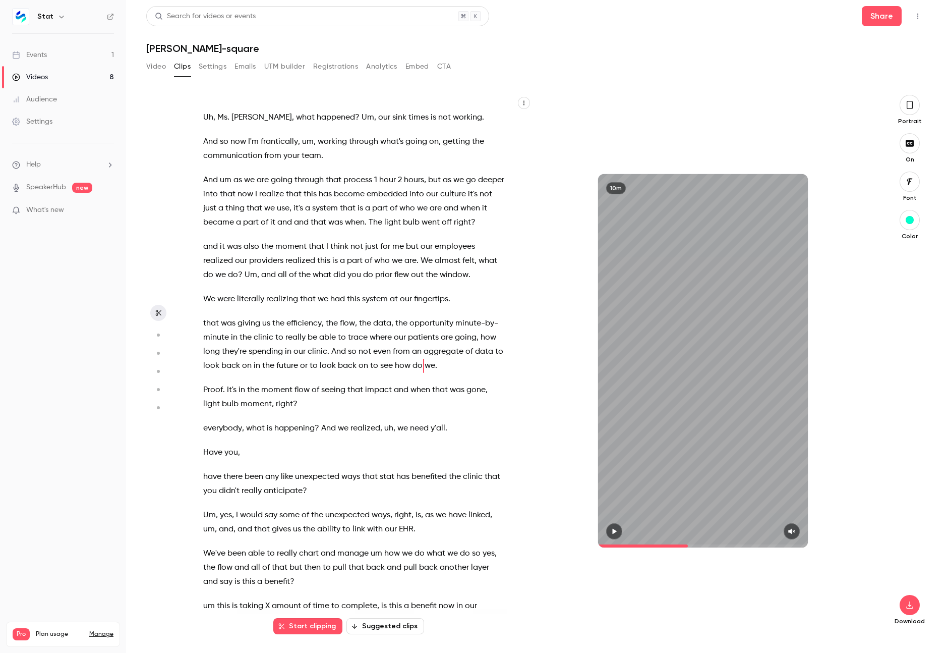
click at [216, 391] on span "Proof" at bounding box center [213, 390] width 20 height 14
type input "*****"
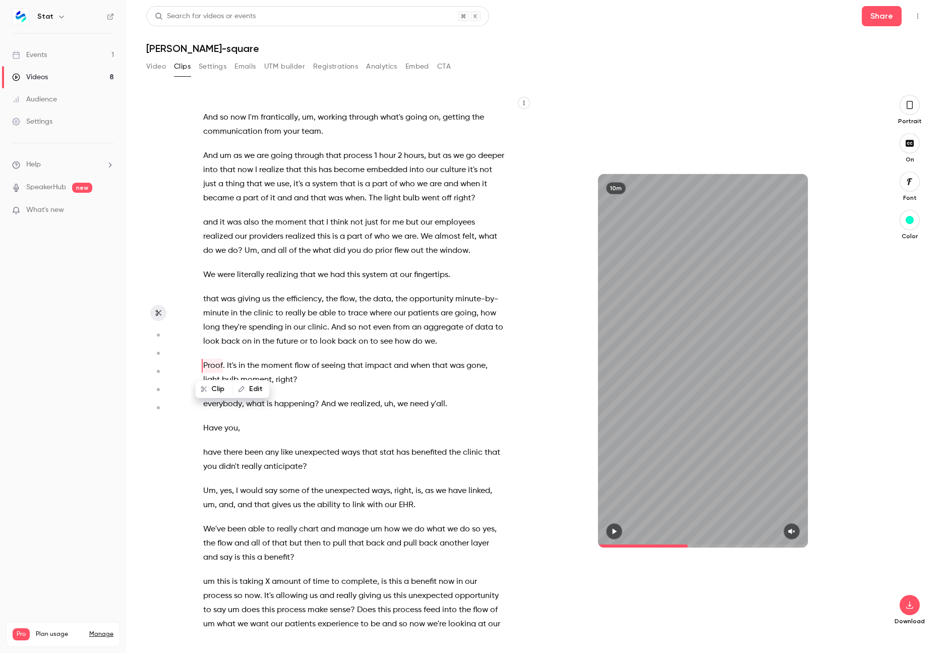
click at [247, 390] on button "Edit" at bounding box center [251, 389] width 35 height 16
click at [326, 393] on button "Replace" at bounding box center [321, 392] width 45 height 20
click at [437, 336] on p "that was giving us the efficiency , the flow , the data , the opportunity minut…" at bounding box center [353, 320] width 301 height 56
click at [428, 339] on span "we" at bounding box center [430, 341] width 11 height 14
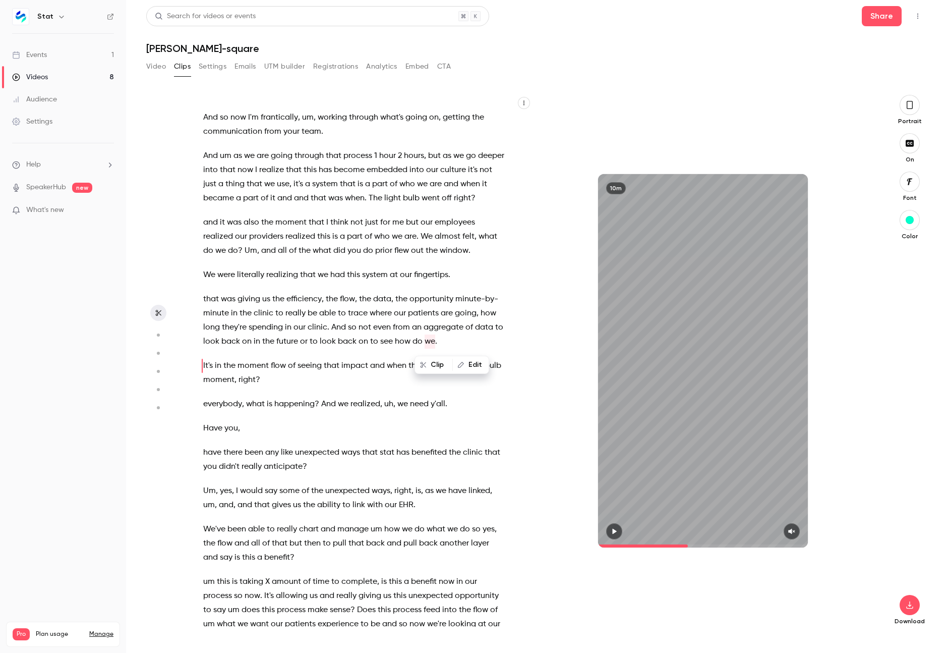
type input "*****"
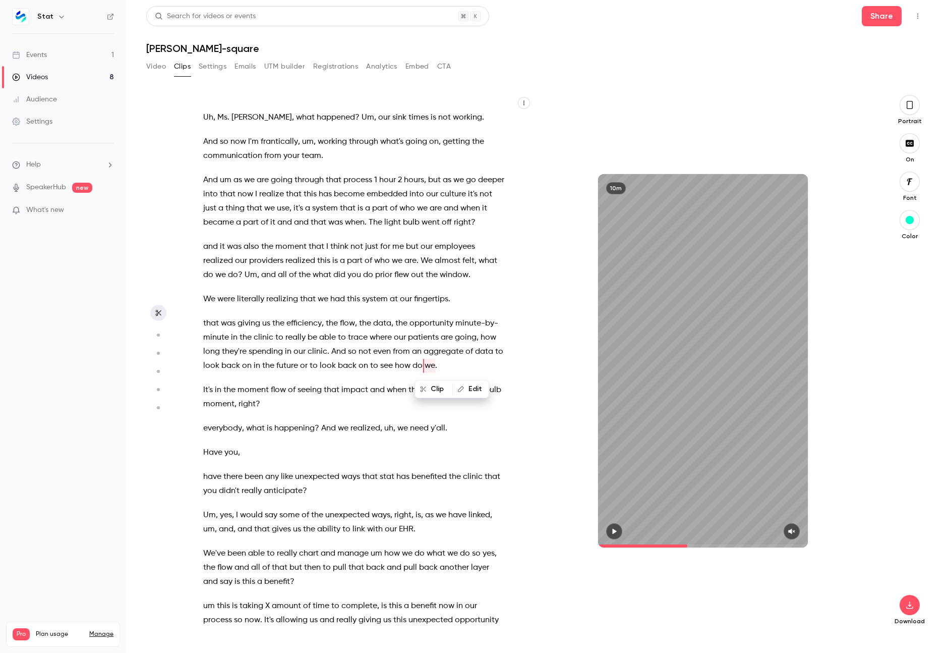
click at [467, 387] on button "Edit" at bounding box center [470, 389] width 35 height 16
type input "**********"
click at [378, 388] on button "Replace" at bounding box center [365, 392] width 45 height 20
click at [388, 333] on span "where" at bounding box center [381, 337] width 22 height 14
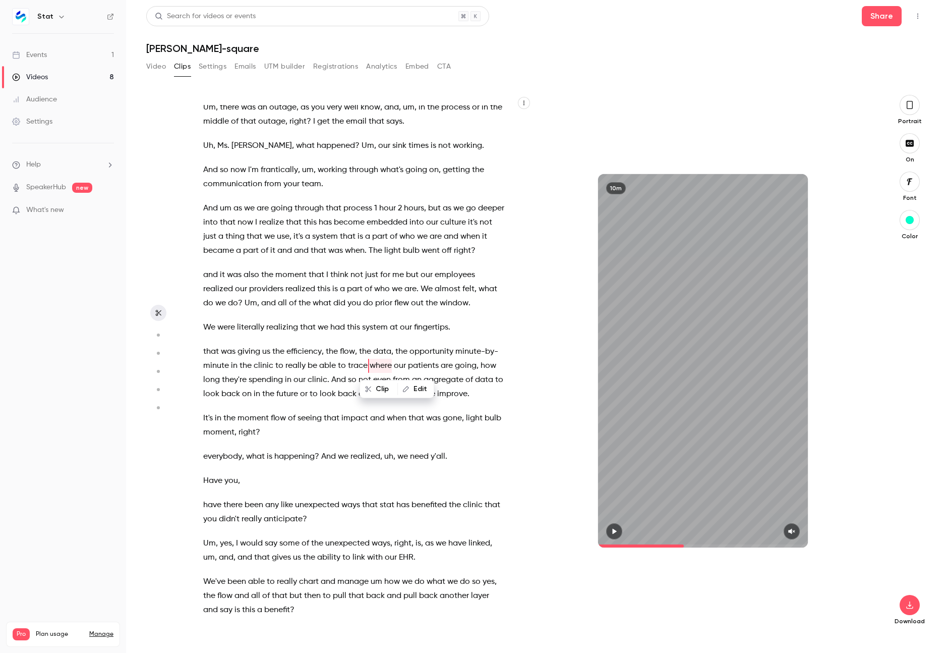
click at [289, 377] on span "in" at bounding box center [288, 380] width 7 height 14
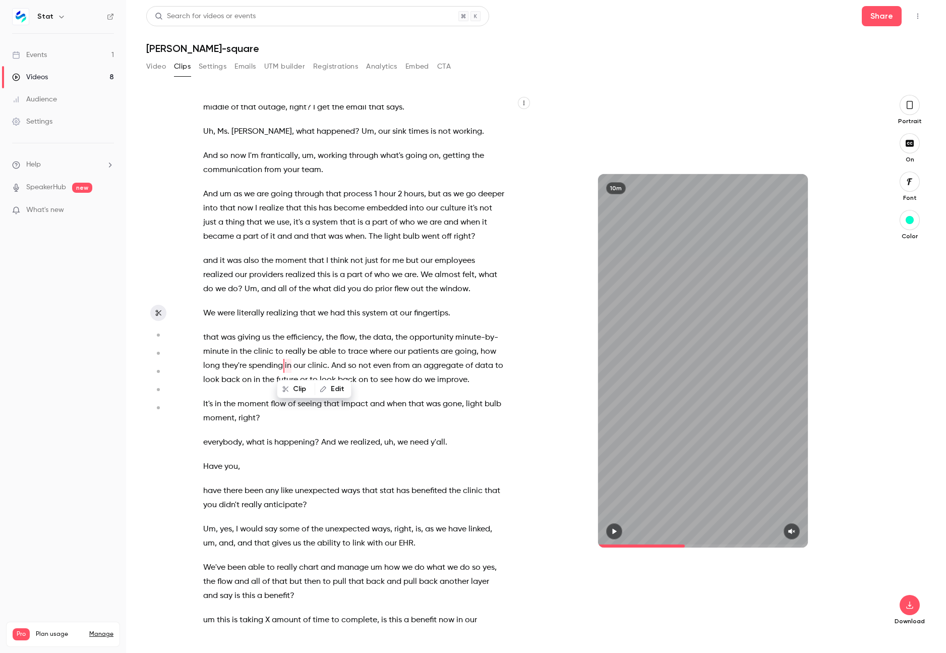
click at [615, 524] on button "button" at bounding box center [614, 531] width 16 height 16
click at [789, 532] on icon "button" at bounding box center [791, 532] width 7 height 6
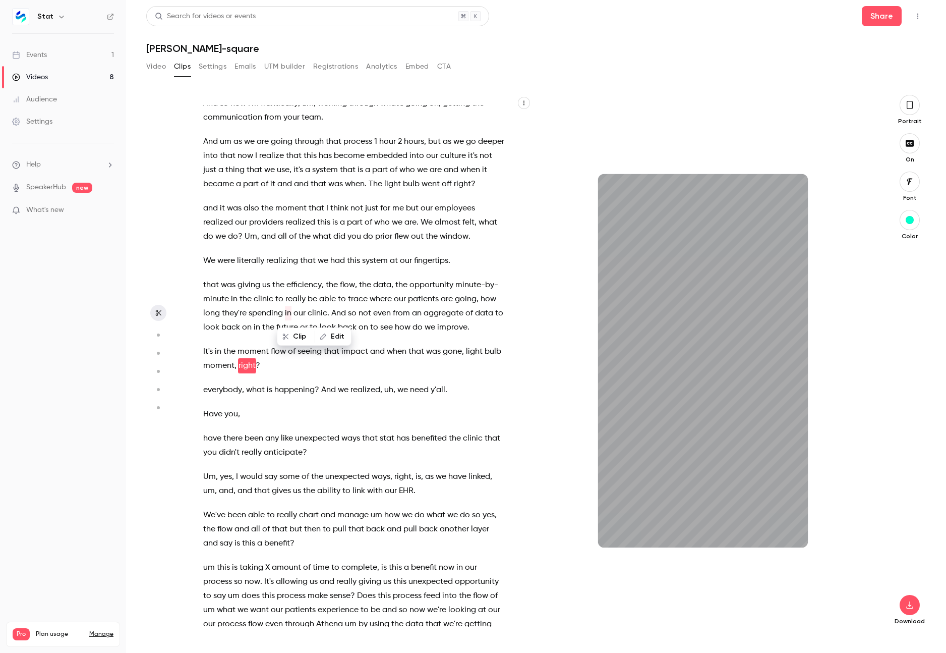
scroll to position [687, 0]
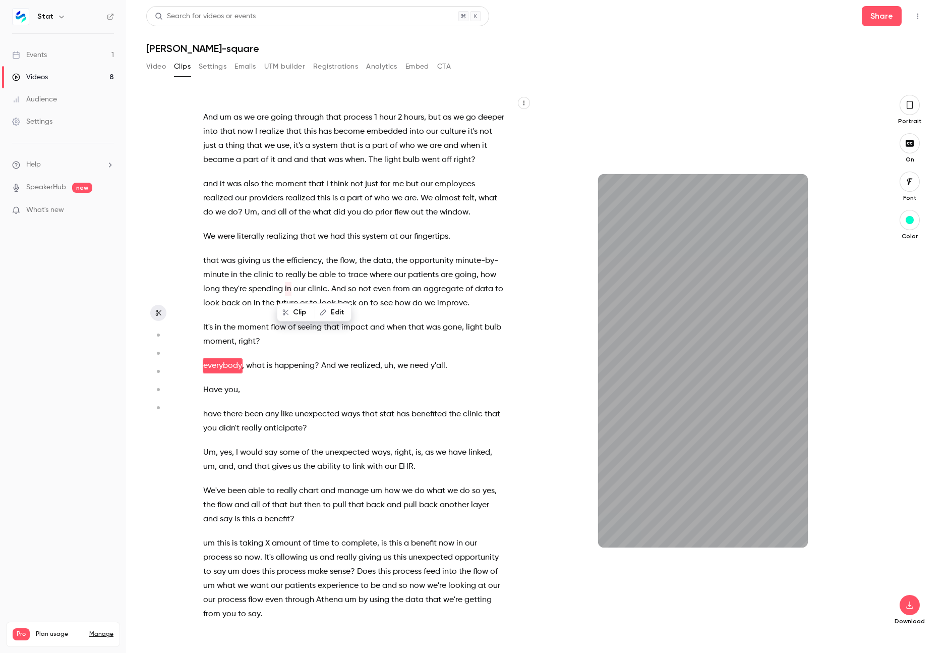
click at [370, 374] on div "Coming into this new team , um , seeing their workflows , seeing how they use t…" at bounding box center [359, 365] width 336 height 521
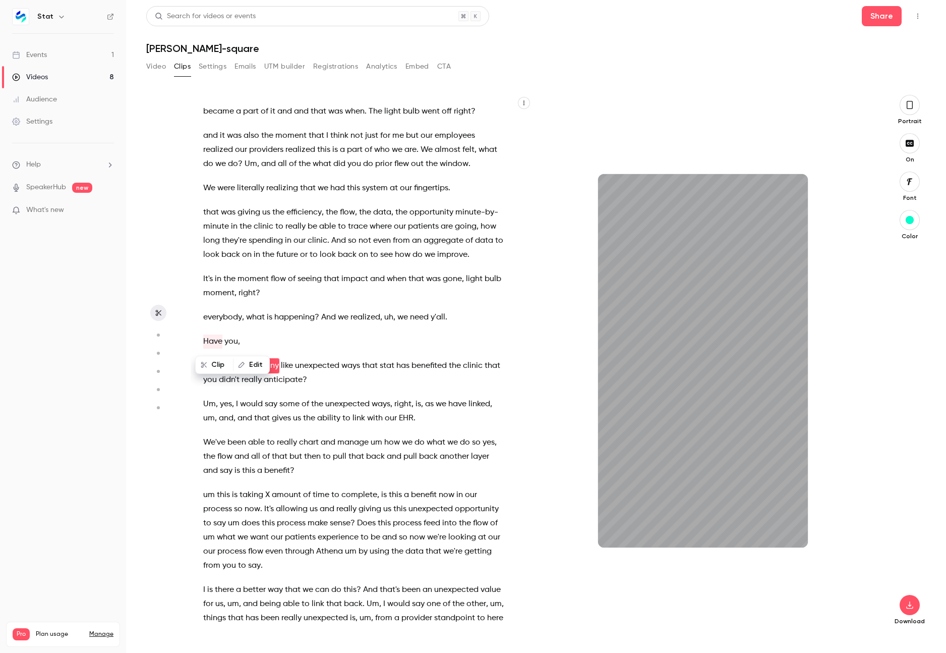
click at [230, 296] on span "moment" at bounding box center [218, 293] width 31 height 14
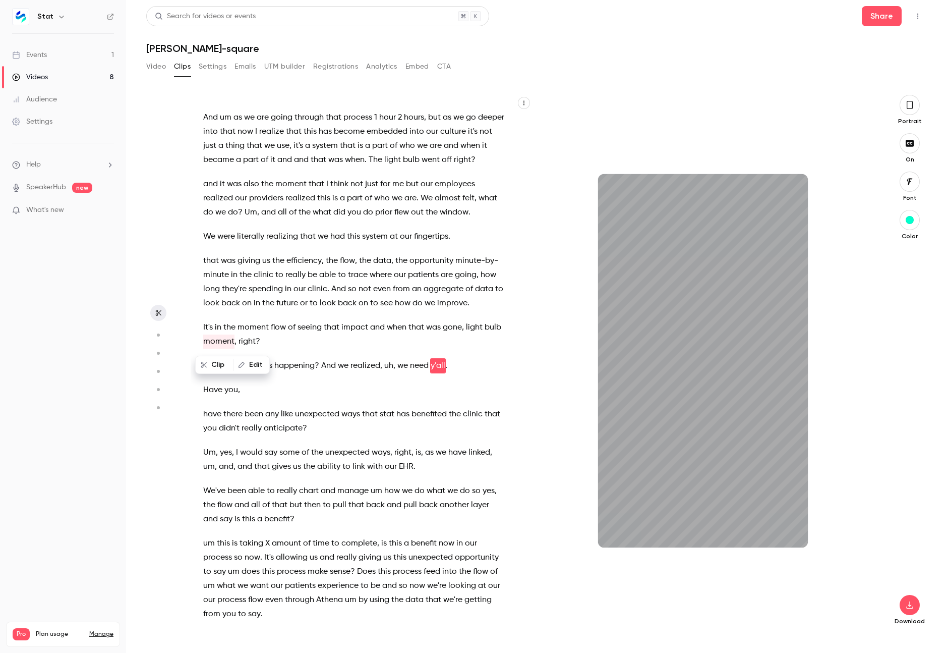
click at [381, 404] on div "Coming into this new team , um , seeing their workflows , seeing how they use t…" at bounding box center [359, 365] width 336 height 521
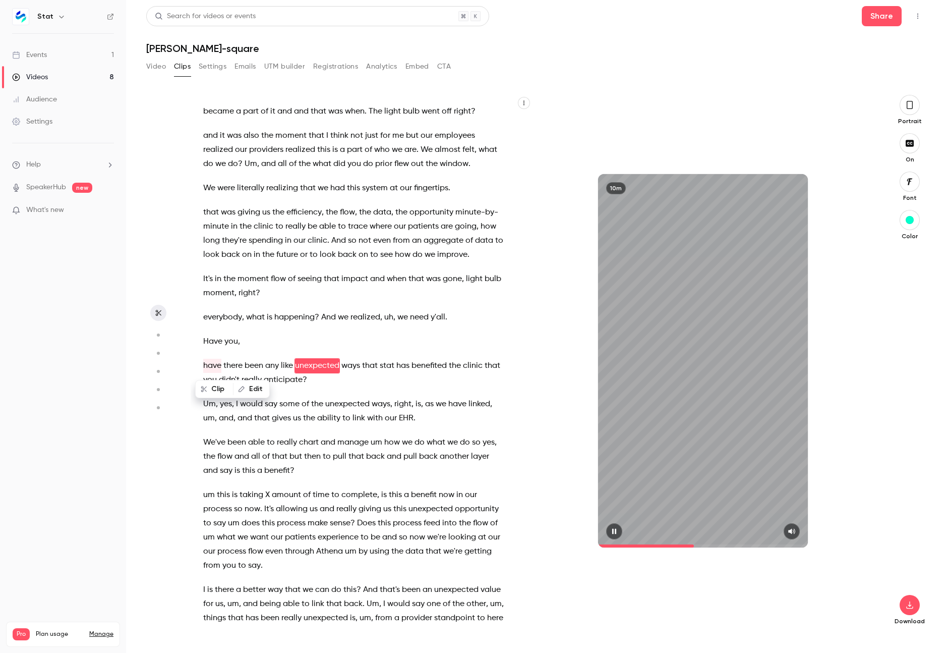
click at [611, 529] on icon "button" at bounding box center [614, 531] width 8 height 7
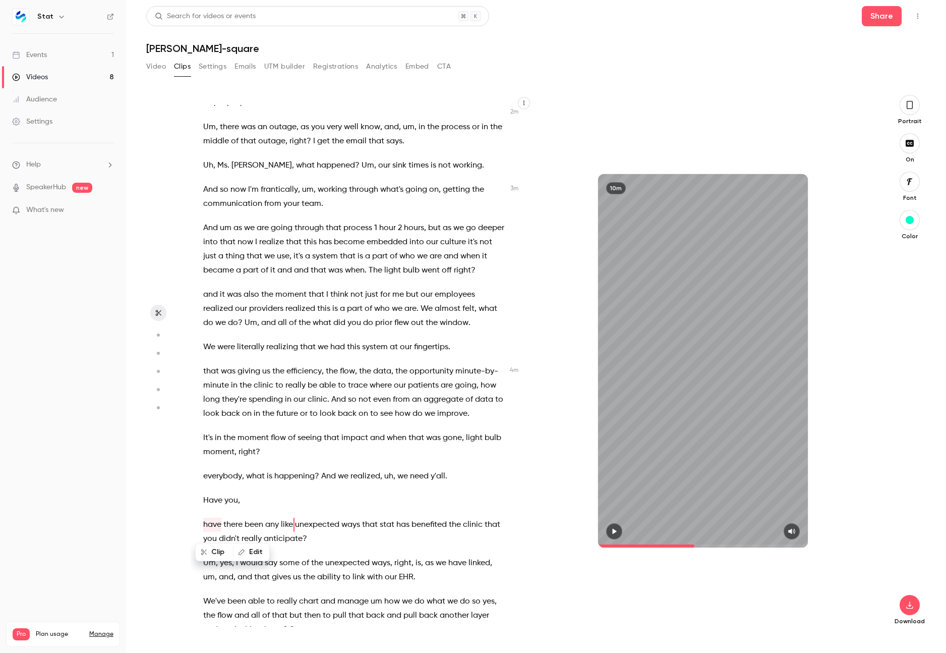
scroll to position [572, 0]
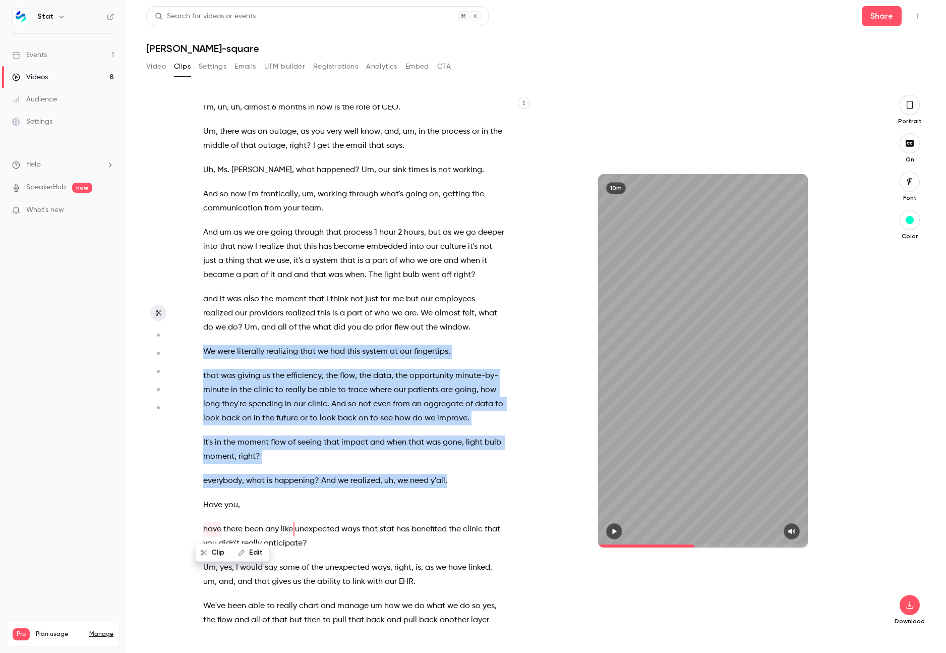
drag, startPoint x: 460, startPoint y: 480, endPoint x: 202, endPoint y: 351, distance: 288.2
click at [202, 351] on div "Coming into this new team , um , seeing their workflows , seeing how they use t…" at bounding box center [359, 365] width 336 height 521
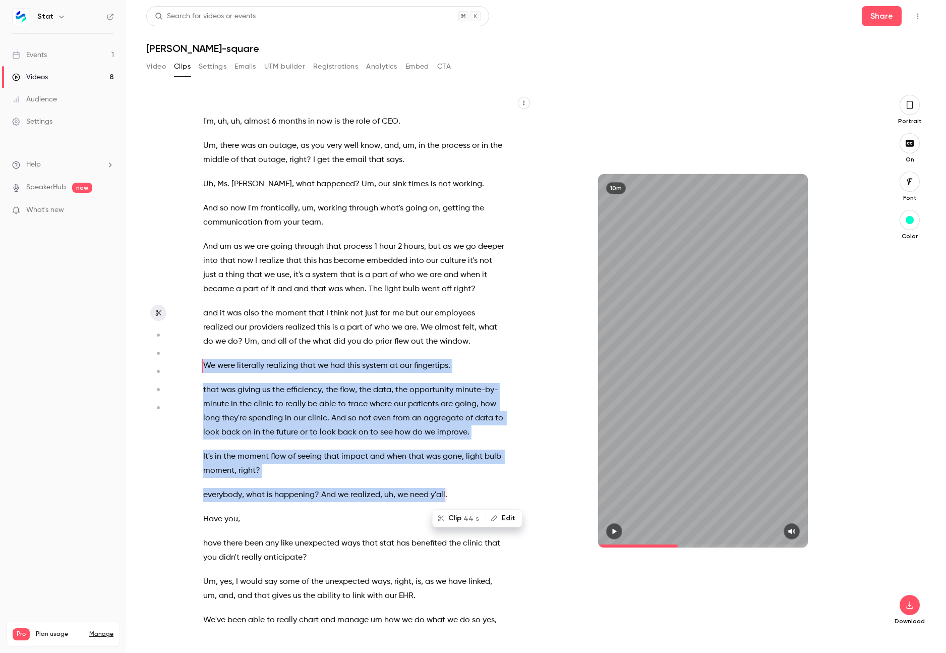
click at [458, 515] on button "Clip 44 s" at bounding box center [459, 518] width 52 height 16
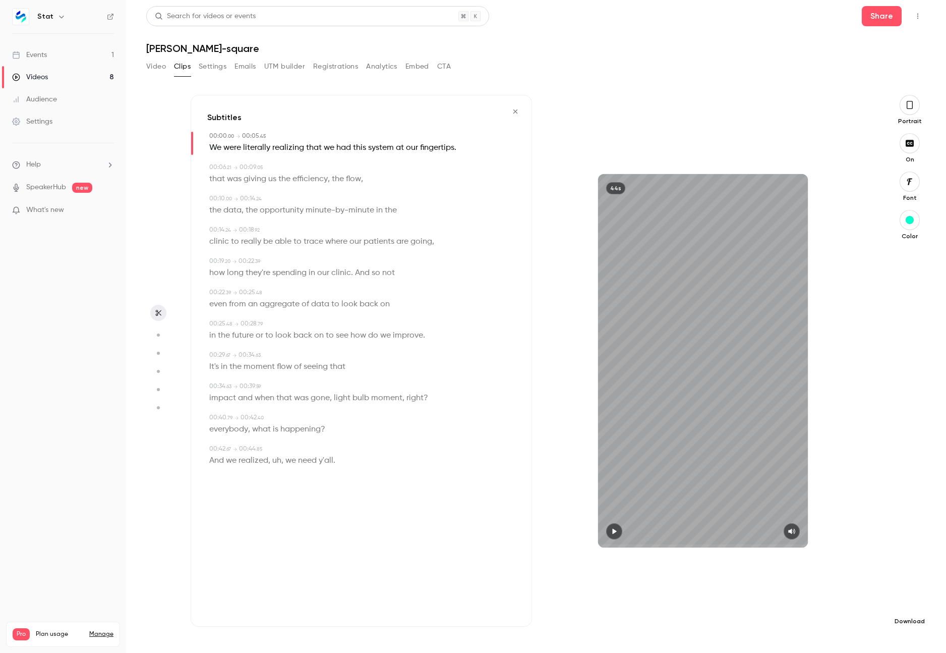
click at [914, 604] on icon "button" at bounding box center [910, 605] width 12 height 8
click at [514, 110] on icon "button" at bounding box center [515, 111] width 4 height 4
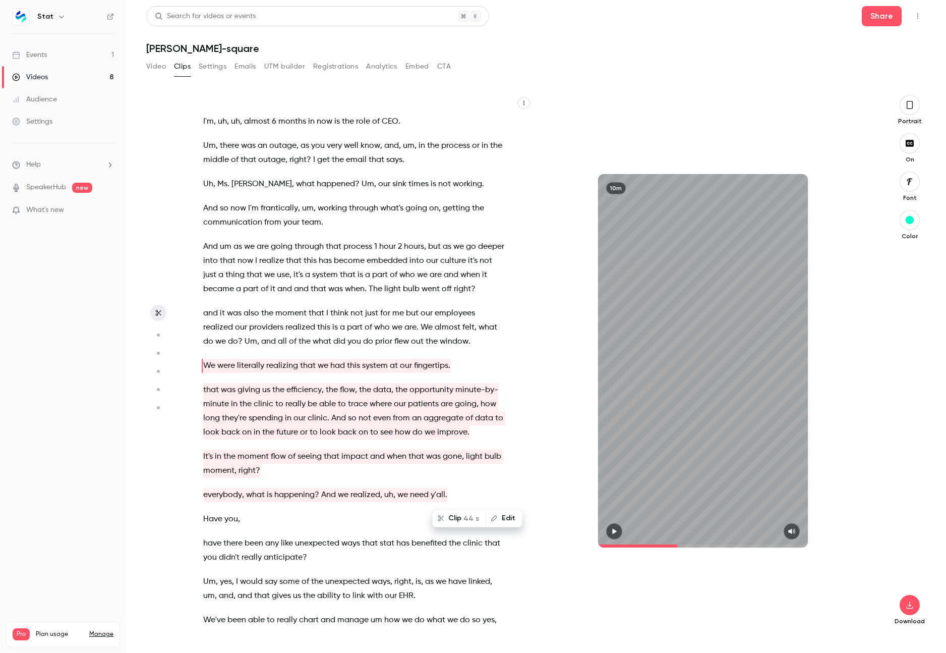
click at [440, 340] on span "window" at bounding box center [454, 341] width 29 height 14
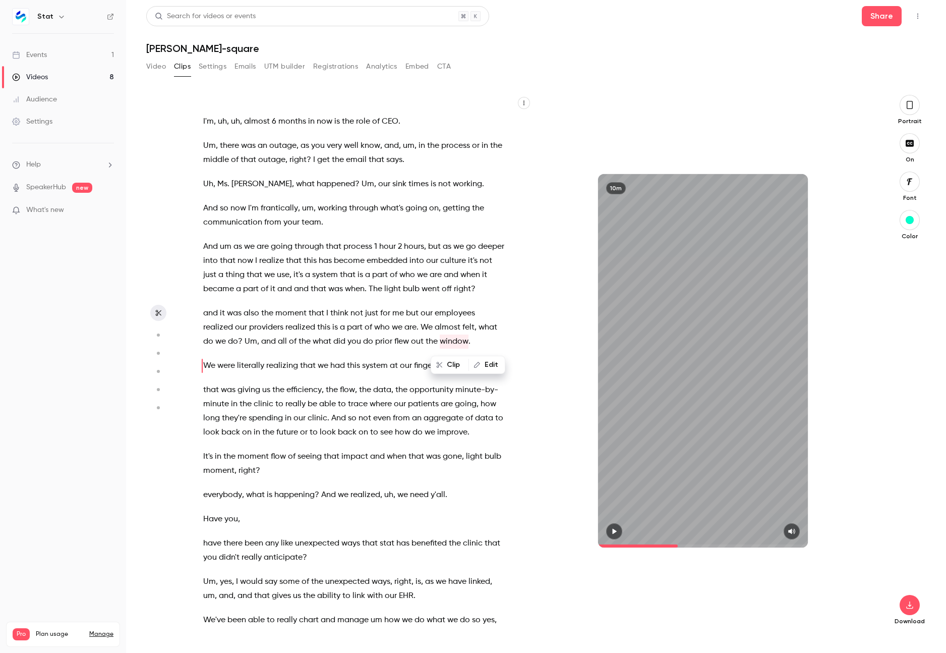
scroll to position [534, 0]
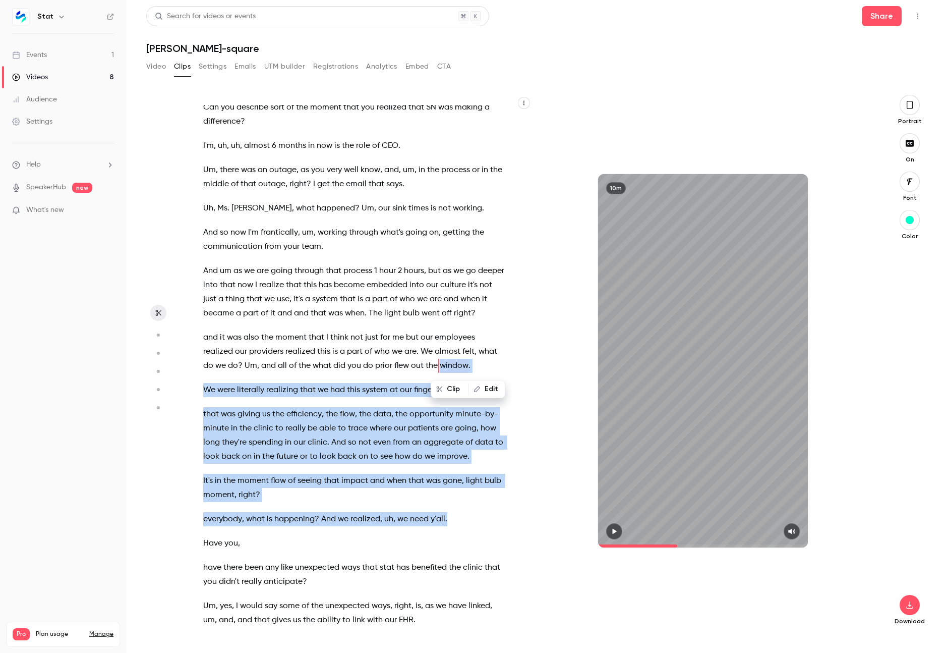
drag, startPoint x: 439, startPoint y: 364, endPoint x: 457, endPoint y: 516, distance: 153.4
click at [457, 516] on div "Coming into this new team , um , seeing their workflows , seeing how they use t…" at bounding box center [359, 365] width 336 height 521
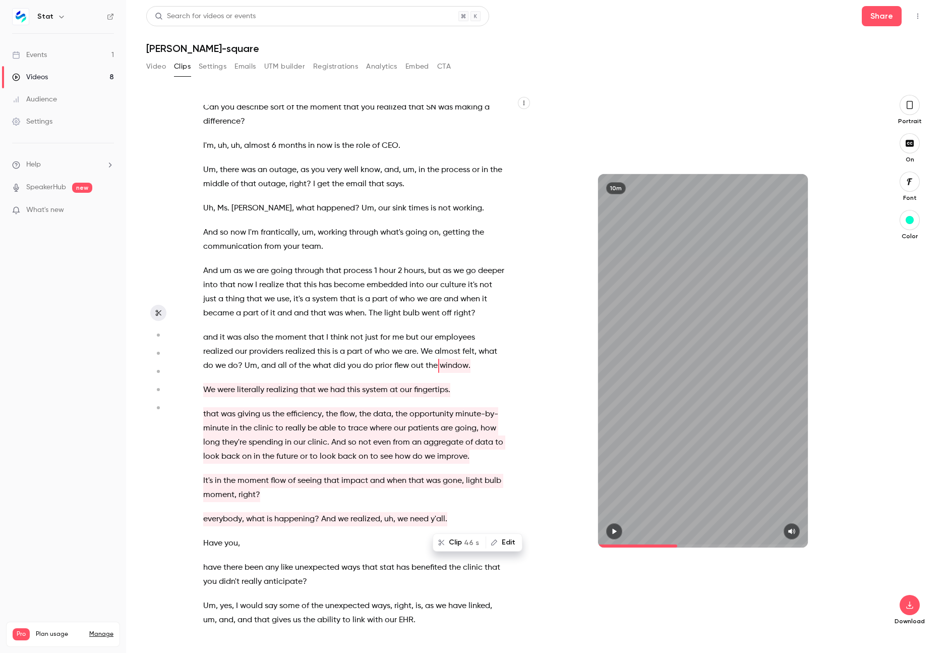
click at [227, 516] on span "everybody" at bounding box center [222, 519] width 39 height 14
type input "*****"
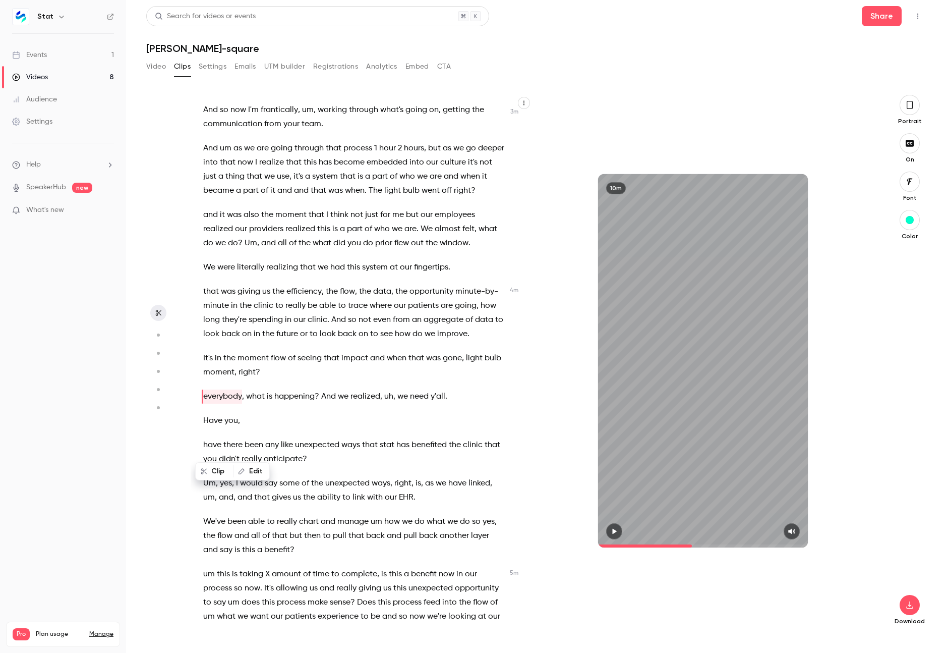
scroll to position [687, 0]
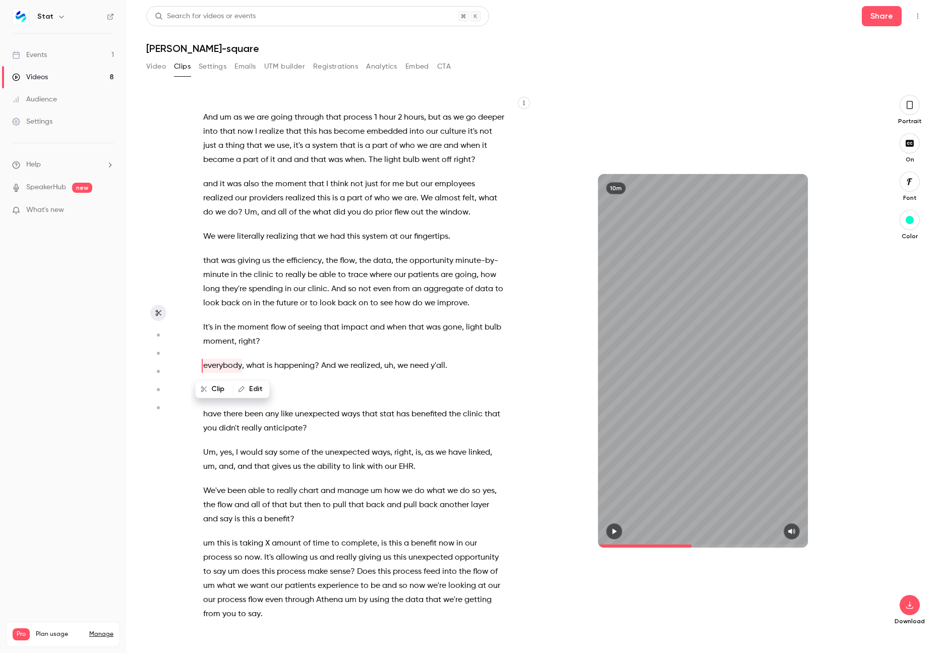
click at [256, 381] on button "Edit" at bounding box center [251, 389] width 35 height 16
type input "*********"
click at [325, 393] on button "Replace" at bounding box center [321, 392] width 45 height 20
click at [389, 363] on span "uh" at bounding box center [388, 366] width 9 height 14
type input "*****"
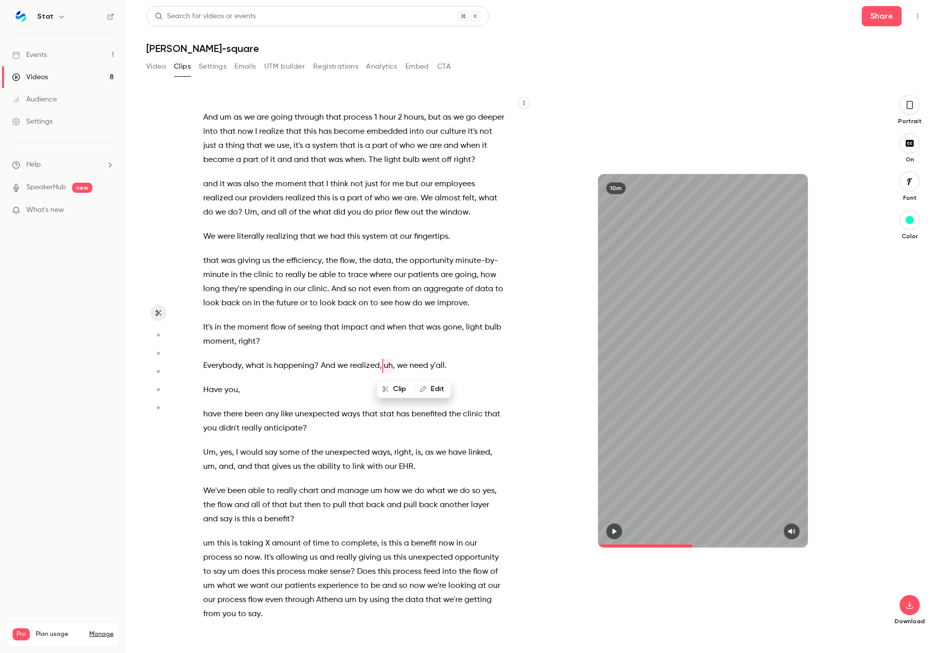
click at [436, 387] on button "Edit" at bounding box center [433, 389] width 35 height 16
click at [332, 394] on button "Replace" at bounding box center [326, 392] width 45 height 20
click at [377, 336] on p "It's in the moment flow of seeing that impact and when that was gone , light bu…" at bounding box center [353, 334] width 301 height 28
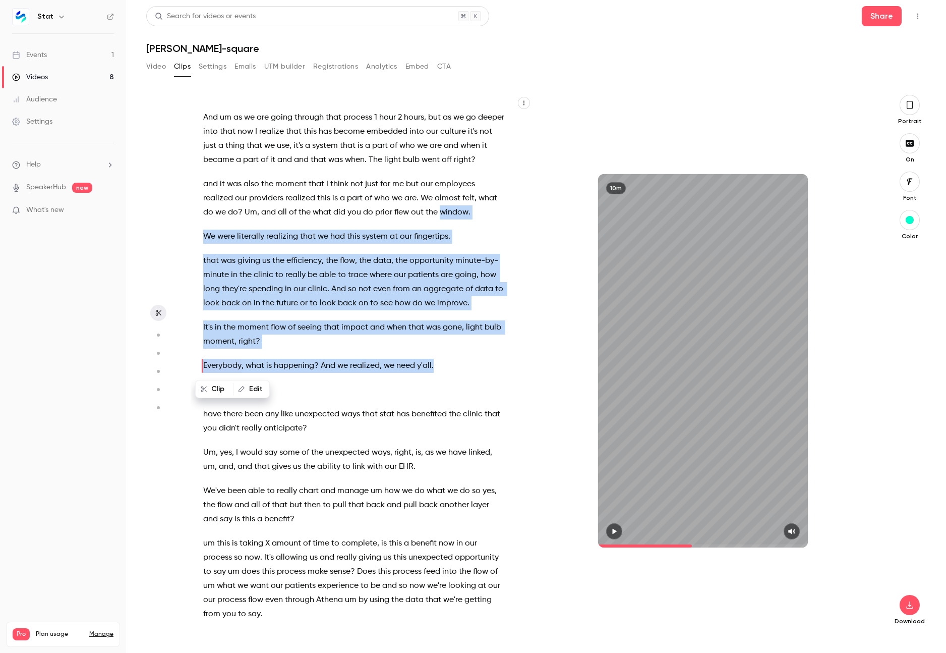
drag, startPoint x: 441, startPoint y: 212, endPoint x: 463, endPoint y: 367, distance: 155.9
click at [463, 367] on div "Coming into this new team , um , seeing their workflows , seeing how they use t…" at bounding box center [359, 365] width 336 height 521
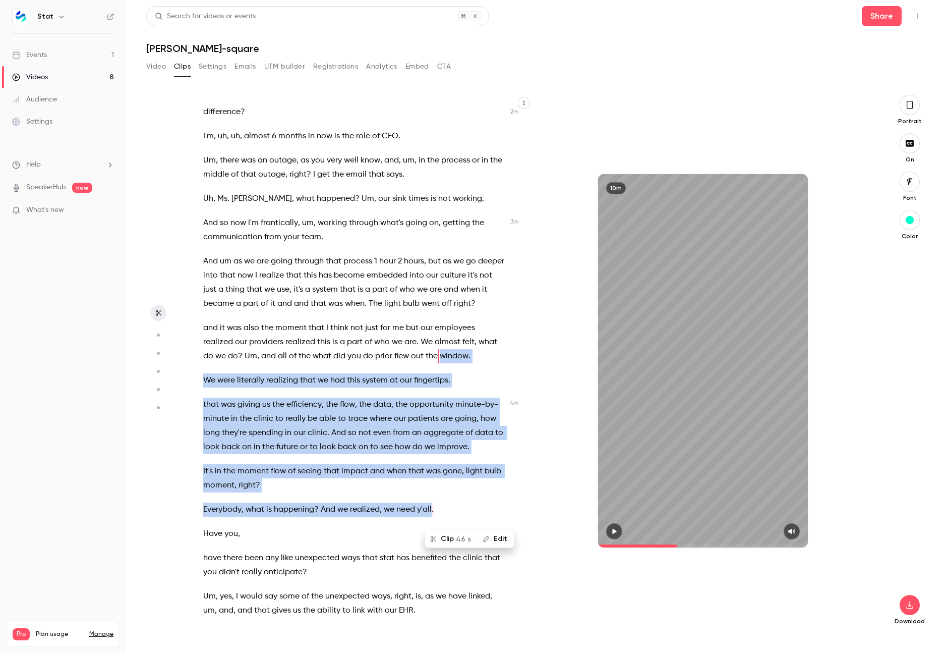
scroll to position [534, 0]
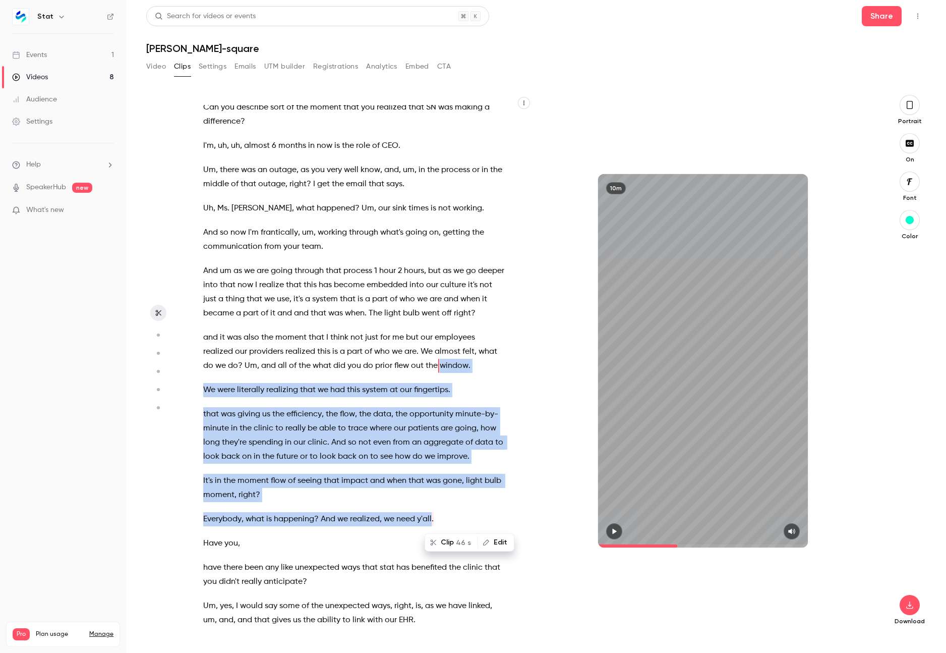
click at [610, 526] on button "button" at bounding box center [614, 531] width 16 height 16
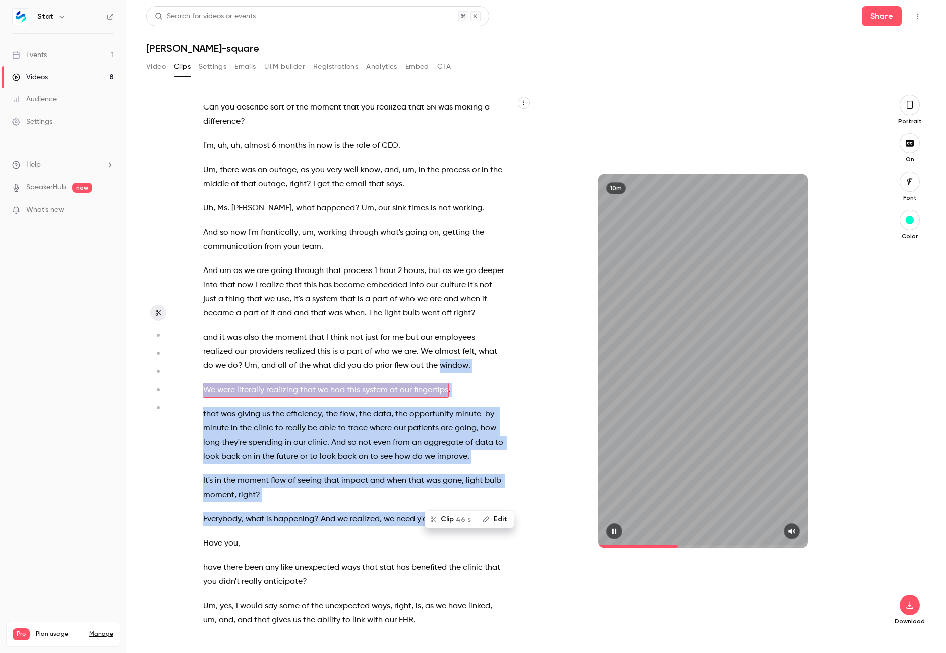
scroll to position [558, 0]
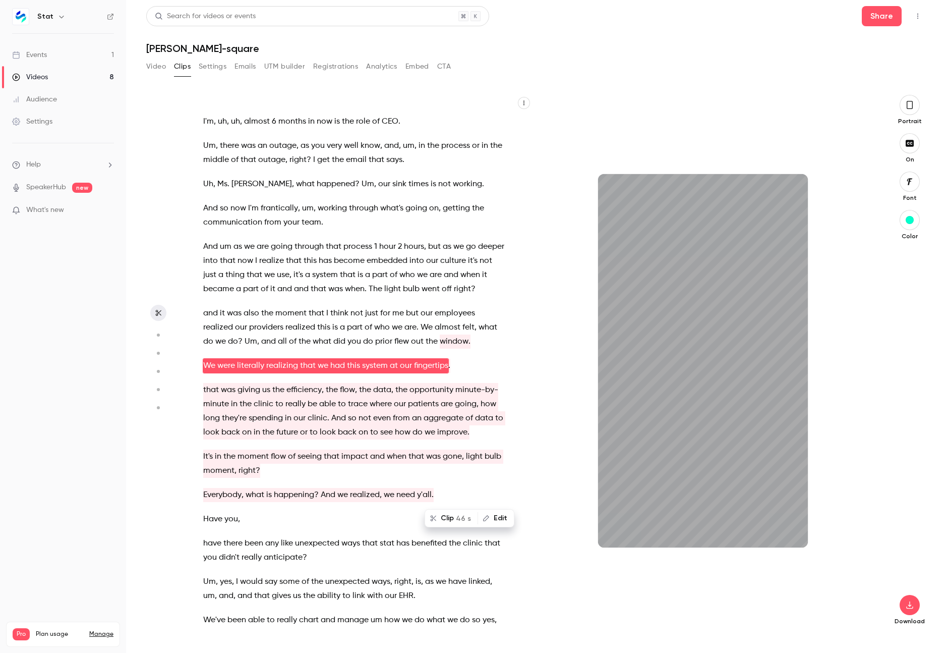
click at [453, 344] on span "window" at bounding box center [454, 341] width 29 height 14
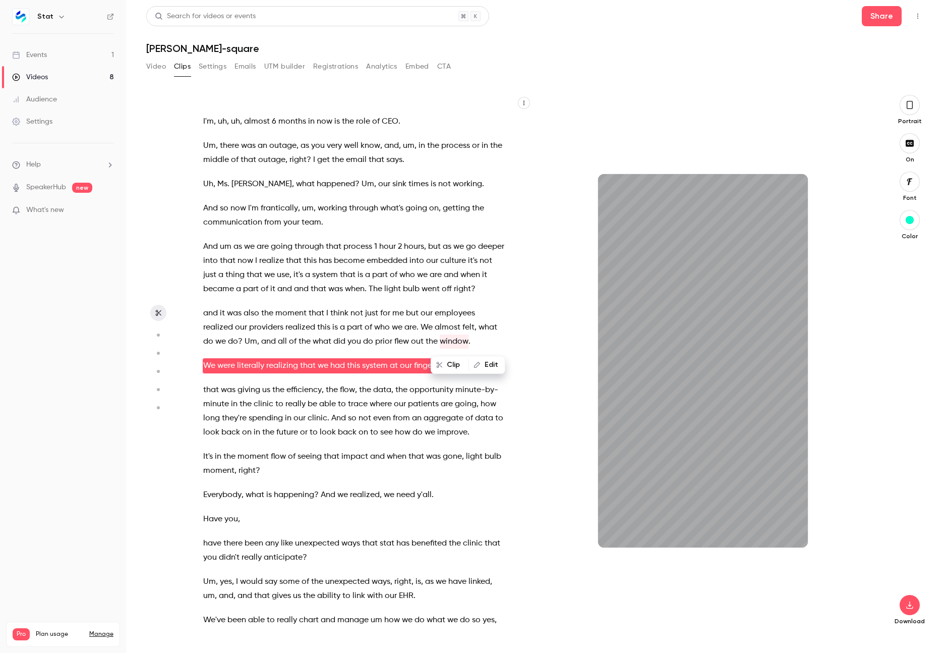
click at [495, 346] on p "and it was also the moment that I think not just for me but our employees reali…" at bounding box center [353, 327] width 301 height 42
click at [616, 529] on icon "button" at bounding box center [614, 532] width 4 height 6
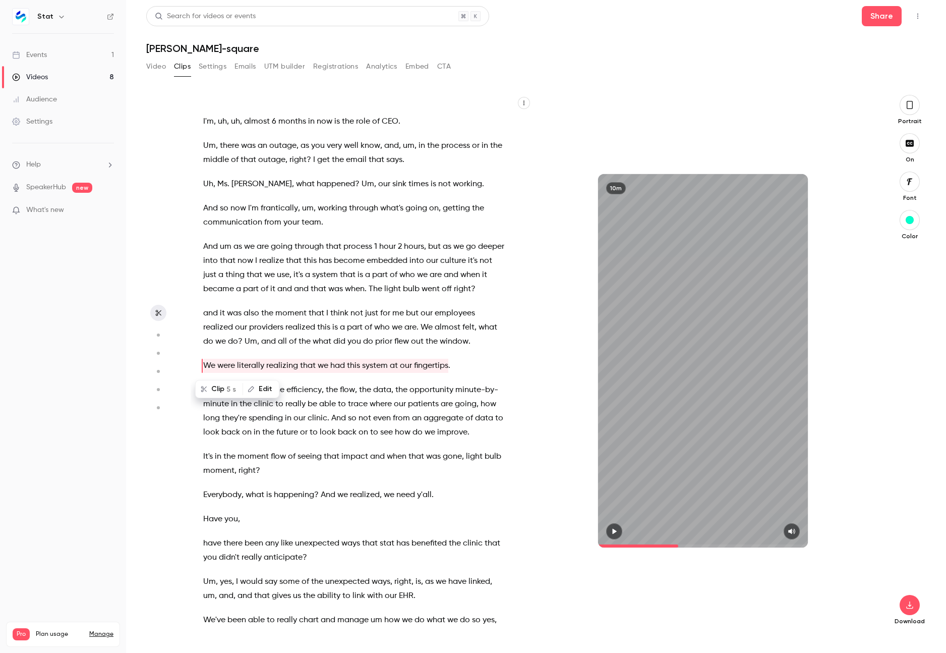
click at [343, 448] on div "Coming into this new team , um , seeing their workflows , seeing how they use t…" at bounding box center [359, 365] width 336 height 521
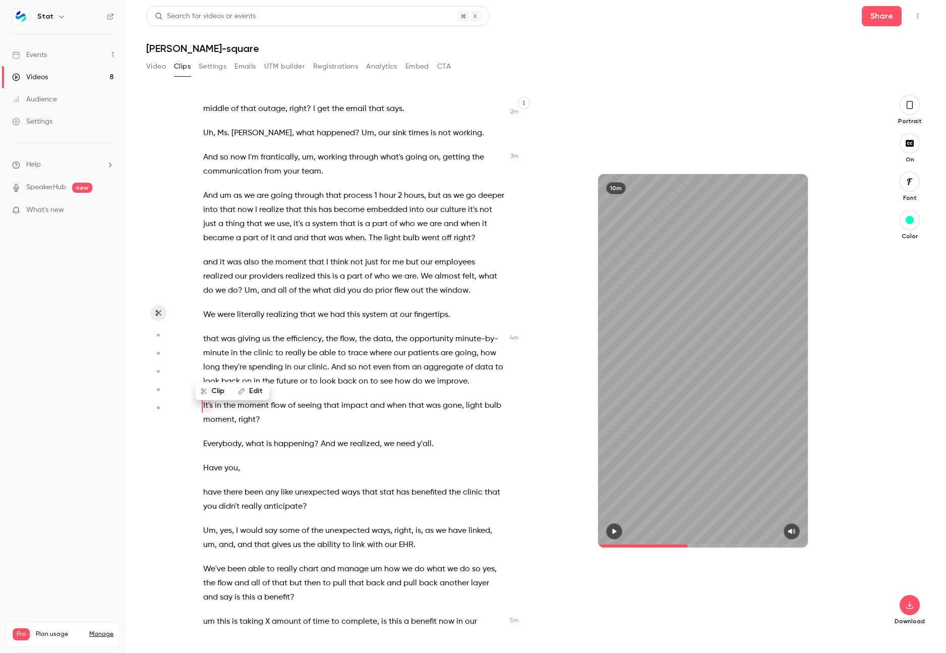
scroll to position [649, 0]
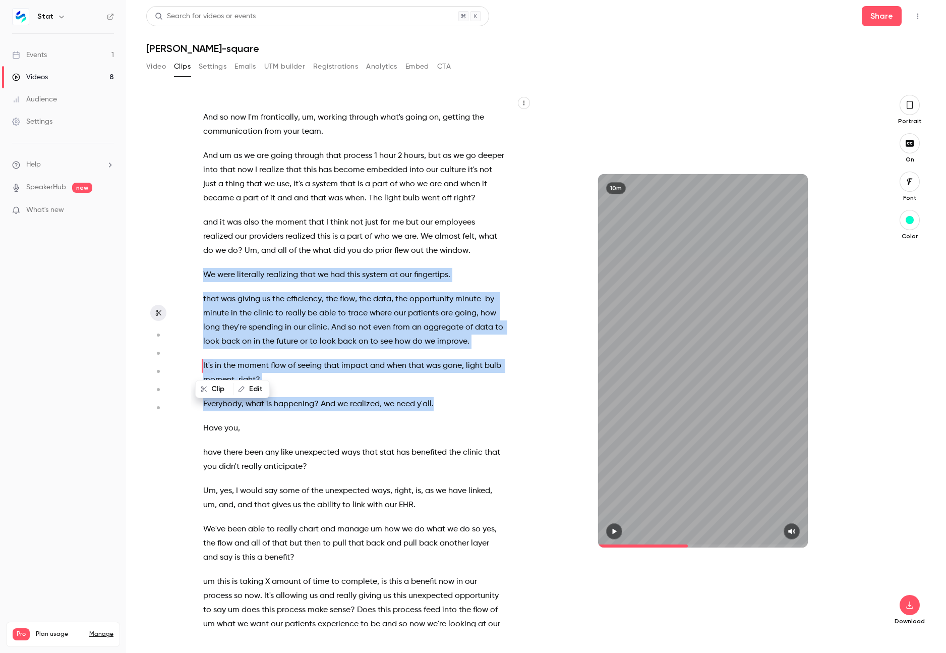
drag, startPoint x: 204, startPoint y: 275, endPoint x: 445, endPoint y: 403, distance: 273.0
click at [445, 403] on div "Coming into this new team , um , seeing their workflows , seeing how they use t…" at bounding box center [359, 365] width 336 height 521
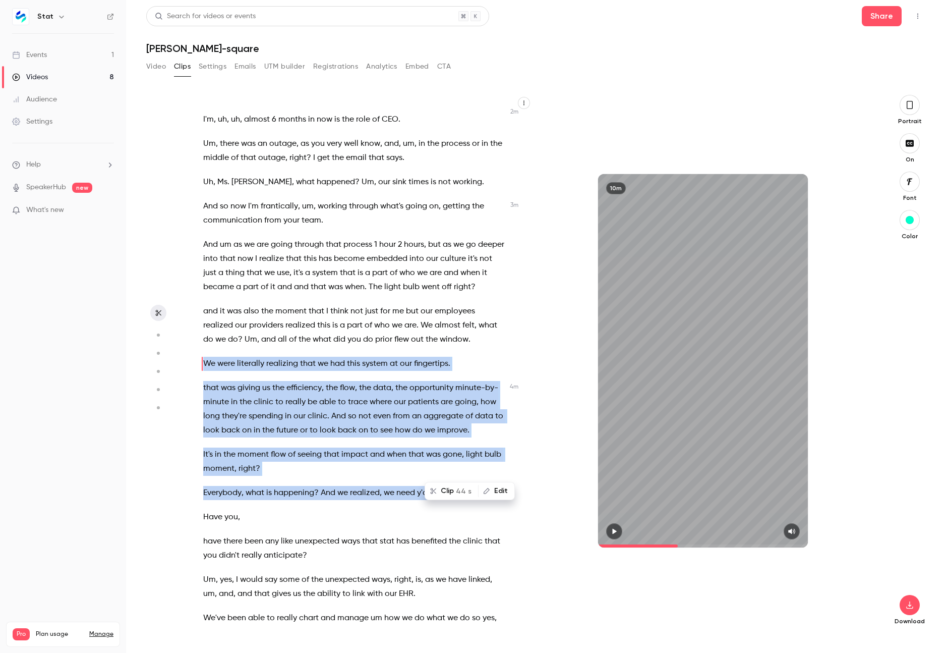
scroll to position [558, 0]
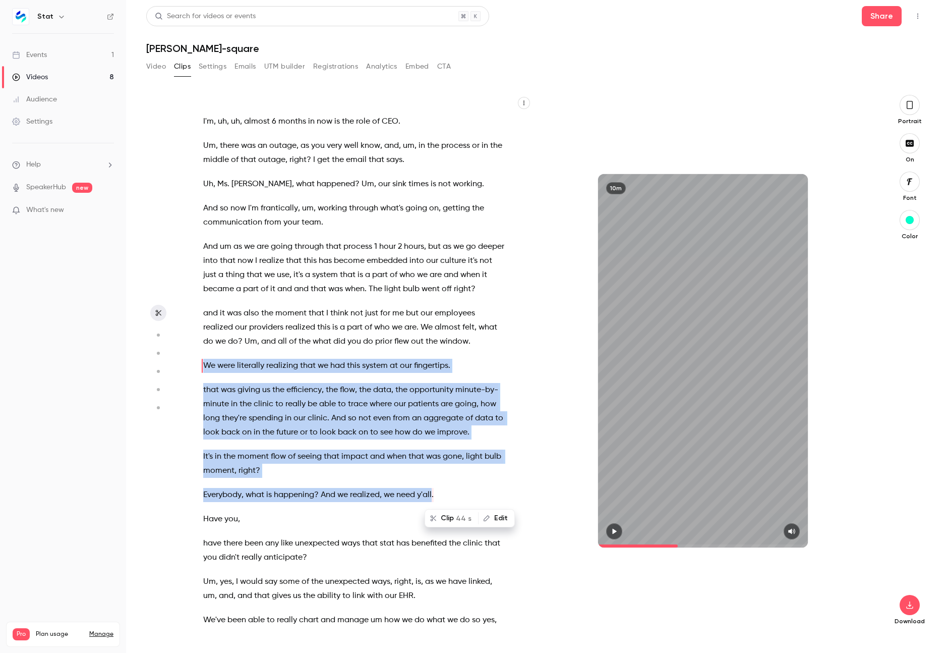
click at [460, 521] on span "44 s" at bounding box center [464, 518] width 16 height 11
type input "*"
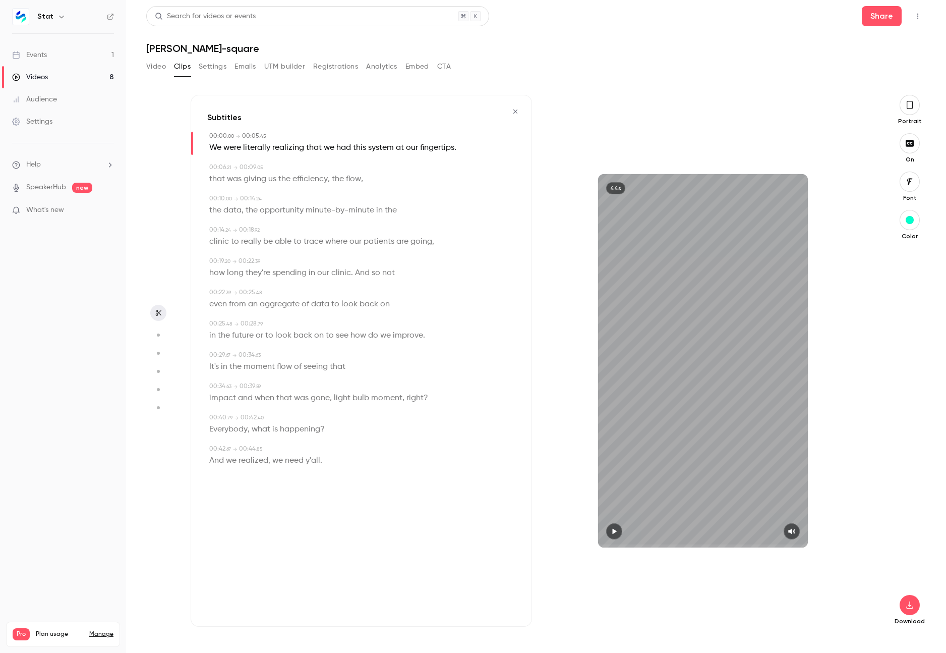
click at [908, 146] on icon "button" at bounding box center [910, 143] width 8 height 7
click at [913, 604] on icon "button" at bounding box center [910, 605] width 12 height 8
click at [153, 69] on button "Video" at bounding box center [156, 67] width 20 height 16
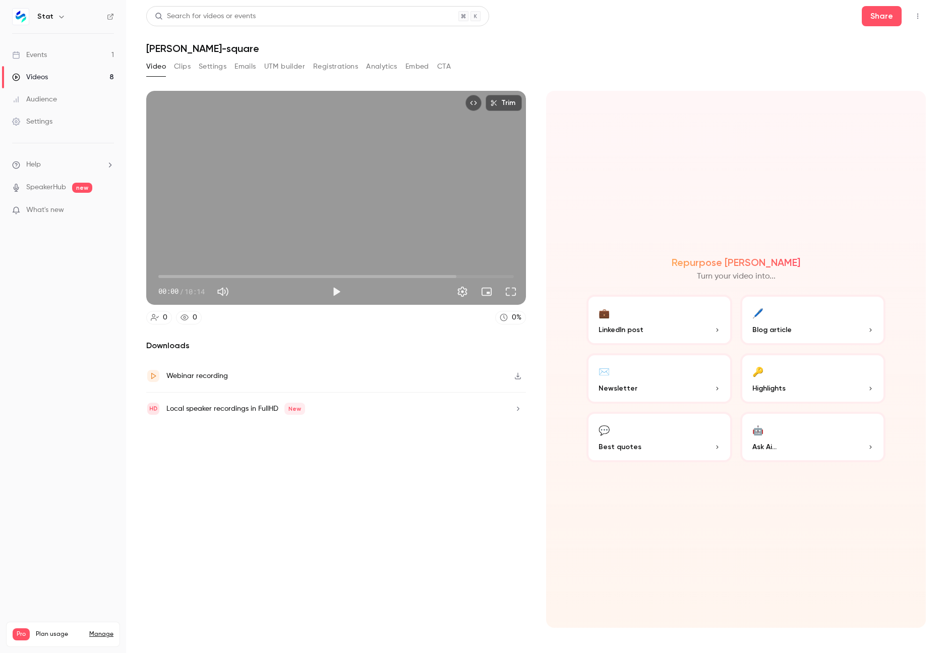
click at [919, 13] on icon "Top Bar Actions" at bounding box center [918, 16] width 8 height 7
click at [639, 57] on div at bounding box center [473, 326] width 946 height 653
click at [39, 52] on div "Events" at bounding box center [29, 55] width 35 height 10
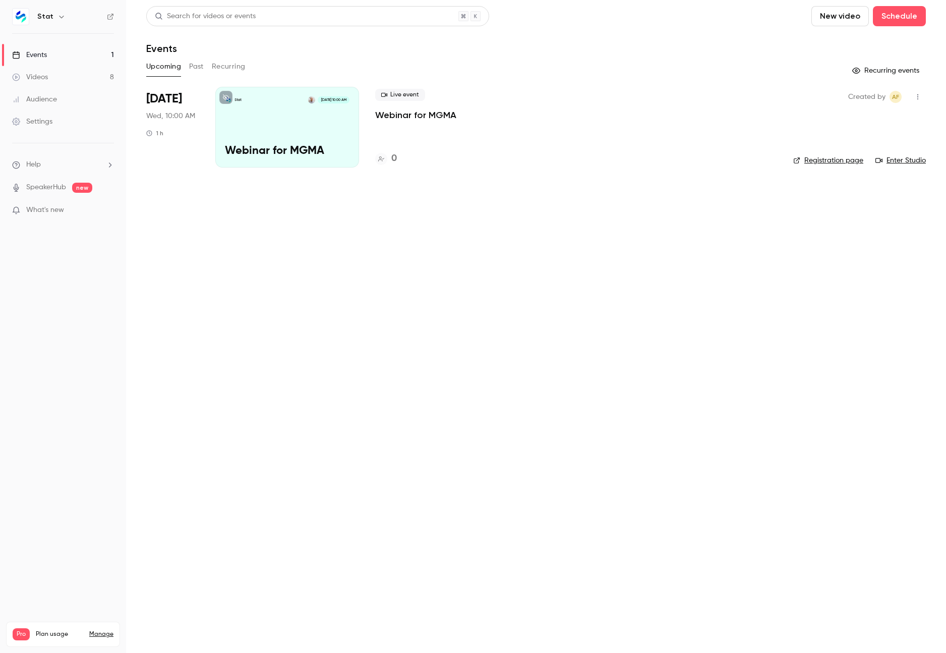
click at [535, 84] on div "Search for videos or events New video Schedule Events Upcoming Past Recurring R…" at bounding box center [536, 92] width 780 height 173
click at [57, 55] on link "Events 1" at bounding box center [63, 55] width 126 height 22
click at [600, 192] on main "Search for videos or events New video Schedule Events Upcoming Past Recurring R…" at bounding box center [536, 326] width 820 height 653
click at [57, 19] on icon "button" at bounding box center [61, 17] width 8 height 8
click at [55, 19] on div at bounding box center [473, 326] width 946 height 653
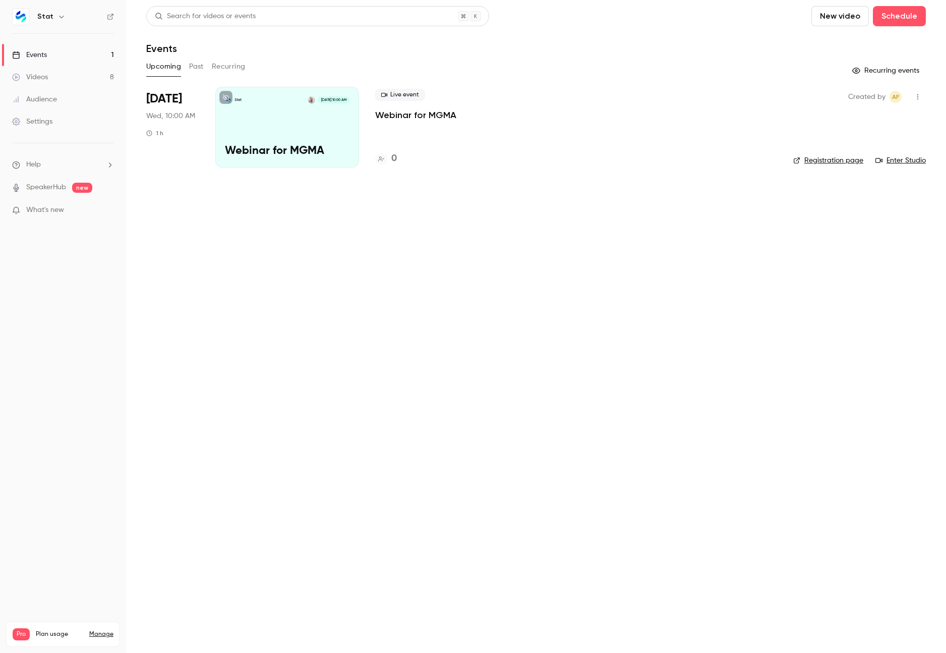
click at [834, 18] on button "New video" at bounding box center [839, 16] width 57 height 20
click at [845, 41] on div "Record" at bounding box center [877, 44] width 77 height 10
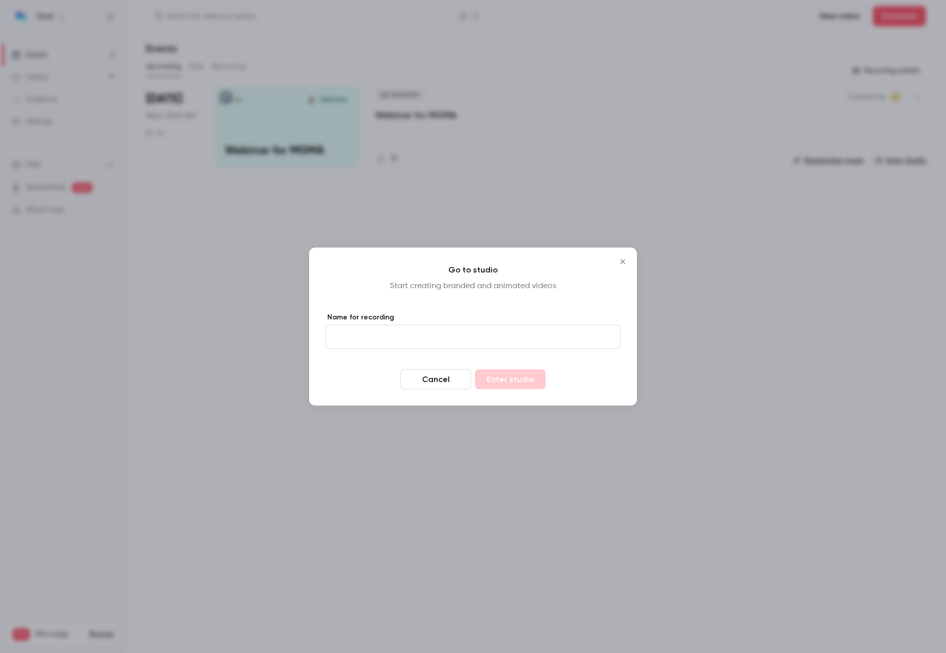
click at [517, 335] on input "Name for recording" at bounding box center [473, 337] width 296 height 24
type input "**********"
click at [542, 386] on button "Enter studio" at bounding box center [510, 379] width 71 height 20
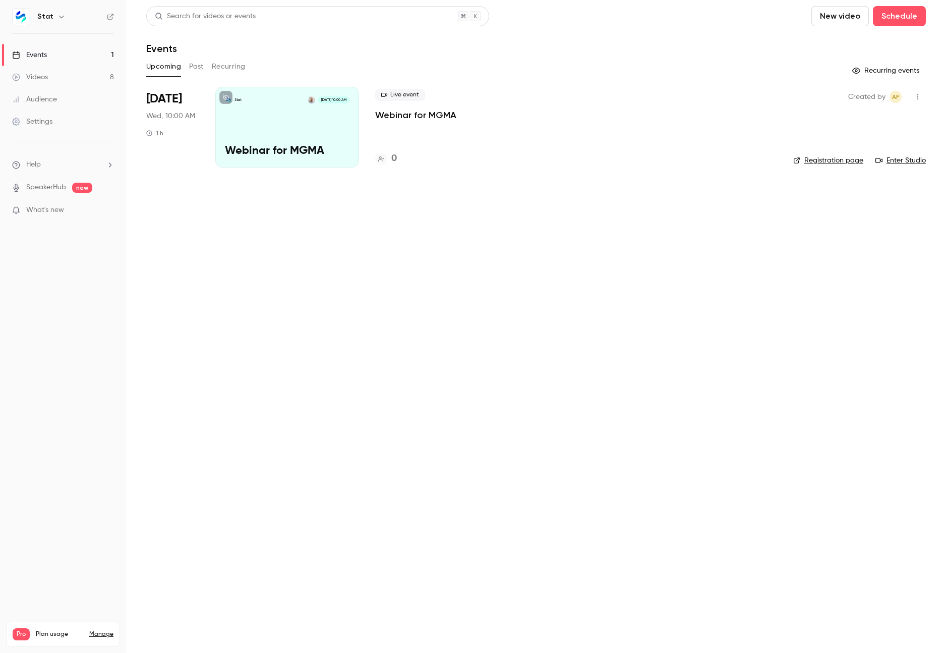
click at [445, 238] on main "Search for videos or events New video Schedule Events Upcoming Past Recurring R…" at bounding box center [536, 326] width 820 height 653
